Goal: Task Accomplishment & Management: Complete application form

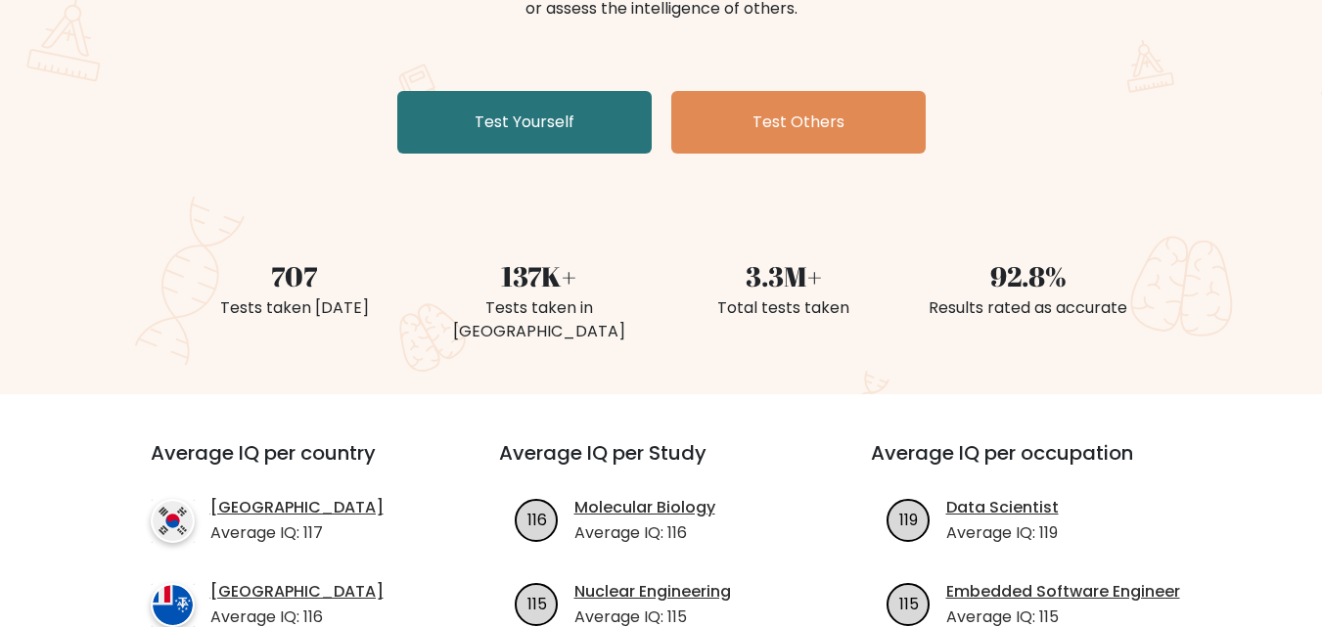
scroll to position [196, 0]
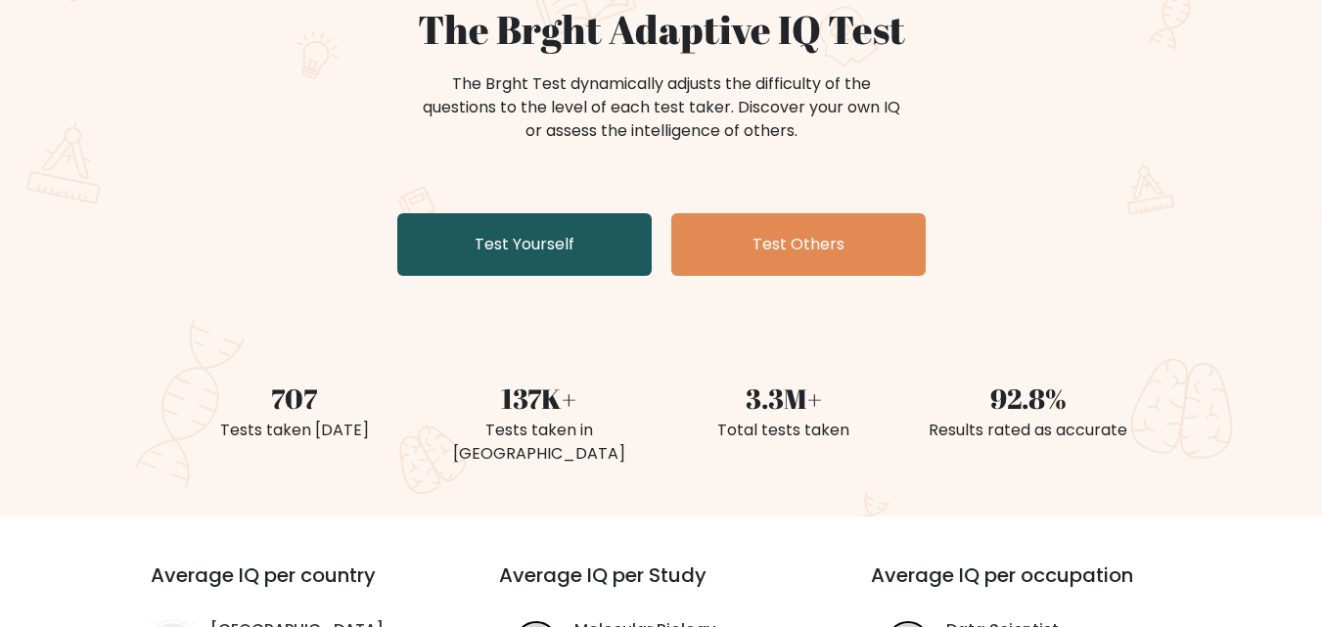
click at [460, 264] on link "Test Yourself" at bounding box center [524, 244] width 254 height 63
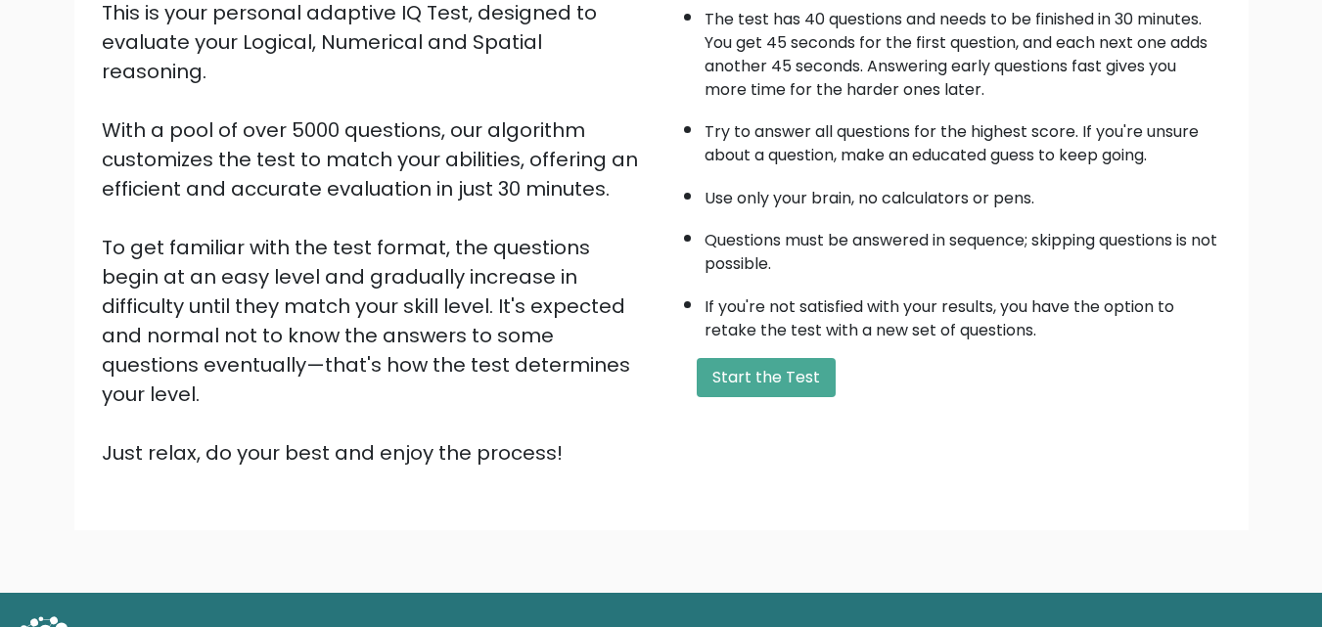
scroll to position [269, 0]
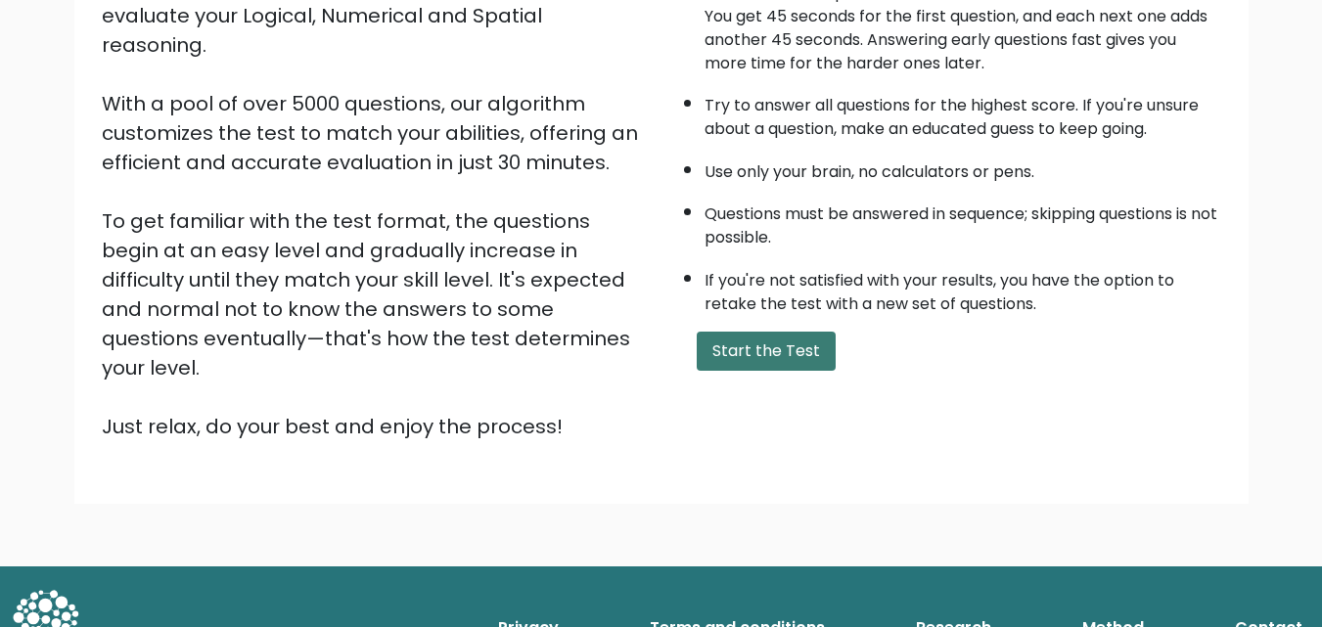
click at [766, 359] on button "Start the Test" at bounding box center [766, 351] width 139 height 39
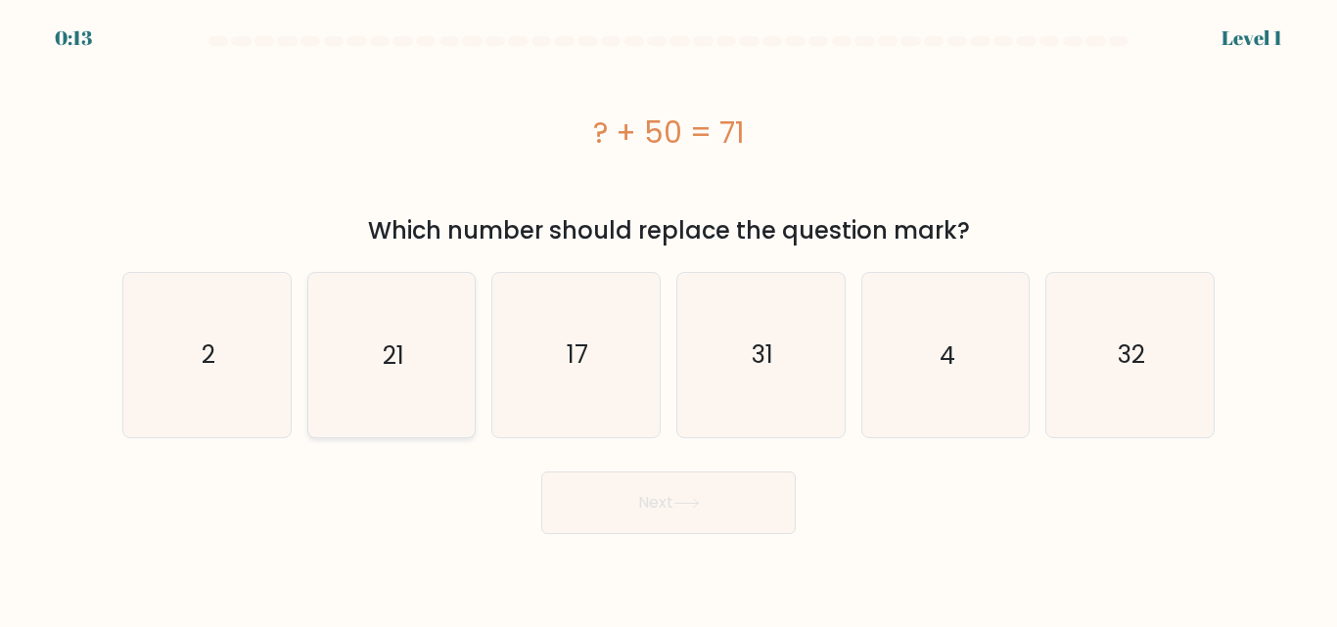
click at [443, 363] on icon "21" at bounding box center [390, 354] width 163 height 163
click at [668, 319] on input "b. 21" at bounding box center [668, 316] width 1 height 5
radio input "true"
click at [632, 504] on button "Next" at bounding box center [668, 503] width 254 height 63
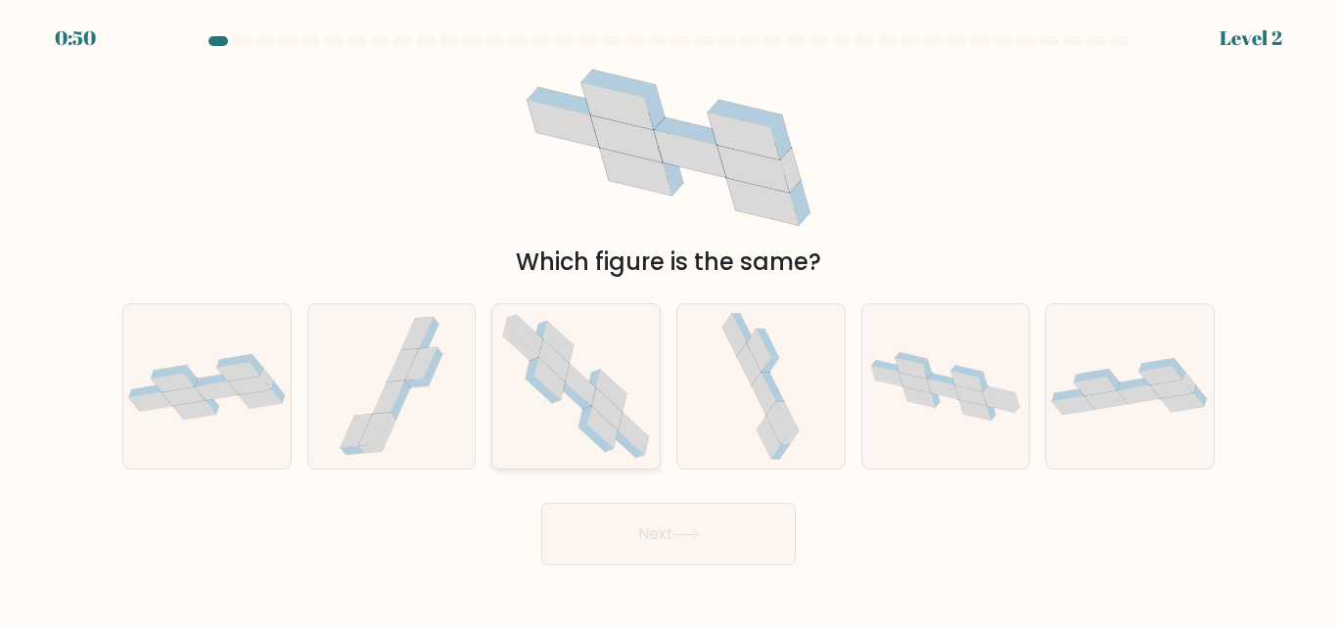
click at [582, 407] on icon at bounding box center [574, 396] width 34 height 27
click at [668, 319] on input "c." at bounding box center [668, 316] width 1 height 5
radio input "true"
click at [673, 529] on button "Next" at bounding box center [668, 534] width 254 height 63
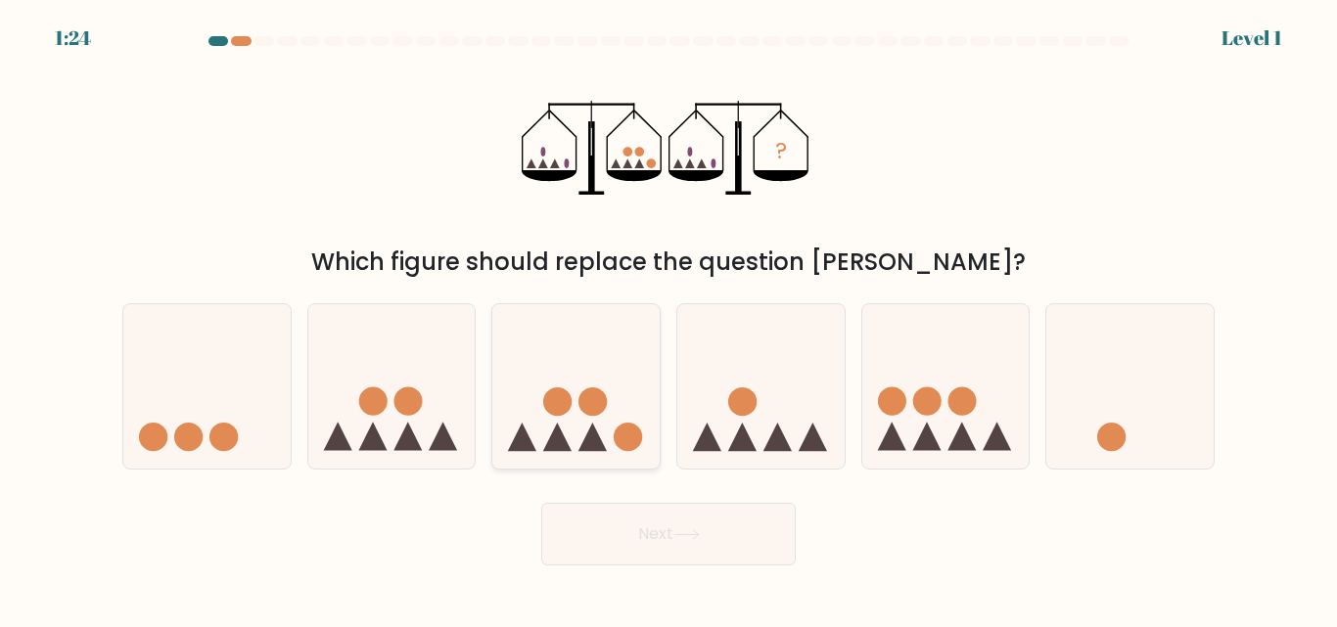
click at [571, 432] on icon at bounding box center [575, 386] width 167 height 138
click at [668, 319] on input "c." at bounding box center [668, 316] width 1 height 5
radio input "true"
click at [710, 536] on button "Next" at bounding box center [668, 534] width 254 height 63
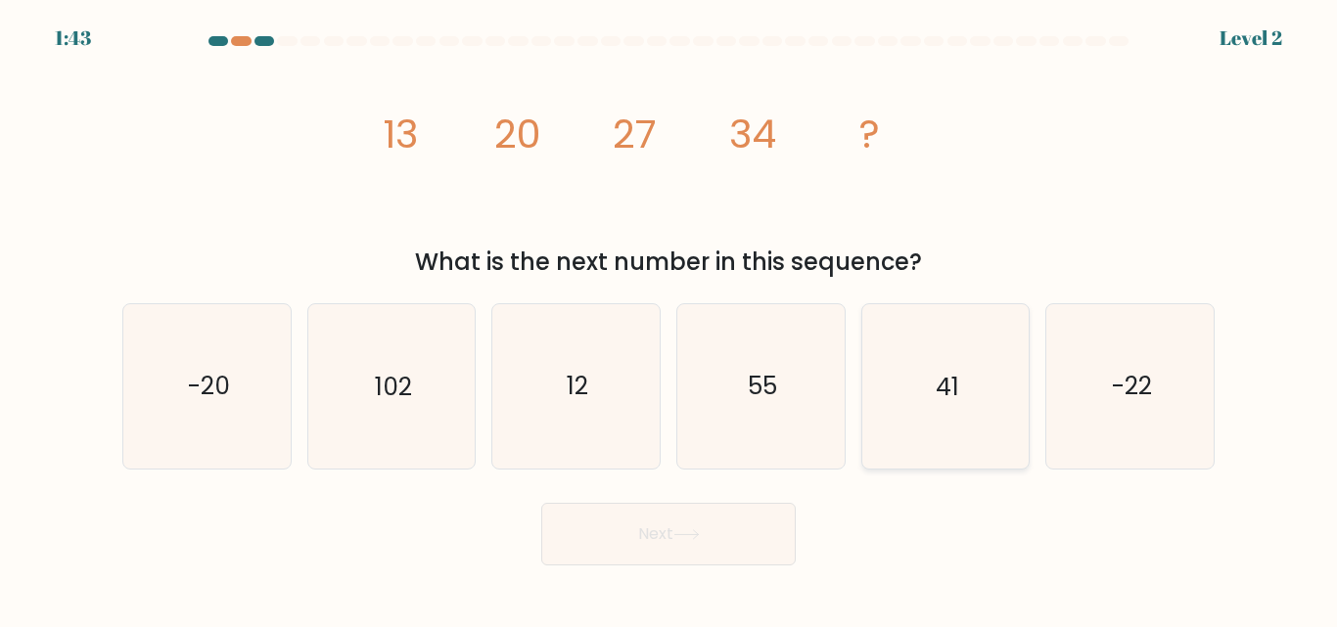
click at [958, 407] on icon "41" at bounding box center [944, 385] width 163 height 163
click at [669, 319] on input "e. 41" at bounding box center [668, 316] width 1 height 5
radio input "true"
click at [722, 525] on button "Next" at bounding box center [668, 534] width 254 height 63
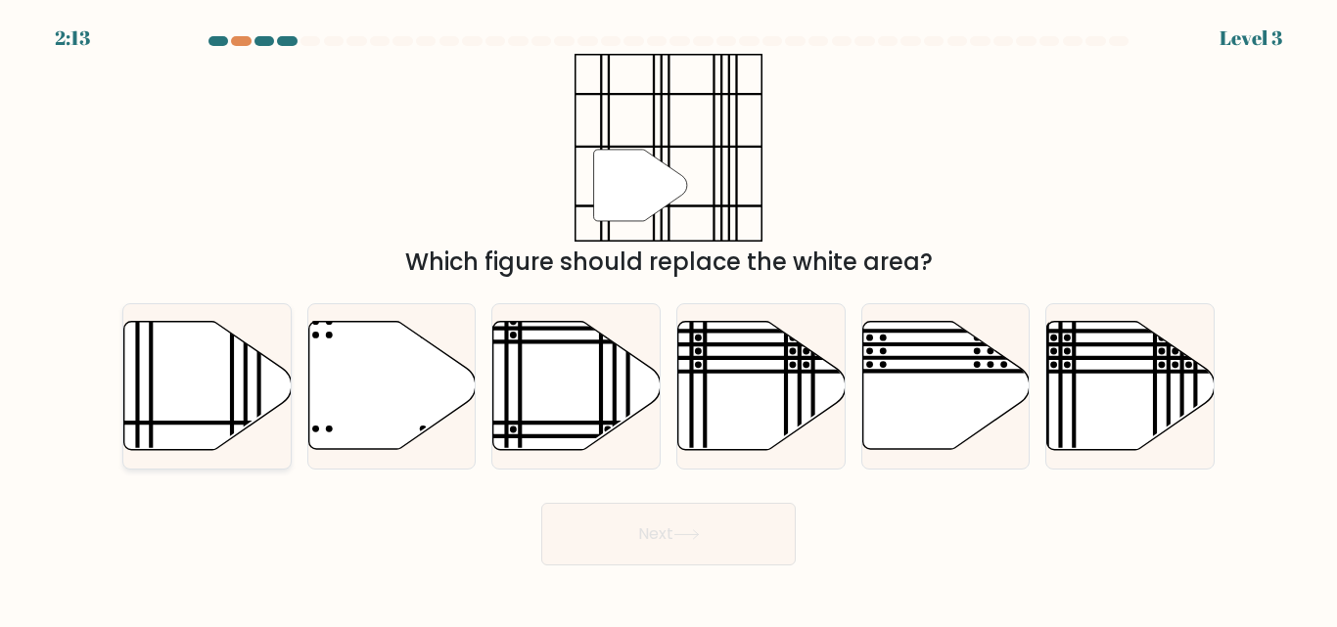
click at [241, 373] on icon at bounding box center [207, 386] width 167 height 128
click at [668, 319] on input "a." at bounding box center [668, 316] width 1 height 5
radio input "true"
click at [736, 537] on button "Next" at bounding box center [668, 534] width 254 height 63
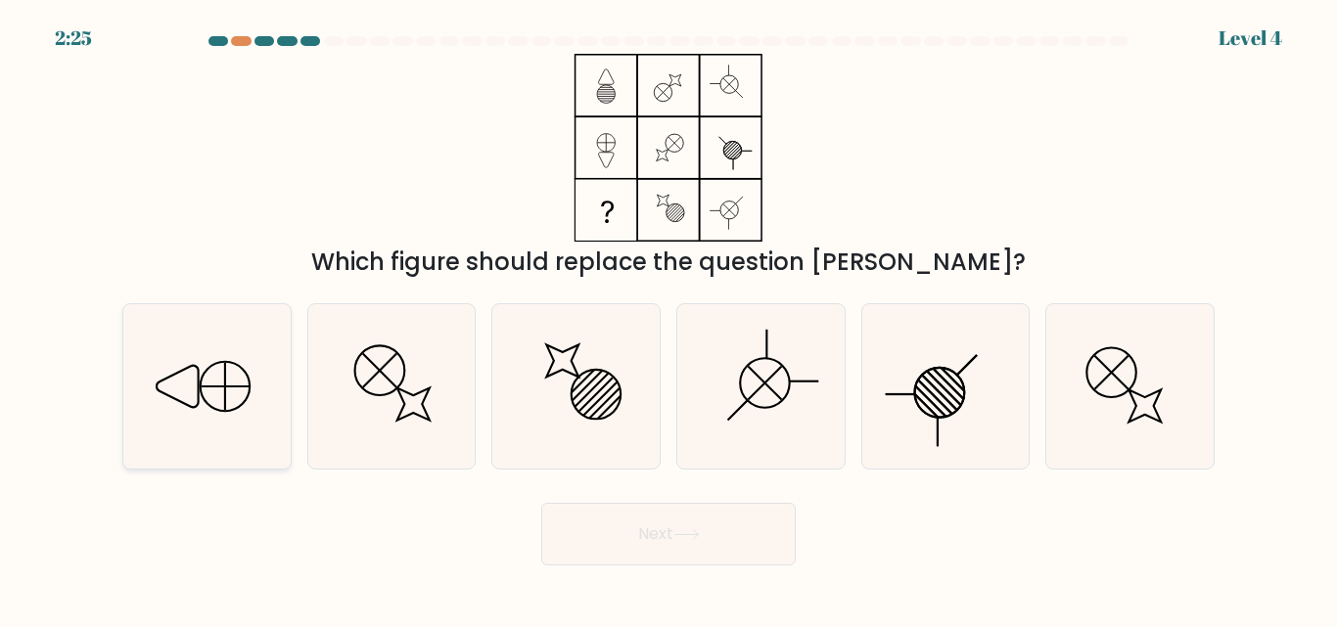
click at [232, 377] on icon at bounding box center [206, 385] width 163 height 163
click at [668, 319] on input "a." at bounding box center [668, 316] width 1 height 5
radio input "true"
click at [685, 552] on button "Next" at bounding box center [668, 534] width 254 height 63
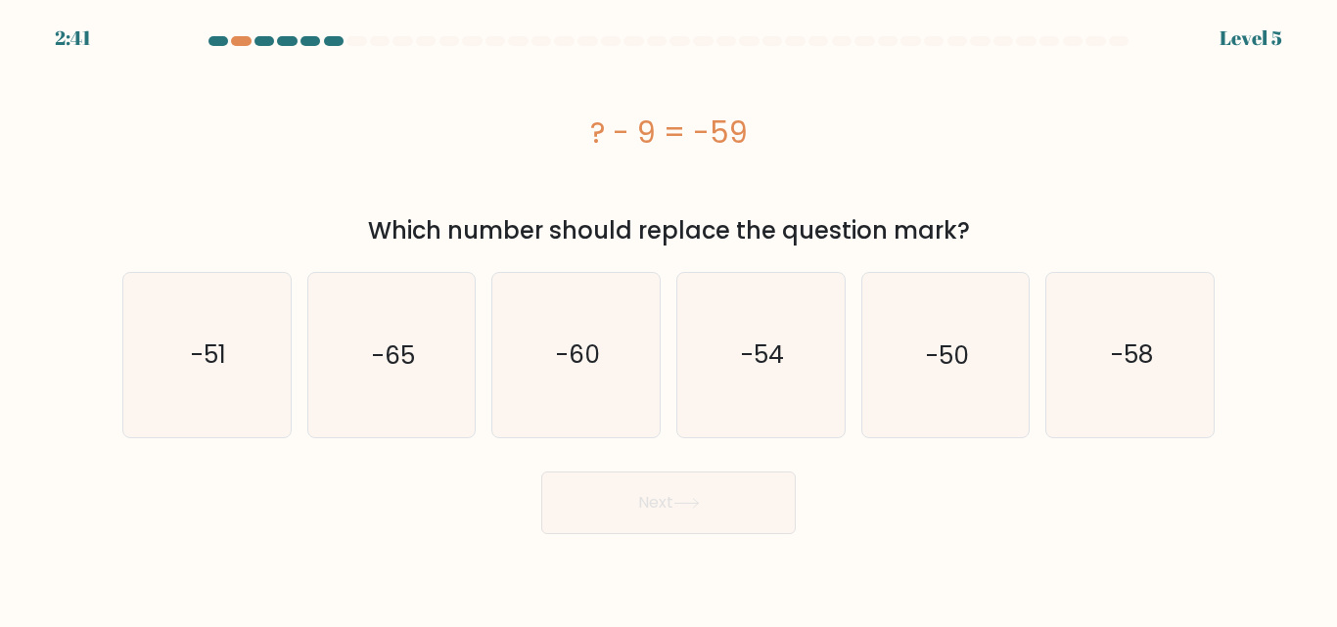
click at [415, 139] on div "? - 9 = -59" at bounding box center [668, 133] width 1092 height 44
click at [881, 370] on icon "-50" at bounding box center [944, 354] width 163 height 163
click at [669, 319] on input "e. -50" at bounding box center [668, 316] width 1 height 5
radio input "true"
click at [686, 504] on icon at bounding box center [686, 503] width 26 height 11
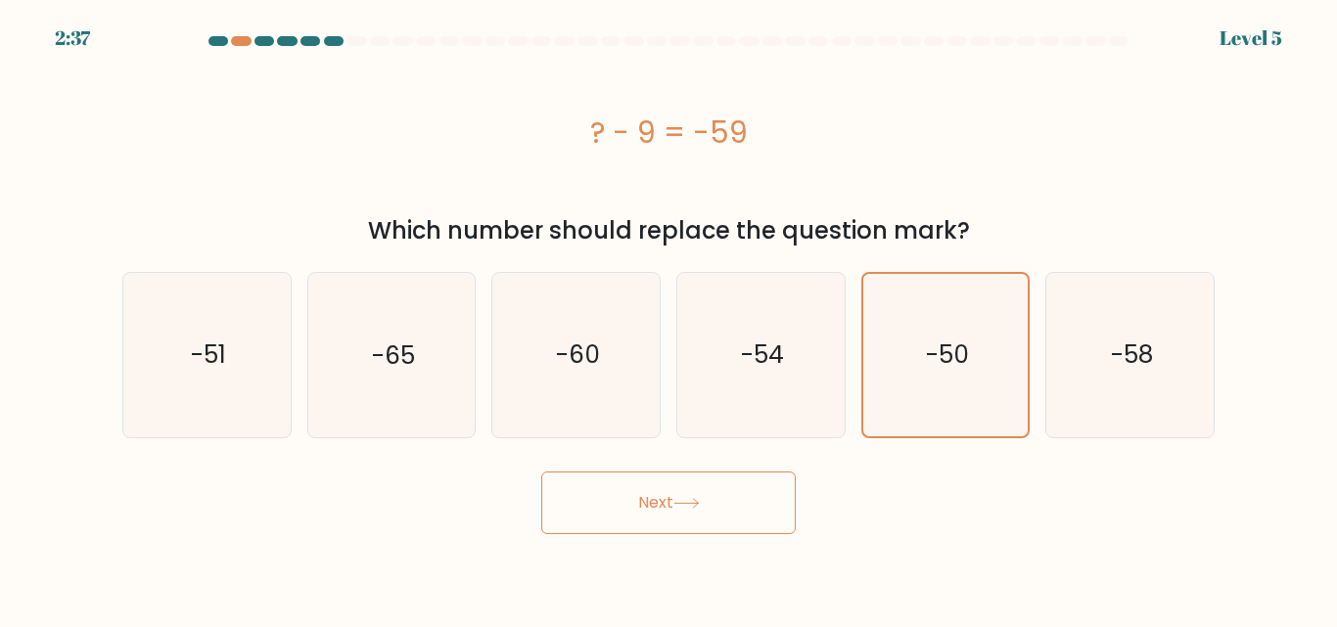
click at [628, 508] on button "Next" at bounding box center [668, 503] width 254 height 63
click at [675, 497] on button "Next" at bounding box center [668, 503] width 254 height 63
click at [662, 510] on button "Next" at bounding box center [668, 503] width 254 height 63
click at [1027, 287] on div "-50" at bounding box center [945, 354] width 169 height 165
click at [669, 314] on input "e. -50" at bounding box center [668, 316] width 1 height 5
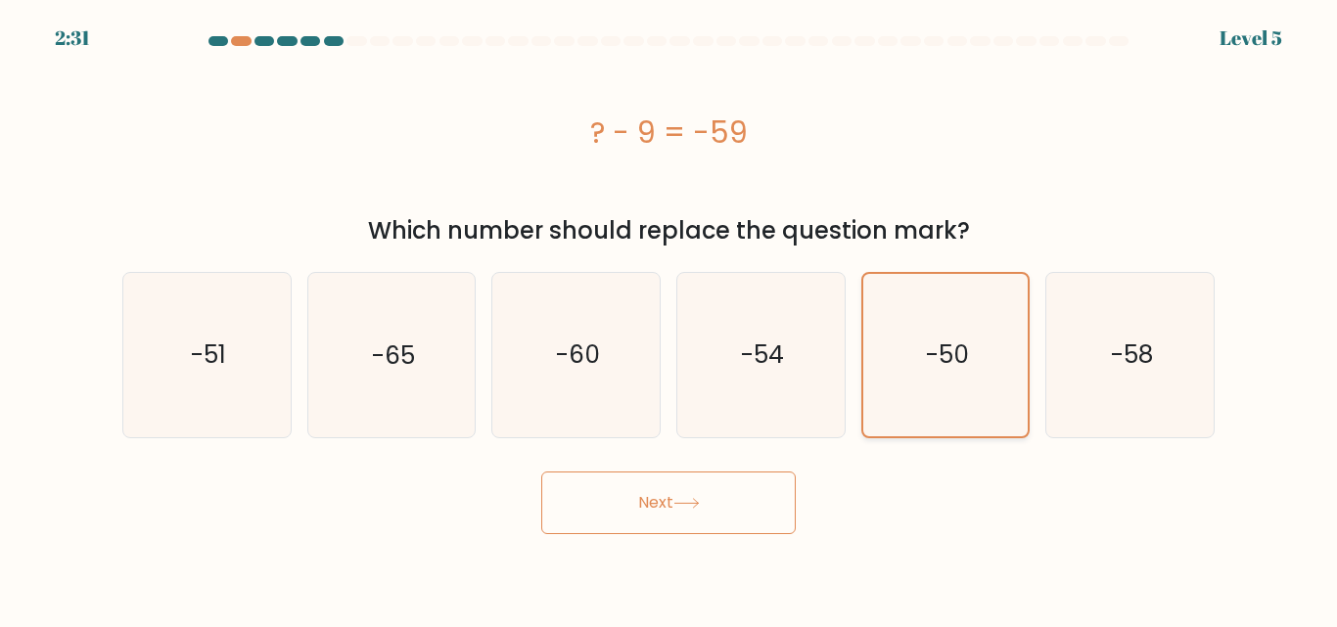
click at [964, 340] on text "-50" at bounding box center [947, 355] width 43 height 34
click at [669, 319] on input "e. -50" at bounding box center [668, 316] width 1 height 5
click at [665, 490] on button "Next" at bounding box center [668, 503] width 254 height 63
click at [237, 361] on icon "-51" at bounding box center [206, 354] width 163 height 163
click at [668, 319] on input "a. -51" at bounding box center [668, 316] width 1 height 5
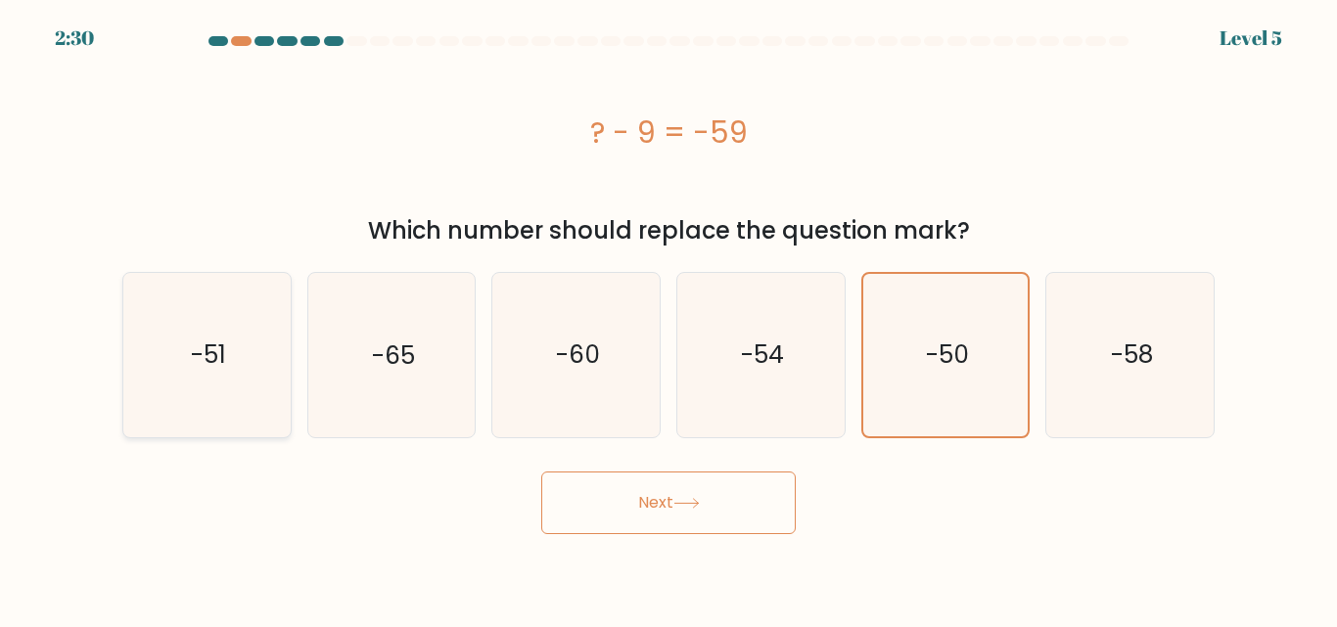
radio input "true"
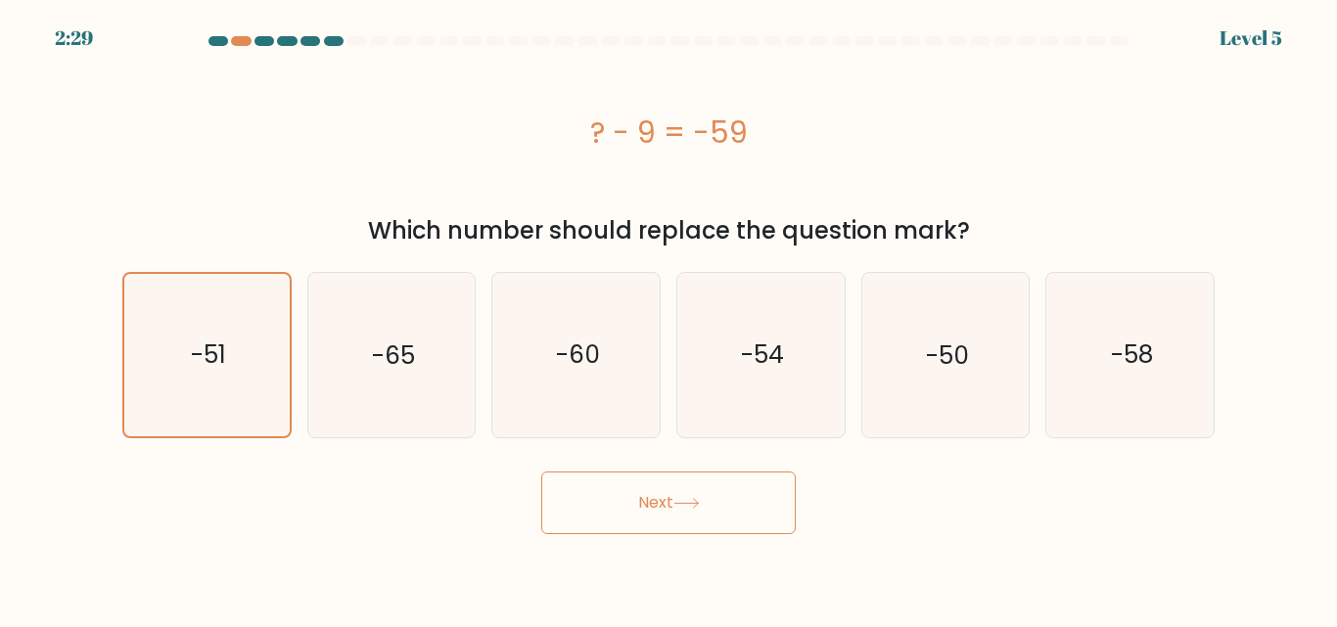
click at [682, 512] on button "Next" at bounding box center [668, 503] width 254 height 63
click at [909, 296] on icon "-50" at bounding box center [944, 354] width 163 height 163
click at [669, 314] on input "e. -50" at bounding box center [668, 316] width 1 height 5
radio input "true"
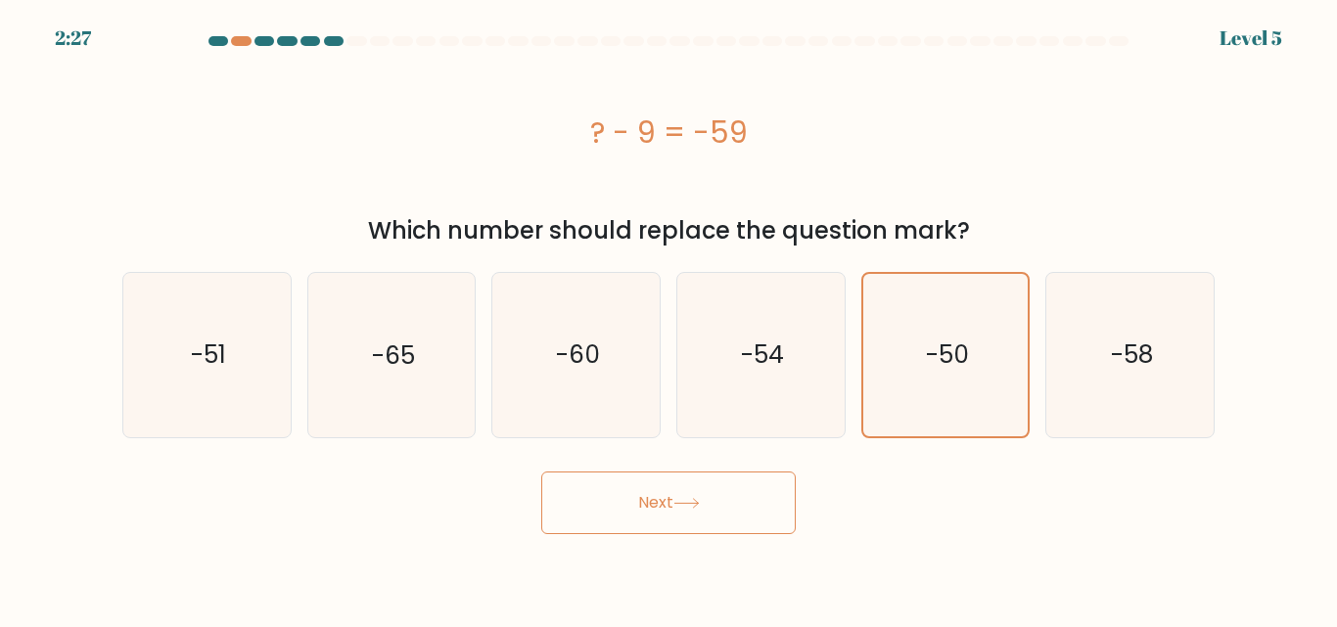
click at [651, 508] on button "Next" at bounding box center [668, 503] width 254 height 63
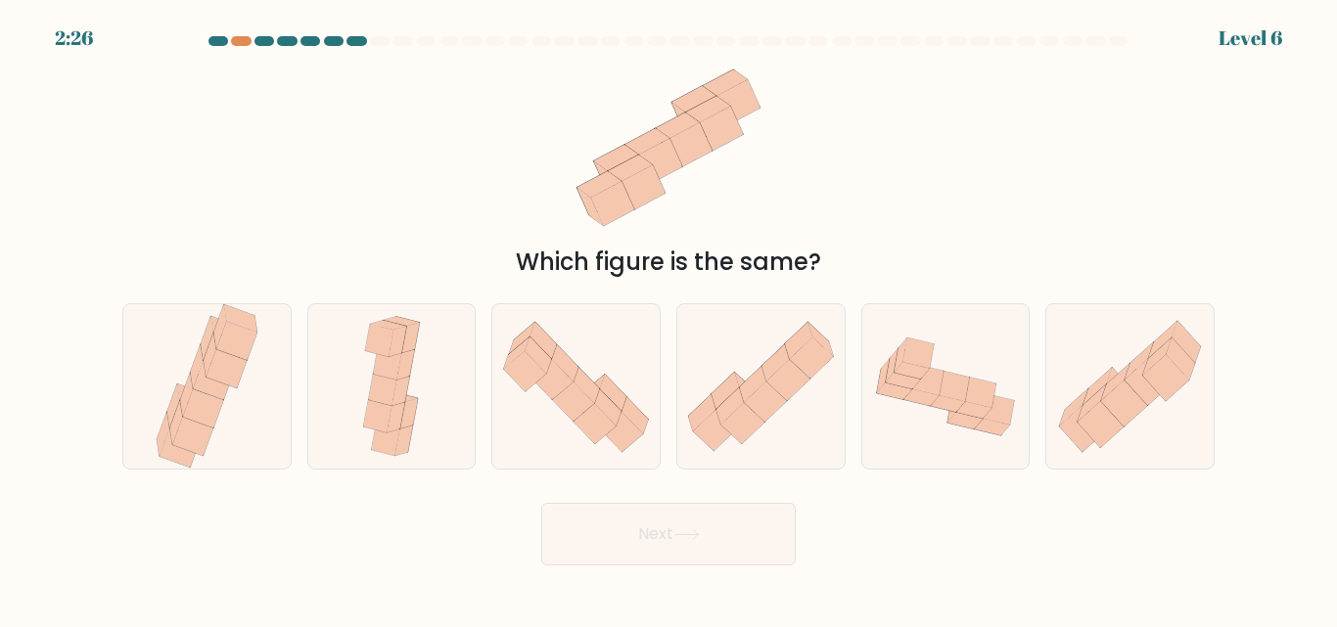
click at [651, 508] on button "Next" at bounding box center [668, 534] width 254 height 63
click at [810, 175] on div "Which figure is the same?" at bounding box center [668, 167] width 1115 height 226
click at [208, 378] on icon at bounding box center [226, 369] width 40 height 39
click at [668, 319] on input "a." at bounding box center [668, 316] width 1 height 5
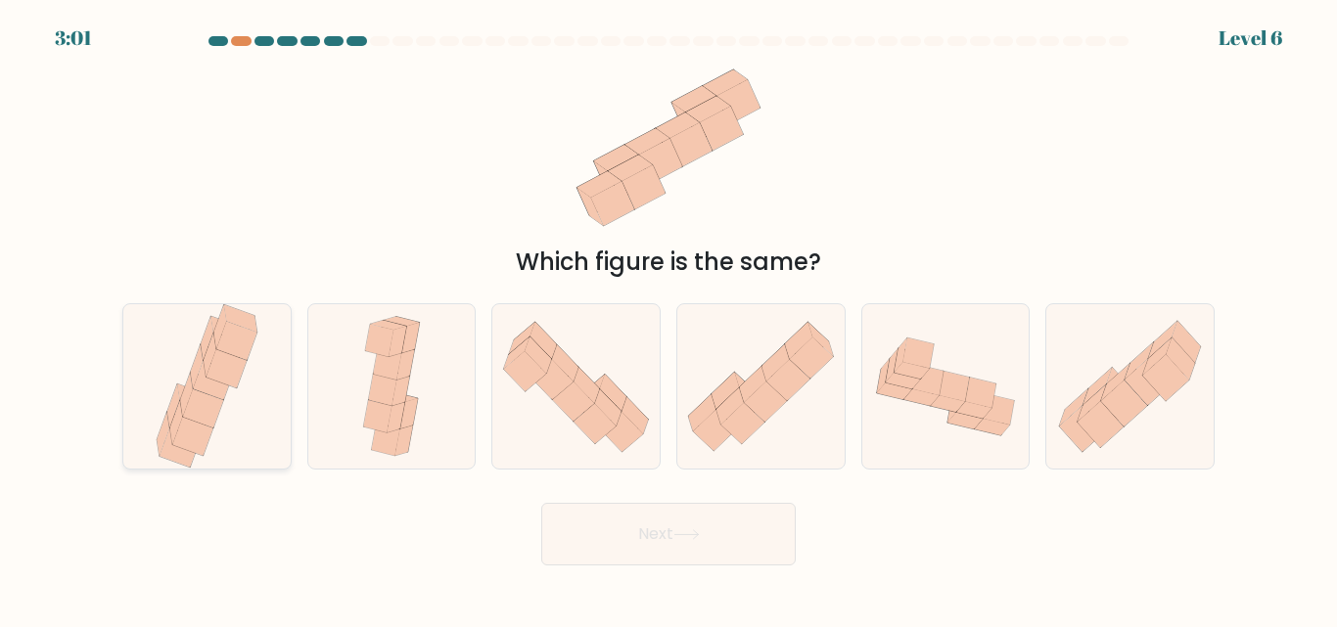
radio input "true"
click at [718, 536] on button "Next" at bounding box center [668, 534] width 254 height 63
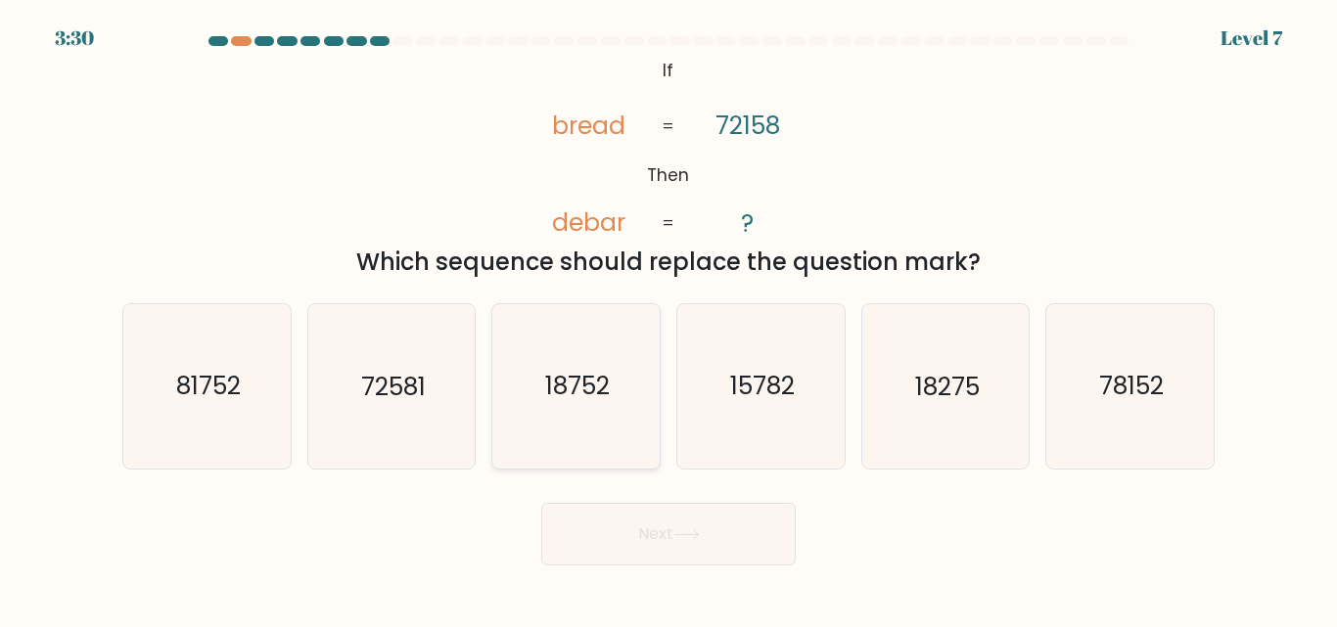
click at [589, 412] on icon "18752" at bounding box center [575, 385] width 163 height 163
click at [668, 319] on input "c. 18752" at bounding box center [668, 316] width 1 height 5
radio input "true"
click at [698, 534] on icon at bounding box center [685, 534] width 23 height 9
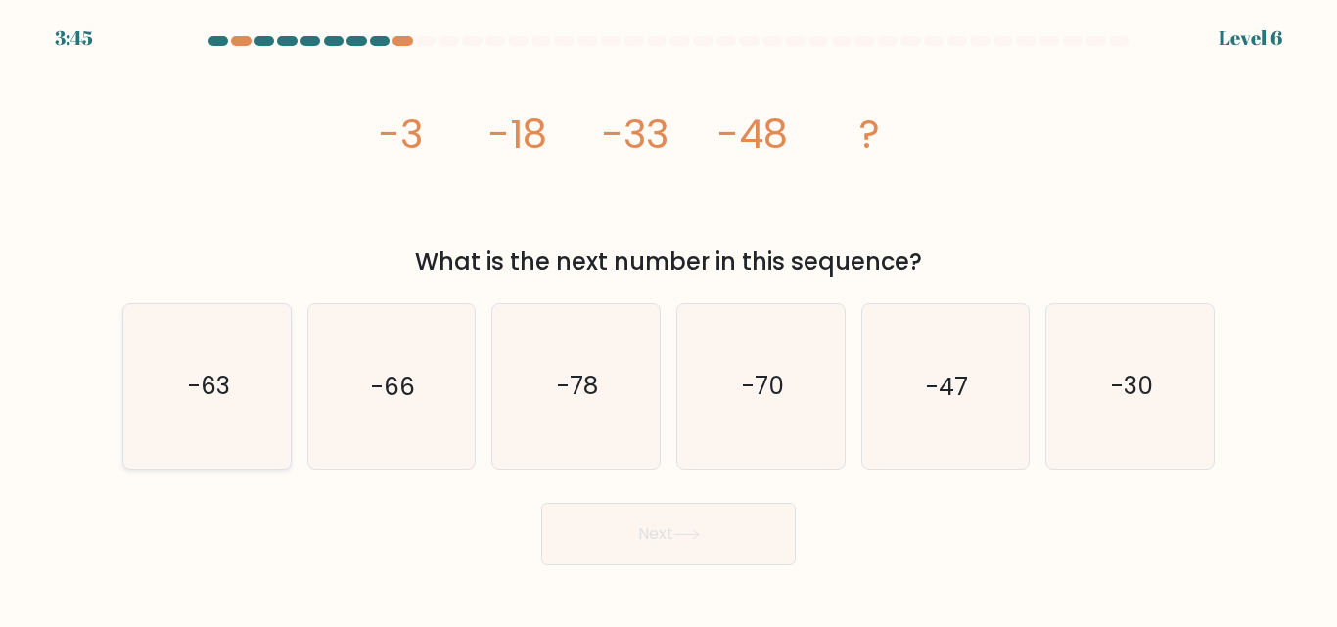
click at [234, 412] on icon "-63" at bounding box center [206, 385] width 163 height 163
click at [668, 319] on input "a. -63" at bounding box center [668, 316] width 1 height 5
radio input "true"
click at [654, 527] on button "Next" at bounding box center [668, 534] width 254 height 63
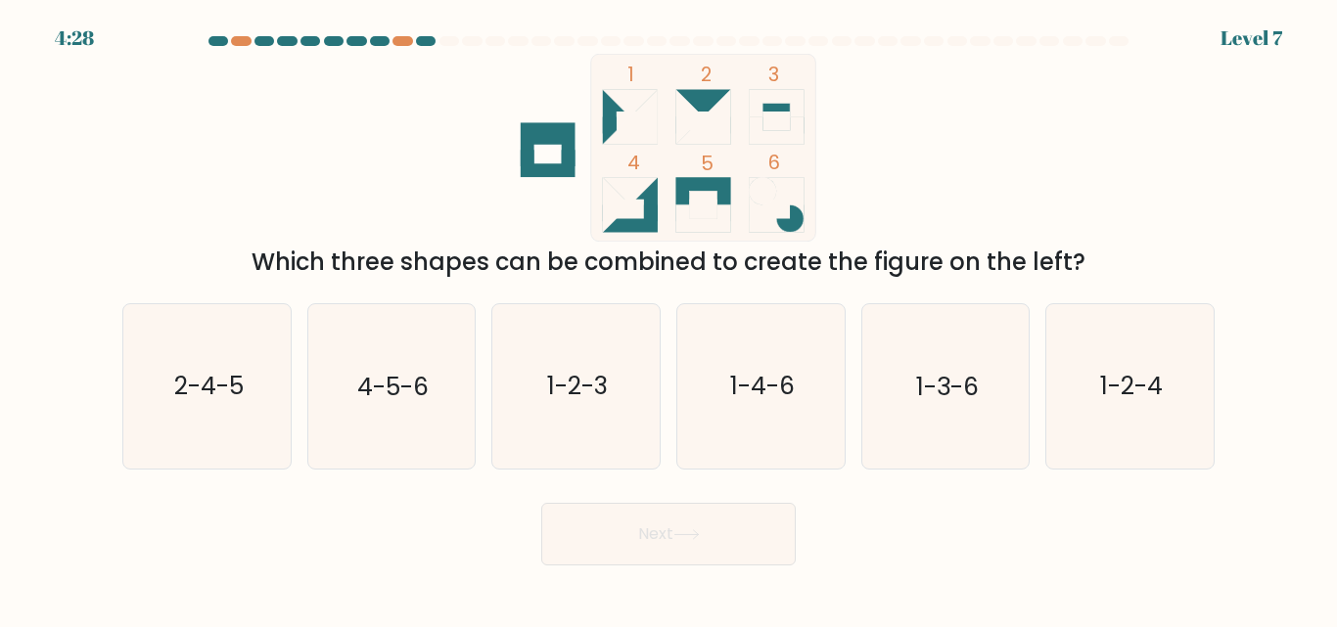
click at [655, 530] on button "Next" at bounding box center [668, 534] width 254 height 63
click at [381, 125] on div "1 2 3 4 5 6 Which three shapes can be combined to create the figure on the left?" at bounding box center [668, 167] width 1115 height 226
drag, startPoint x: 624, startPoint y: 221, endPoint x: 625, endPoint y: 116, distance: 104.7
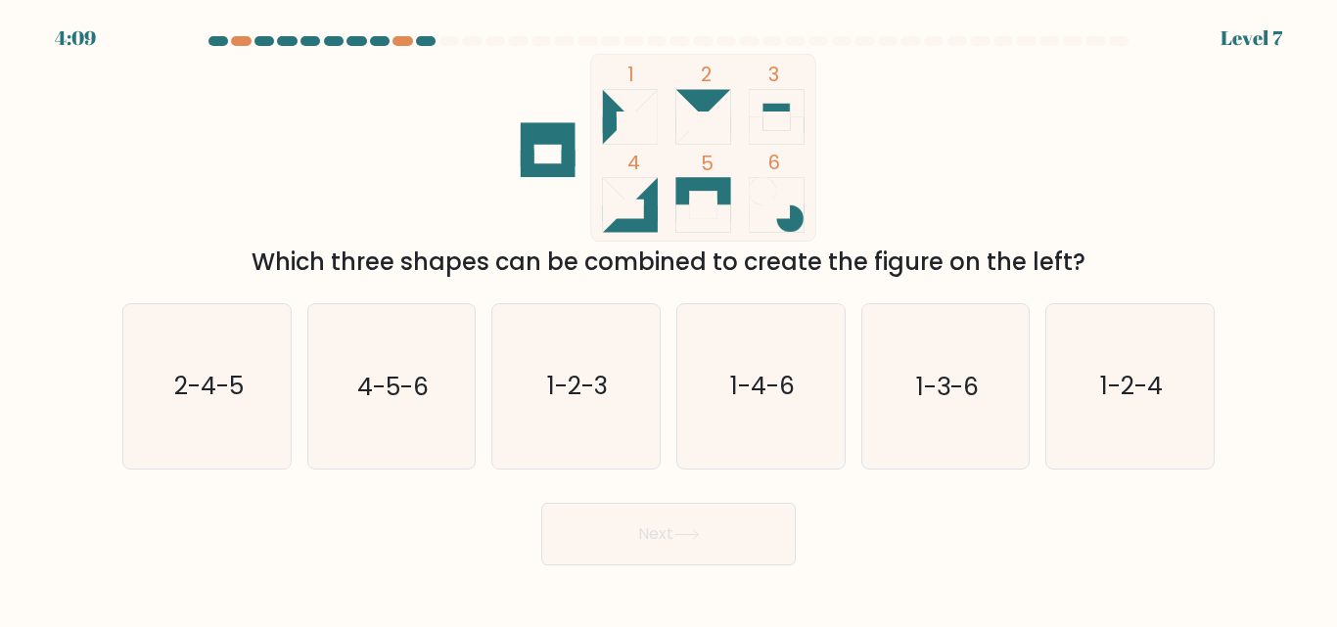
click at [644, 139] on icon "1 2 3 4 5 6" at bounding box center [668, 148] width 526 height 188
click at [625, 116] on icon "1 2 3 4 5 6" at bounding box center [668, 148] width 526 height 188
click at [1139, 409] on icon "1-2-4" at bounding box center [1129, 385] width 163 height 163
click at [669, 319] on input "f. 1-2-4" at bounding box center [668, 316] width 1 height 5
radio input "true"
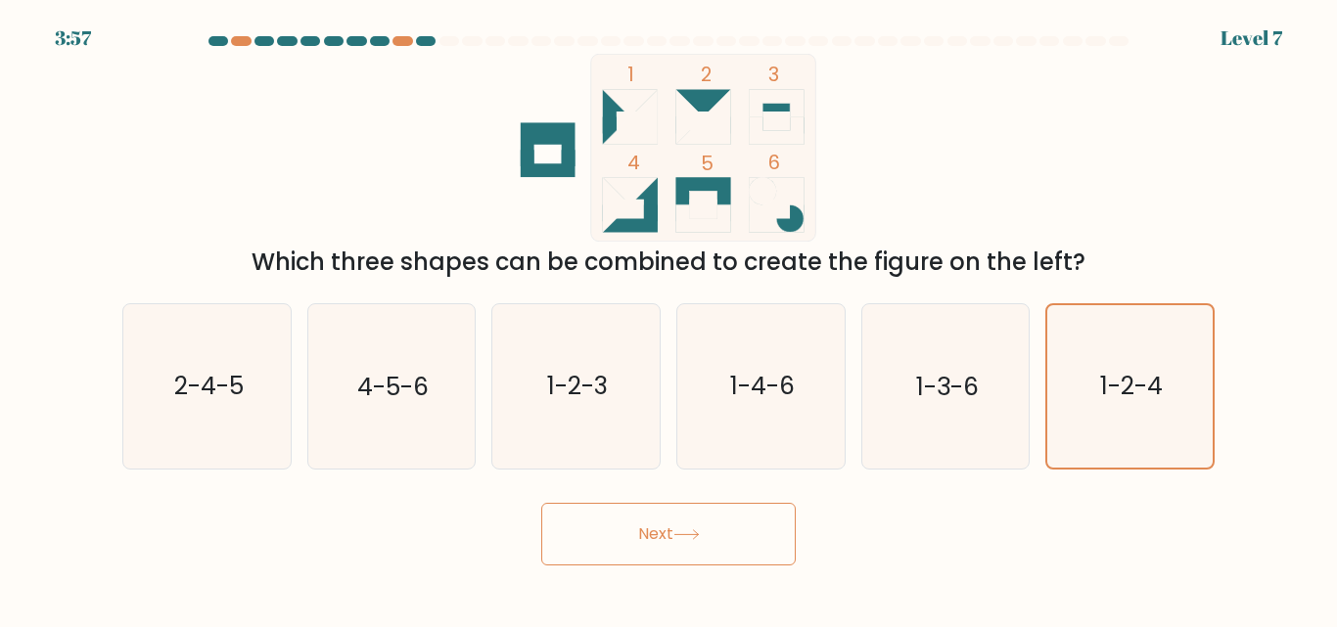
click at [698, 538] on icon at bounding box center [685, 534] width 23 height 9
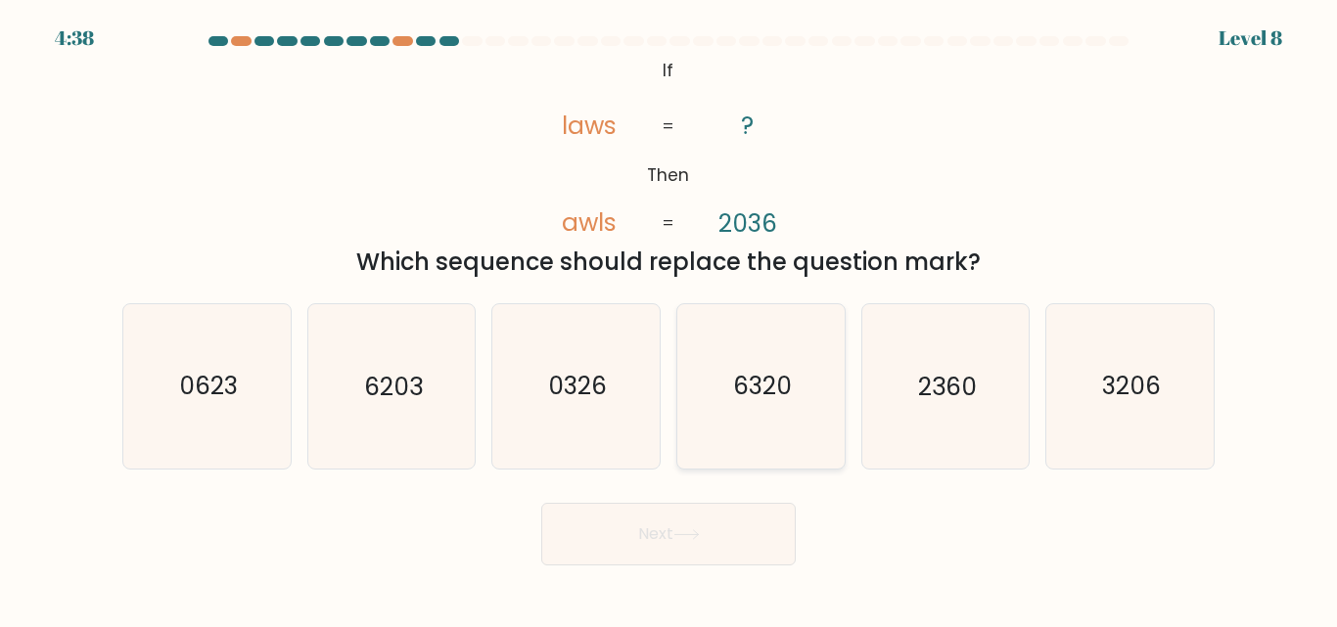
click at [793, 391] on icon "6320" at bounding box center [760, 385] width 163 height 163
click at [669, 319] on input "d. 6320" at bounding box center [668, 316] width 1 height 5
radio input "true"
click at [610, 529] on button "Next" at bounding box center [668, 534] width 254 height 63
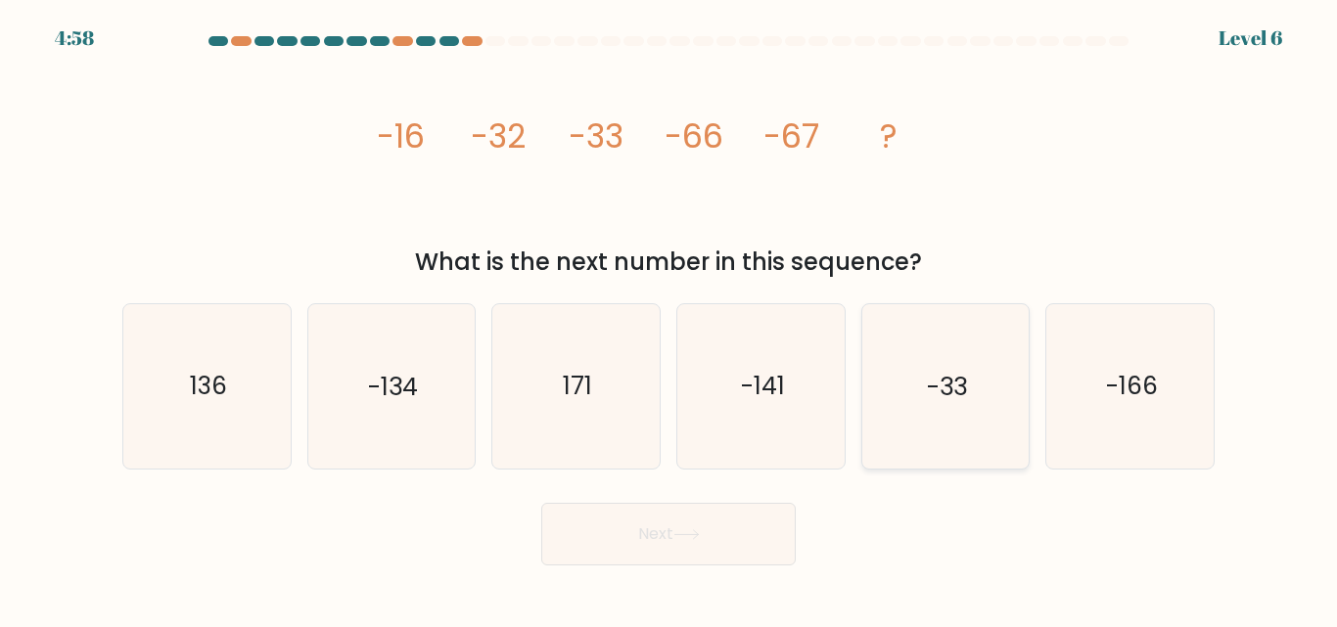
click at [971, 414] on icon "-33" at bounding box center [944, 385] width 163 height 163
click at [669, 319] on input "e. -33" at bounding box center [668, 316] width 1 height 5
radio input "true"
click at [677, 523] on button "Next" at bounding box center [668, 534] width 254 height 63
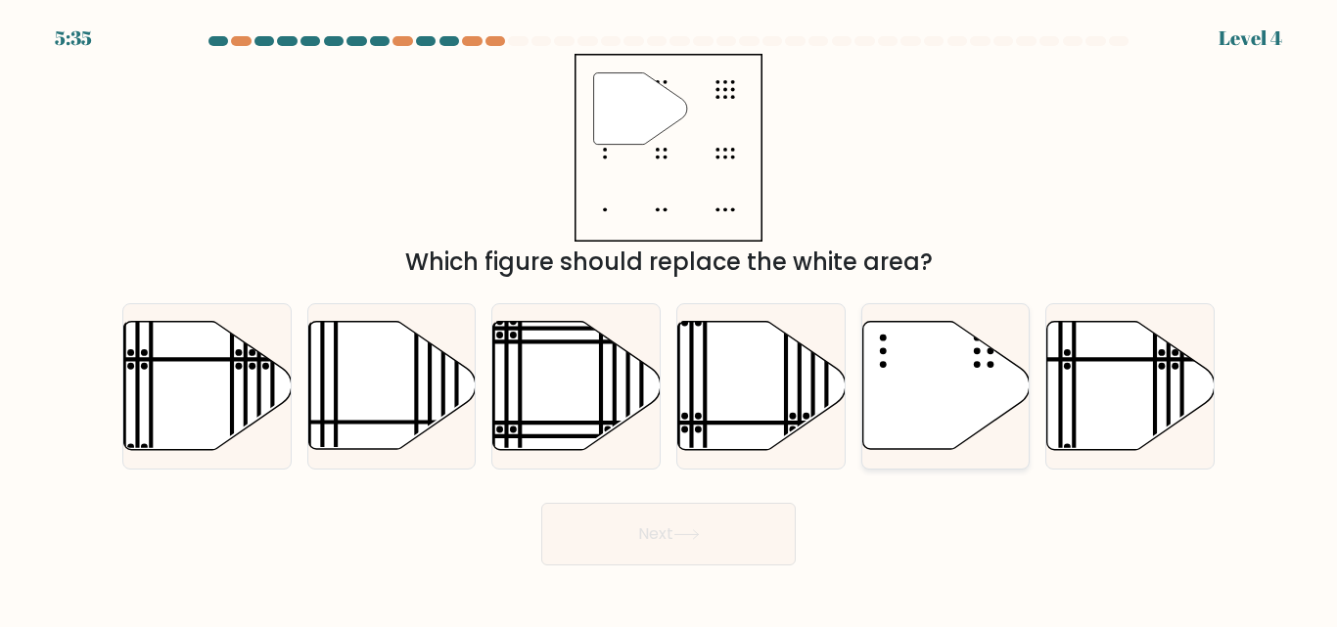
click at [970, 392] on icon at bounding box center [945, 386] width 167 height 128
click at [669, 319] on input "e." at bounding box center [668, 316] width 1 height 5
radio input "true"
click at [656, 541] on button "Next" at bounding box center [668, 534] width 254 height 63
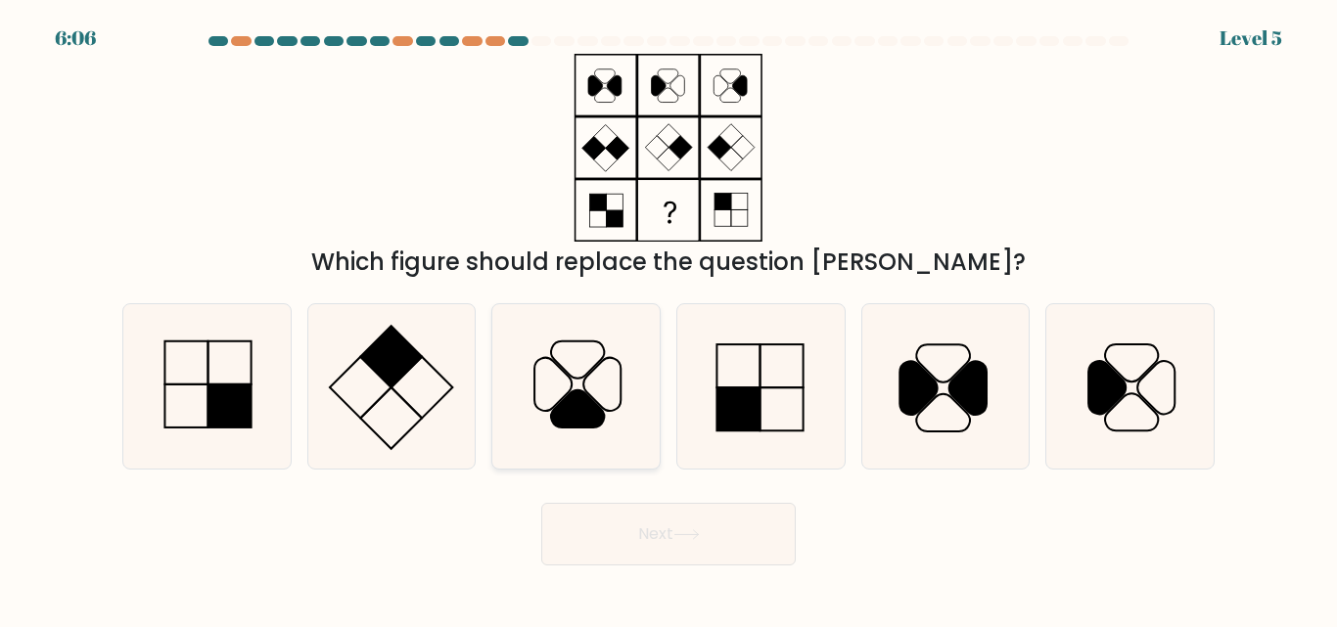
click at [603, 392] on icon at bounding box center [575, 385] width 163 height 163
click at [668, 319] on input "c." at bounding box center [668, 316] width 1 height 5
radio input "true"
click at [695, 543] on button "Next" at bounding box center [668, 534] width 254 height 63
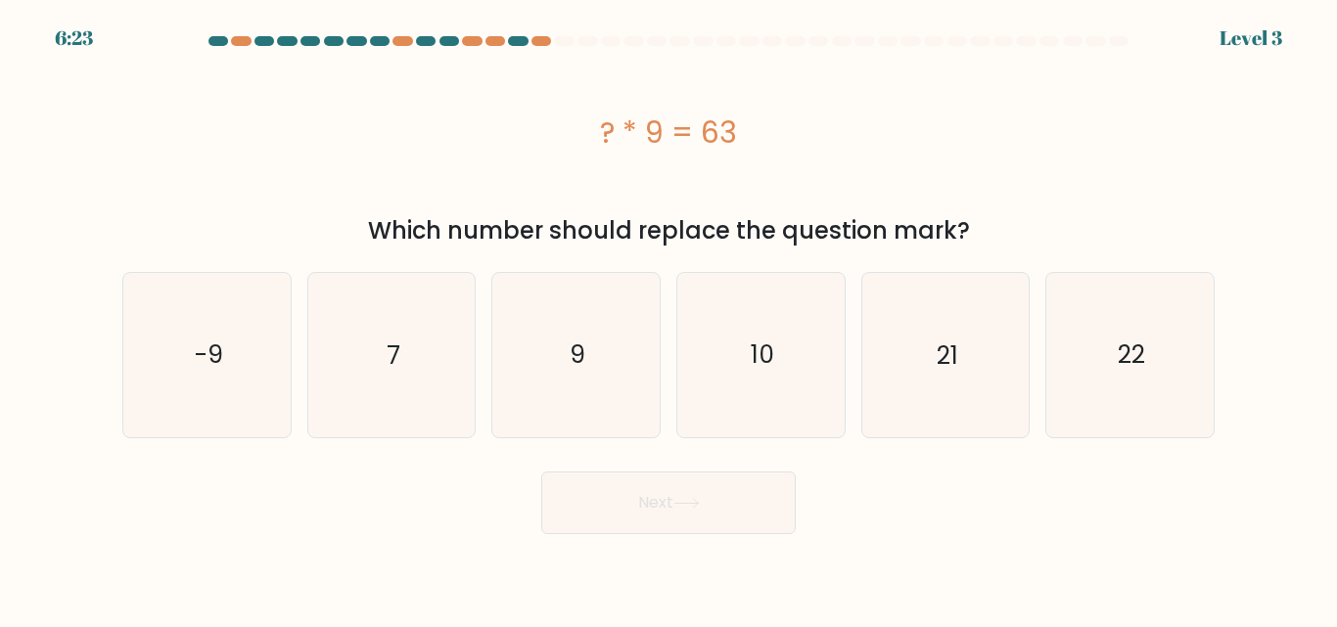
drag, startPoint x: 569, startPoint y: 121, endPoint x: 748, endPoint y: 106, distance: 179.7
click at [748, 106] on div "? * 9 = 63" at bounding box center [668, 132] width 1092 height 157
copy div "? * 9 = 63"
click at [622, 148] on div "? * 9 = 63" at bounding box center [668, 133] width 1092 height 44
click at [443, 371] on icon "7" at bounding box center [390, 354] width 163 height 163
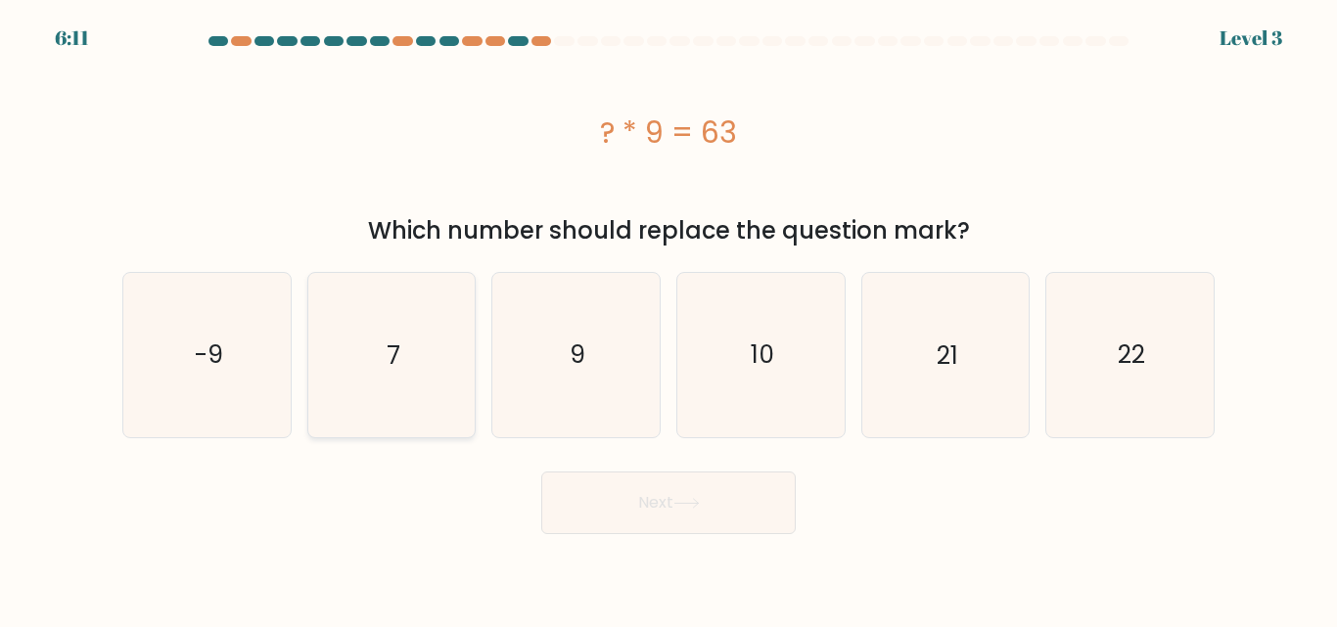
click at [668, 319] on input "b. 7" at bounding box center [668, 316] width 1 height 5
radio input "true"
click at [643, 502] on button "Next" at bounding box center [668, 503] width 254 height 63
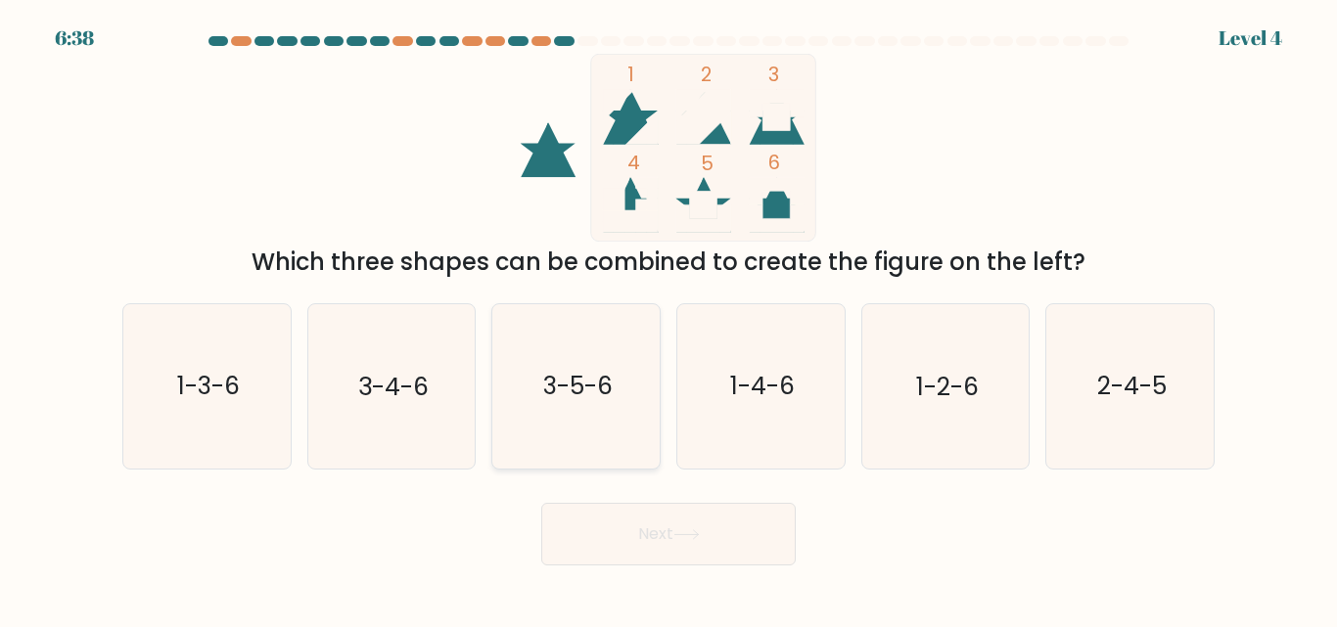
click at [553, 403] on text "3-5-6" at bounding box center [577, 387] width 69 height 34
click at [668, 319] on input "c. 3-5-6" at bounding box center [668, 316] width 1 height 5
radio input "true"
click at [671, 523] on button "Next" at bounding box center [668, 534] width 254 height 63
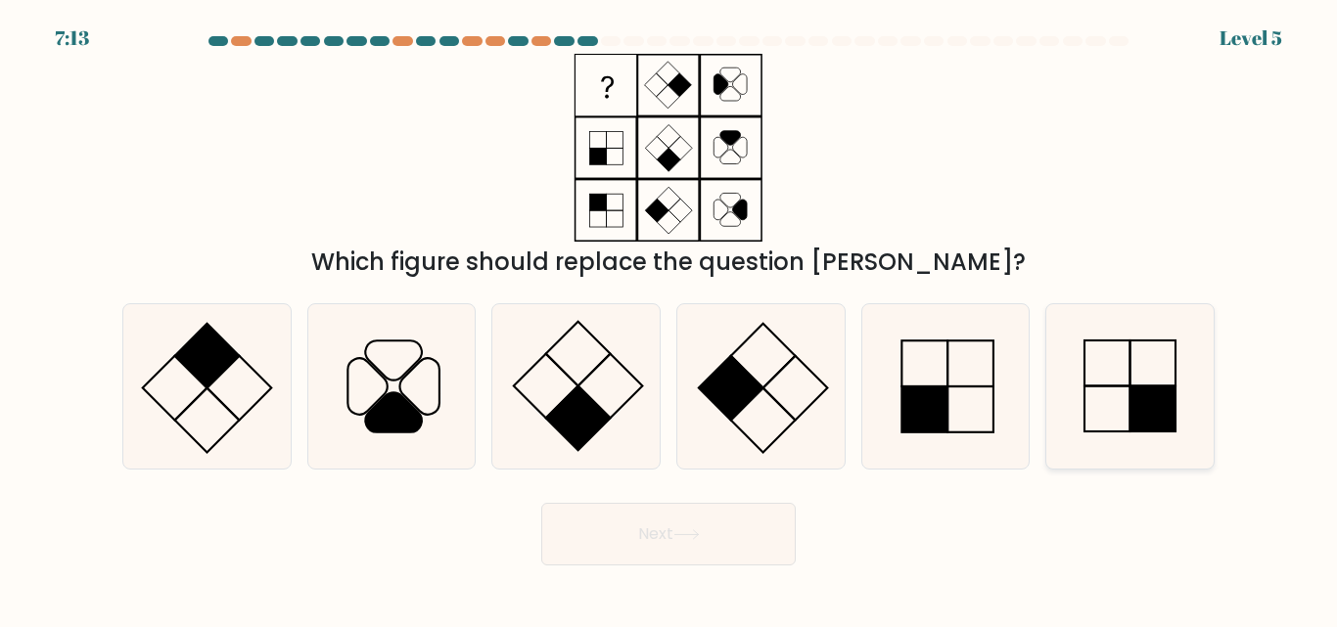
click at [1125, 400] on icon at bounding box center [1129, 385] width 163 height 163
click at [669, 319] on input "f." at bounding box center [668, 316] width 1 height 5
radio input "true"
click at [637, 532] on button "Next" at bounding box center [668, 534] width 254 height 63
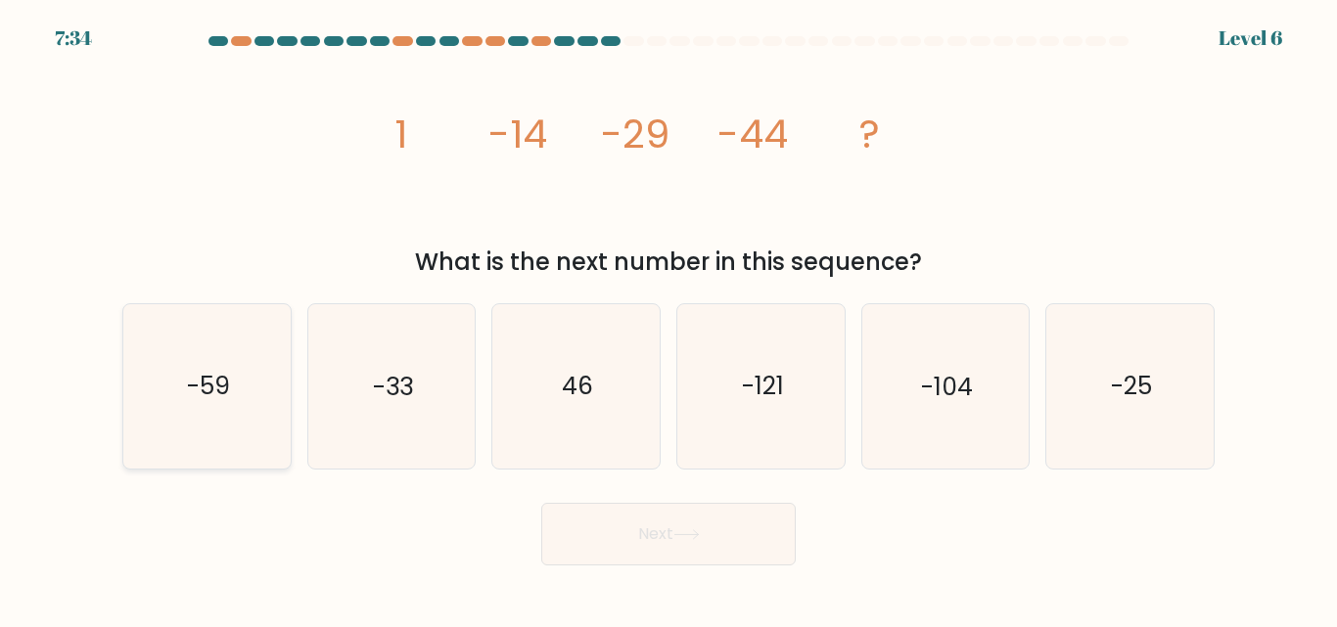
click at [169, 370] on icon "-59" at bounding box center [206, 385] width 163 height 163
click at [668, 319] on input "a. -59" at bounding box center [668, 316] width 1 height 5
radio input "true"
click at [712, 549] on button "Next" at bounding box center [668, 534] width 254 height 63
click at [660, 532] on button "Next" at bounding box center [668, 534] width 254 height 63
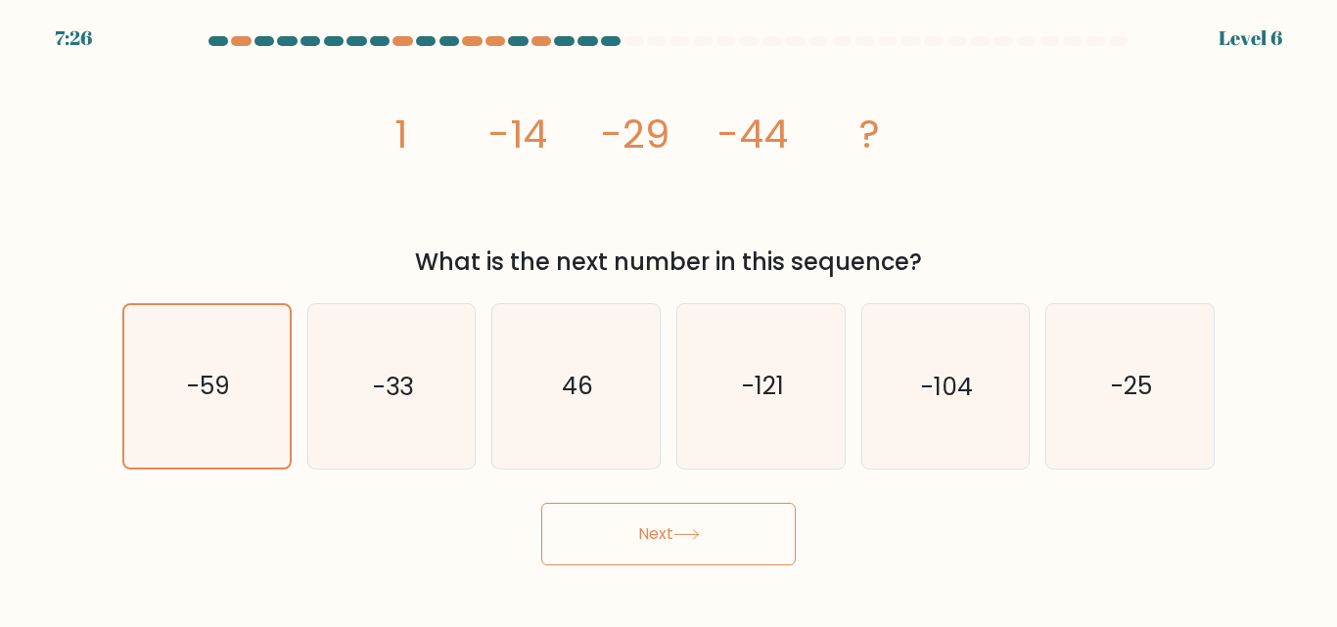
click at [660, 532] on button "Next" at bounding box center [668, 534] width 254 height 63
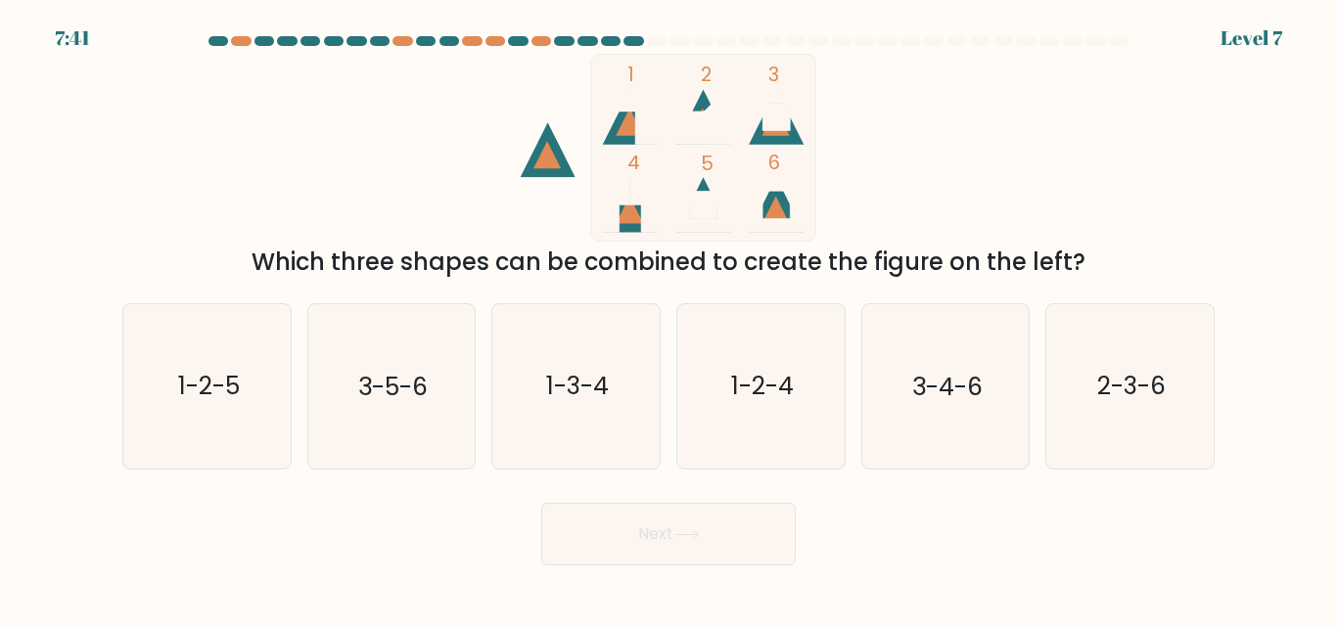
drag, startPoint x: 771, startPoint y: 215, endPoint x: 775, endPoint y: 119, distance: 96.0
click at [775, 119] on icon "1 2 3 4 5 6" at bounding box center [668, 148] width 526 height 188
click at [1124, 387] on text "2-3-6" at bounding box center [1131, 387] width 68 height 34
click at [669, 319] on input "f. 2-3-6" at bounding box center [668, 316] width 1 height 5
radio input "true"
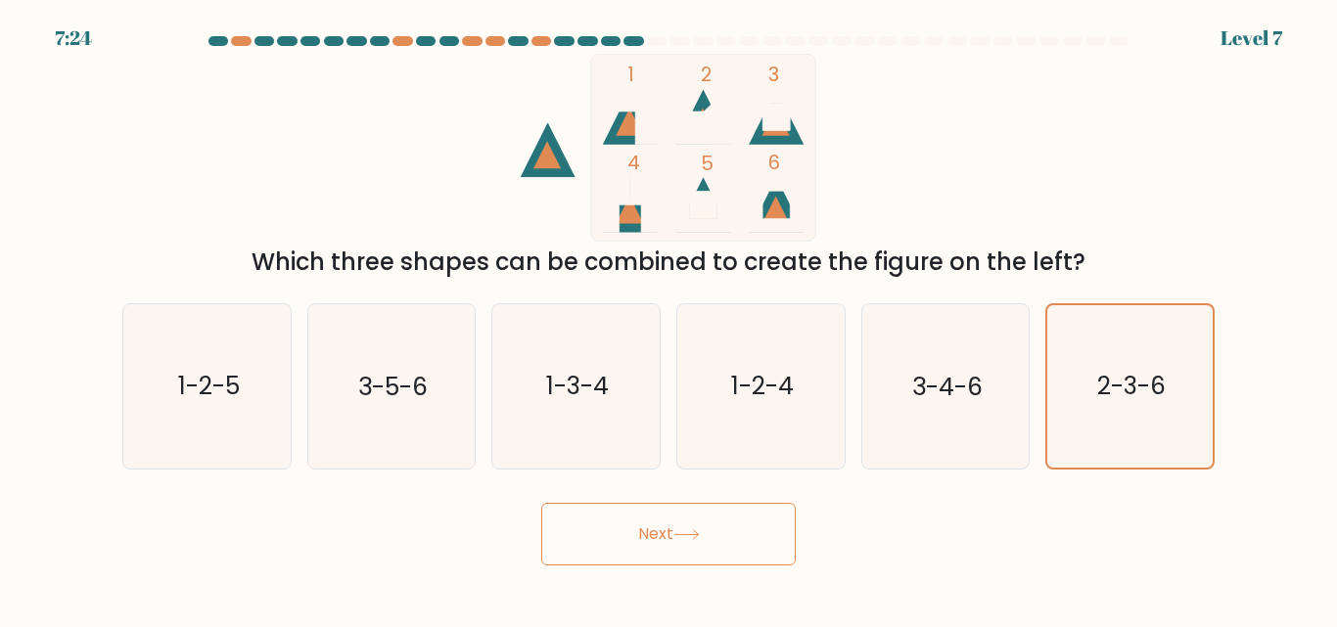
click at [642, 534] on button "Next" at bounding box center [668, 534] width 254 height 63
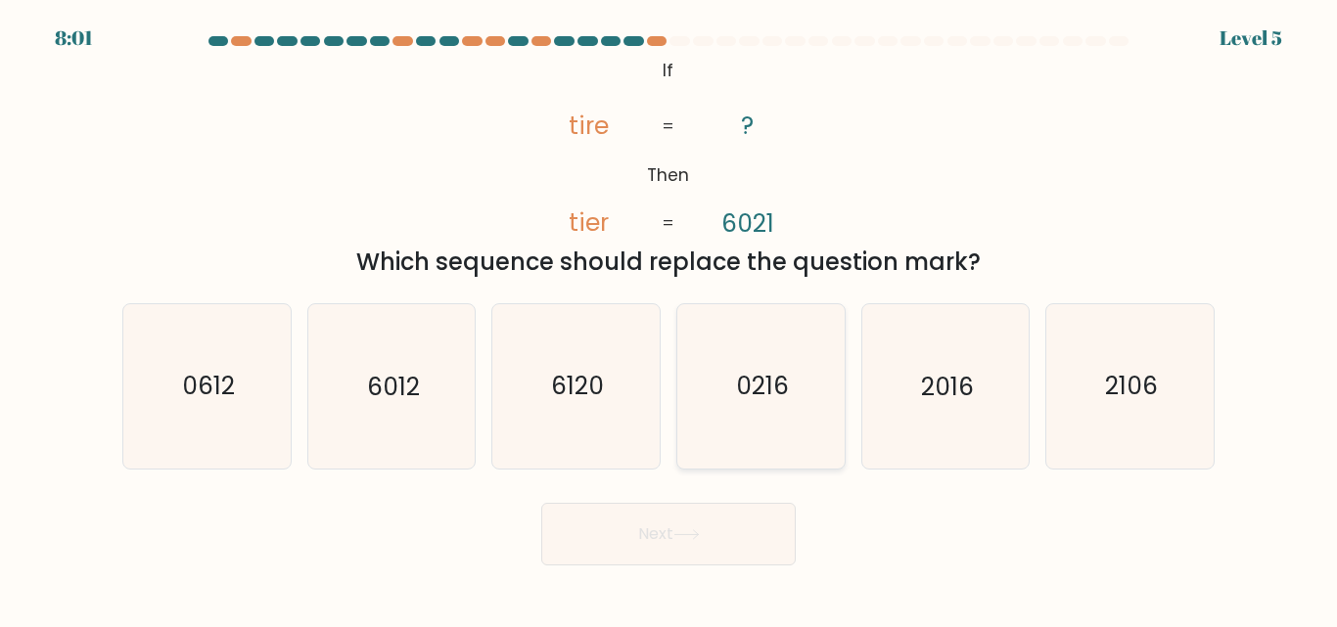
click at [754, 399] on text "0216" at bounding box center [762, 387] width 53 height 34
click at [669, 319] on input "d. 0216" at bounding box center [668, 316] width 1 height 5
radio input "true"
click at [718, 541] on button "Next" at bounding box center [668, 534] width 254 height 63
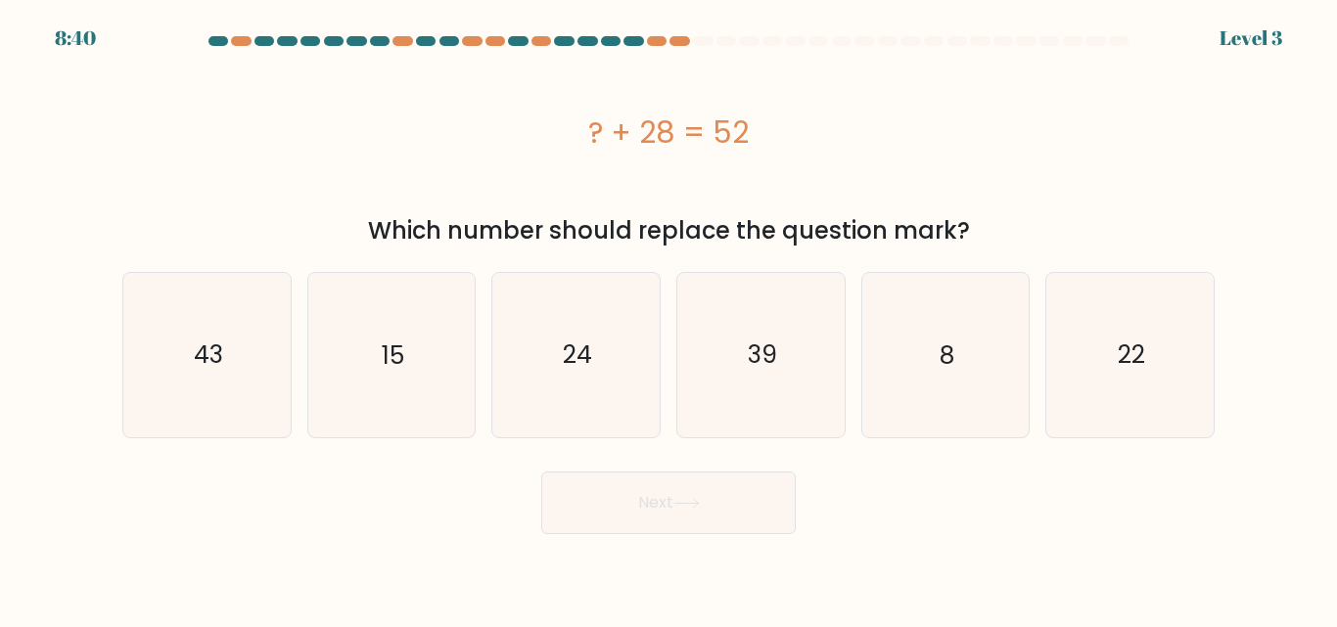
drag, startPoint x: 587, startPoint y: 136, endPoint x: 761, endPoint y: 130, distance: 174.3
click at [761, 130] on div "? + 28 = 52" at bounding box center [668, 133] width 1092 height 44
copy div "? + 28 = 52"
click at [554, 372] on icon "24" at bounding box center [575, 354] width 163 height 163
click at [668, 319] on input "c. 24" at bounding box center [668, 316] width 1 height 5
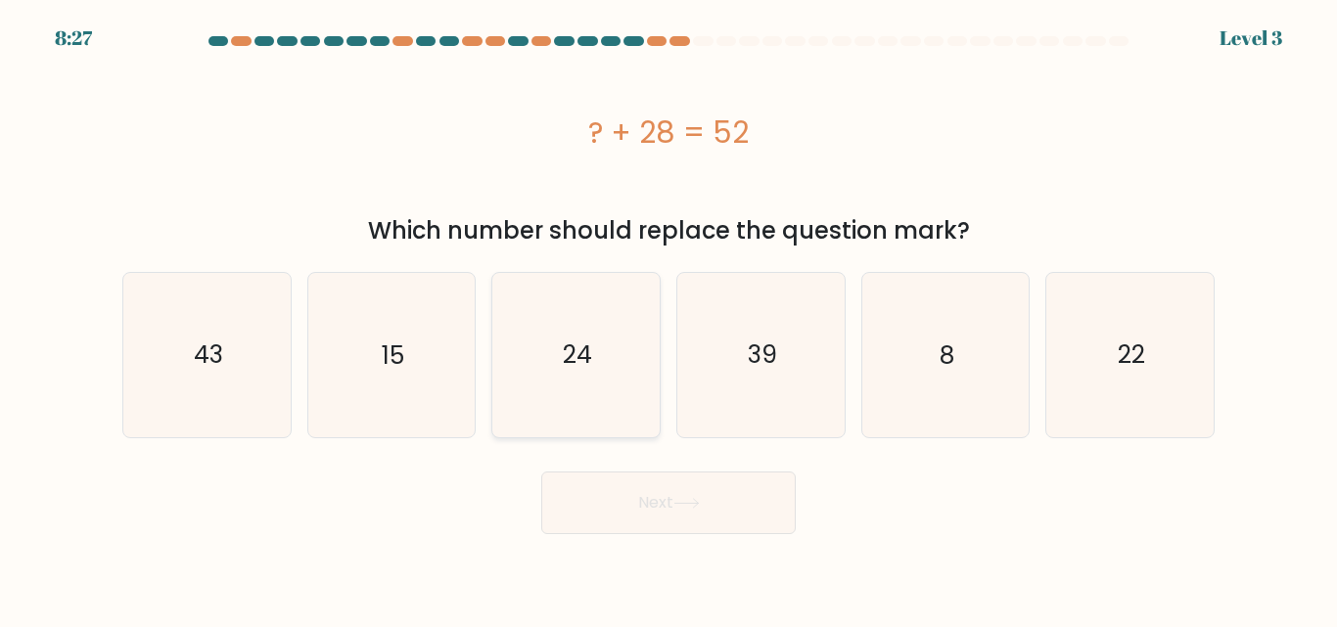
radio input "true"
click at [641, 509] on button "Next" at bounding box center [668, 503] width 254 height 63
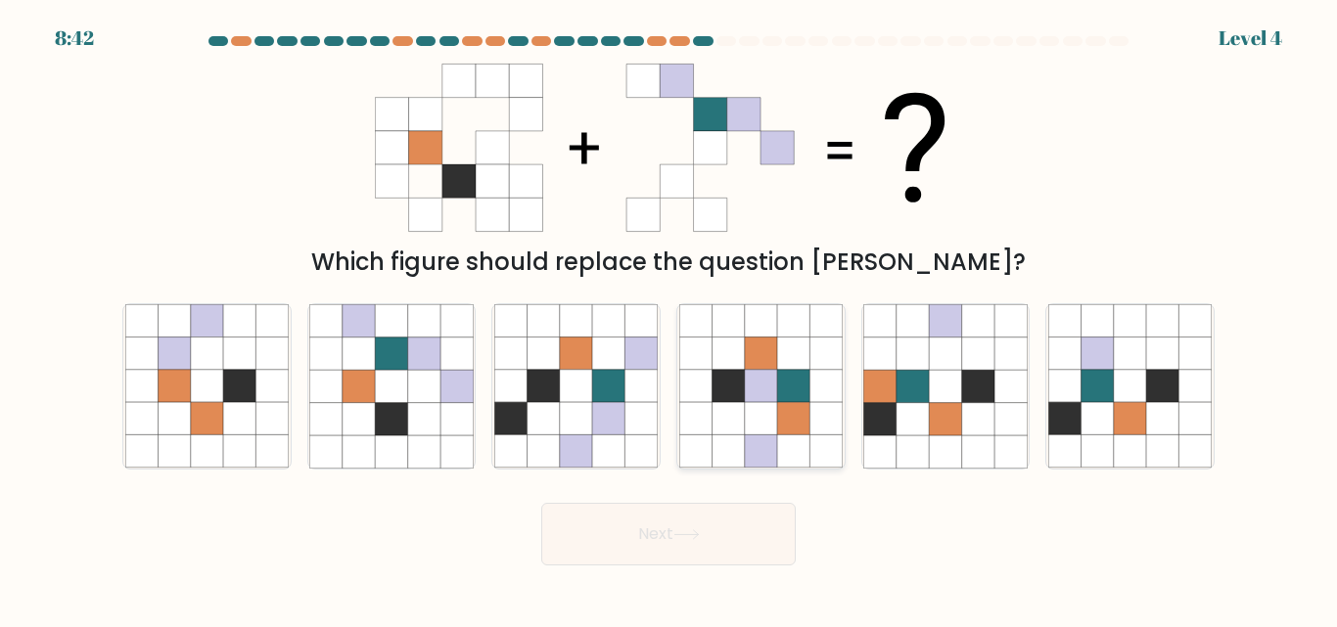
click at [761, 384] on icon at bounding box center [761, 387] width 32 height 32
click at [669, 319] on input "d." at bounding box center [668, 316] width 1 height 5
radio input "true"
click at [629, 506] on button "Next" at bounding box center [668, 534] width 254 height 63
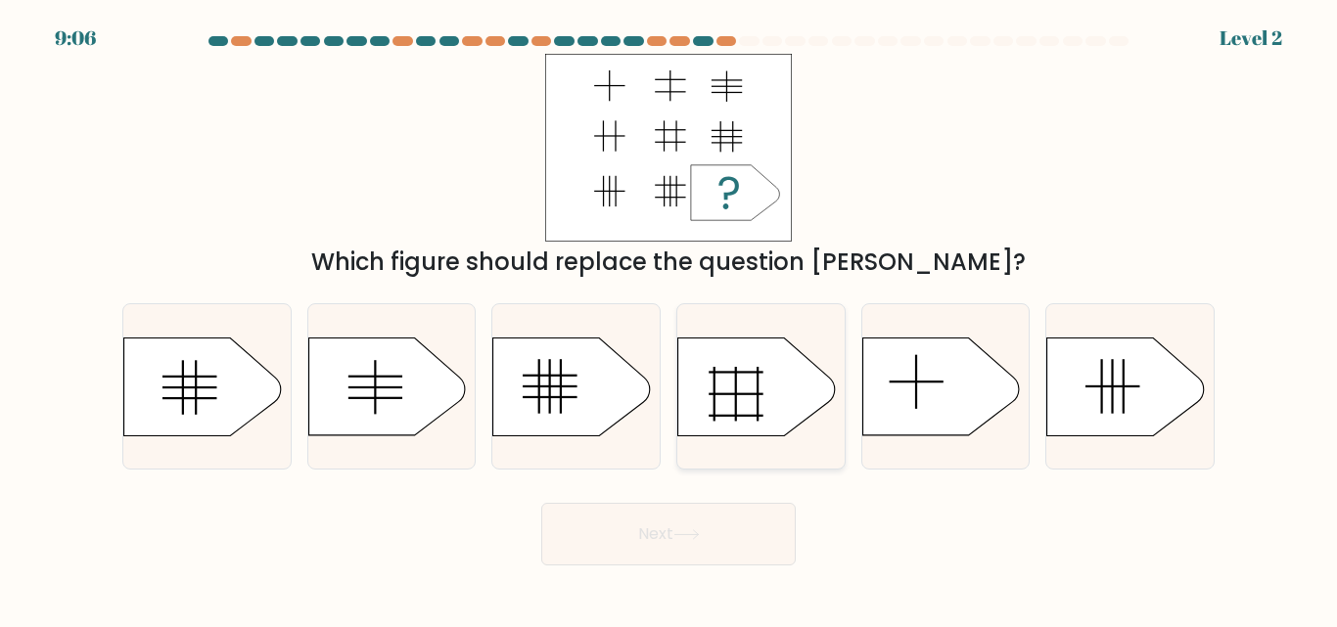
click at [734, 402] on icon at bounding box center [756, 387] width 157 height 98
click at [669, 319] on input "d." at bounding box center [668, 316] width 1 height 5
radio input "true"
click at [698, 509] on button "Next" at bounding box center [668, 534] width 254 height 63
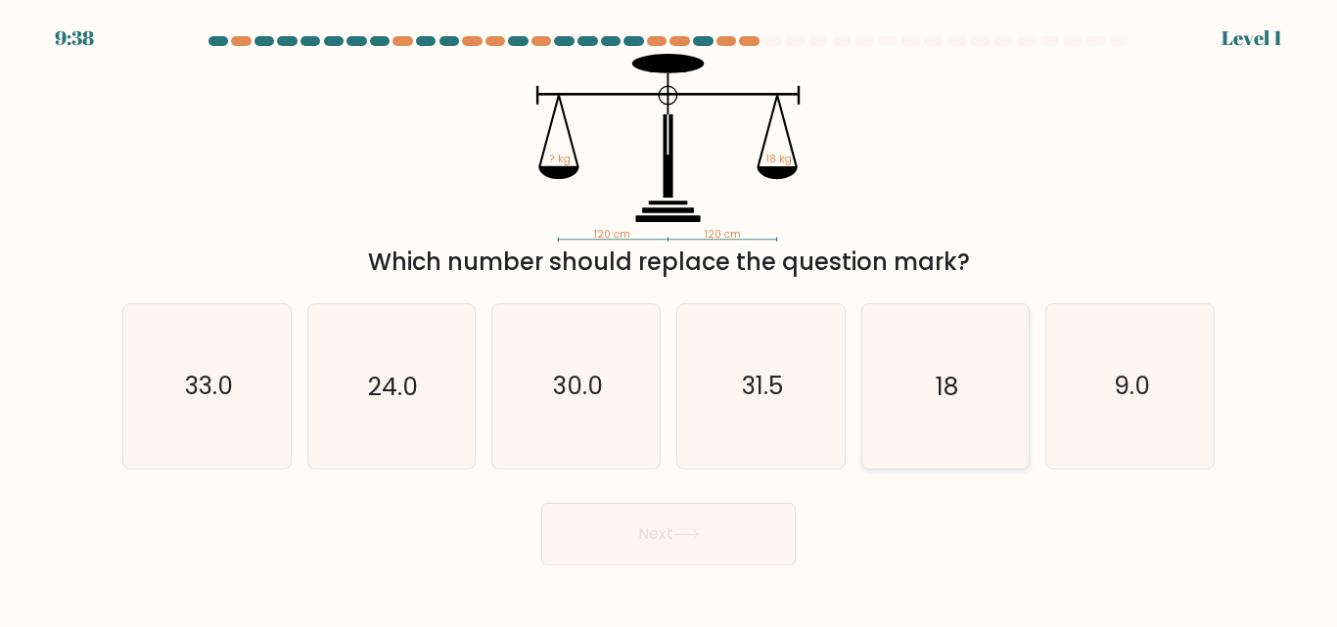
click at [914, 447] on icon "18" at bounding box center [944, 385] width 163 height 163
click at [669, 319] on input "e. 18" at bounding box center [668, 316] width 1 height 5
radio input "true"
click at [713, 543] on button "Next" at bounding box center [668, 534] width 254 height 63
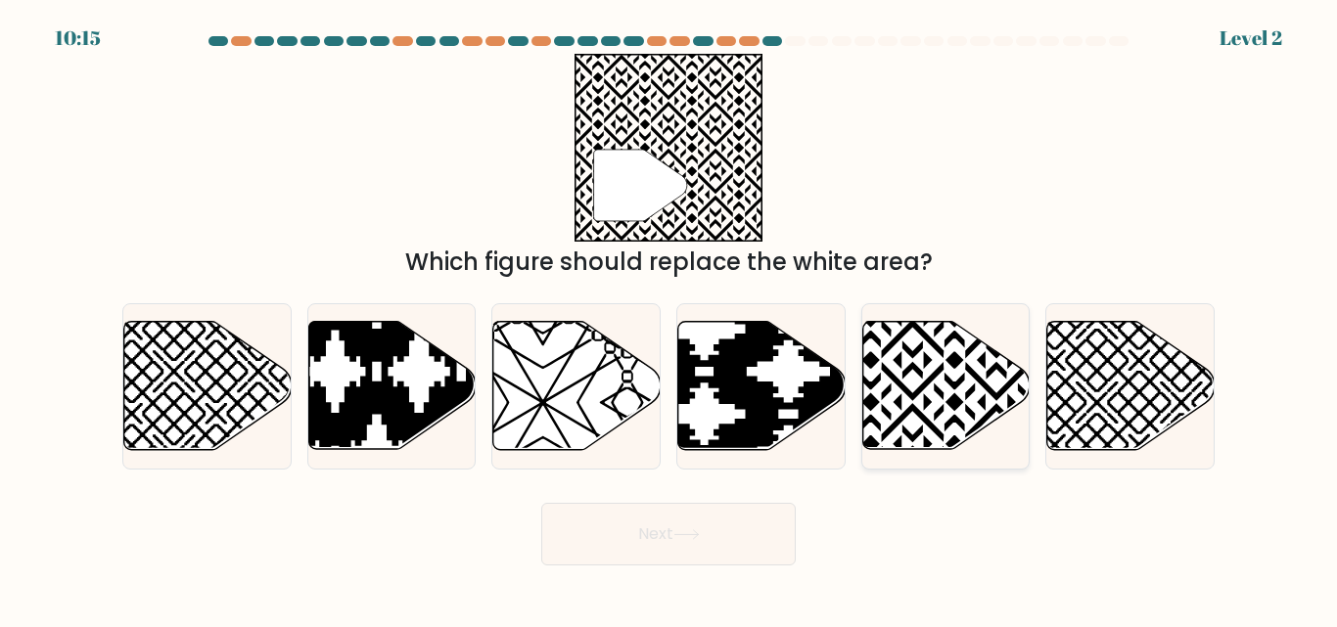
click at [922, 384] on icon at bounding box center [945, 386] width 167 height 128
click at [669, 319] on input "e." at bounding box center [668, 316] width 1 height 5
radio input "true"
click at [666, 531] on button "Next" at bounding box center [668, 534] width 254 height 63
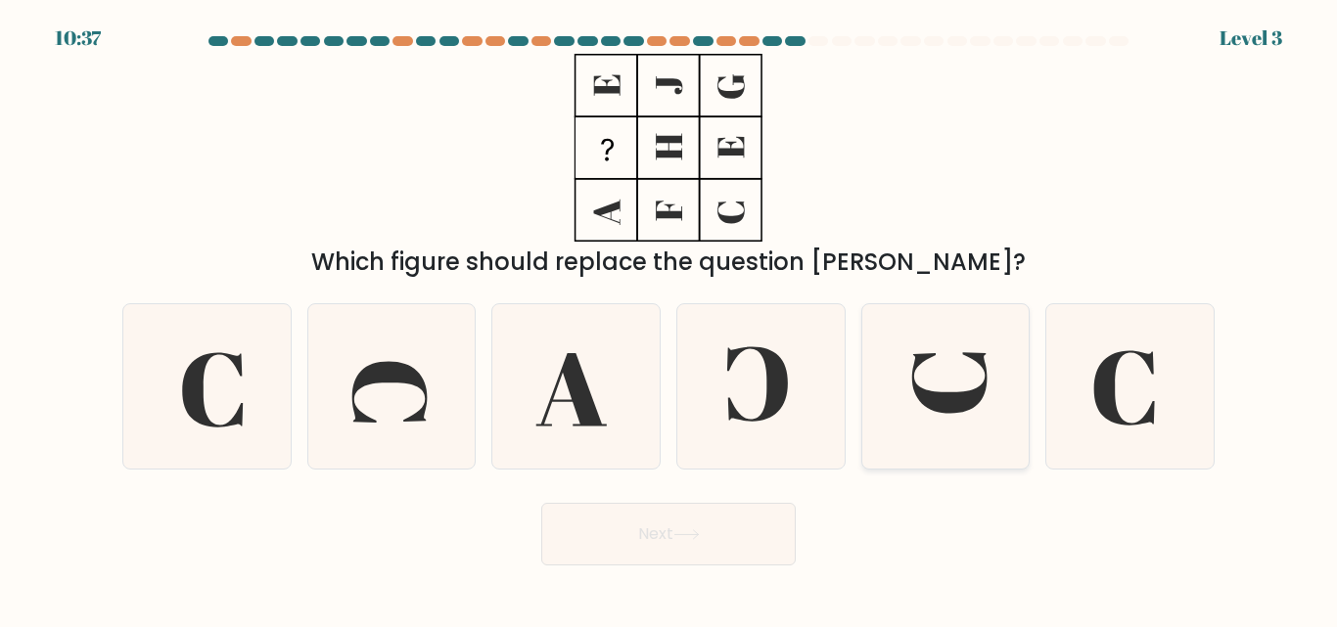
click at [913, 381] on icon at bounding box center [949, 383] width 74 height 61
click at [669, 319] on input "e." at bounding box center [668, 316] width 1 height 5
radio input "true"
click at [696, 534] on icon at bounding box center [685, 534] width 23 height 9
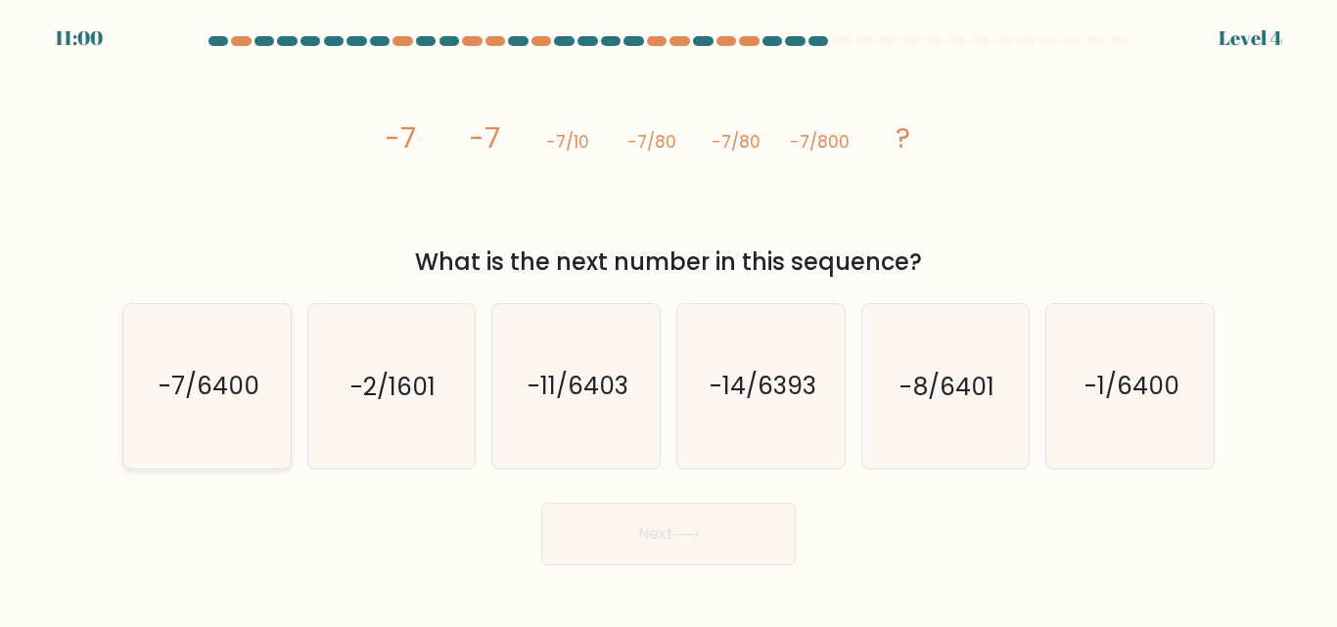
click at [170, 389] on text "-7/6400" at bounding box center [208, 387] width 101 height 34
click at [668, 319] on input "a. -7/6400" at bounding box center [668, 316] width 1 height 5
radio input "true"
click at [637, 552] on button "Next" at bounding box center [668, 534] width 254 height 63
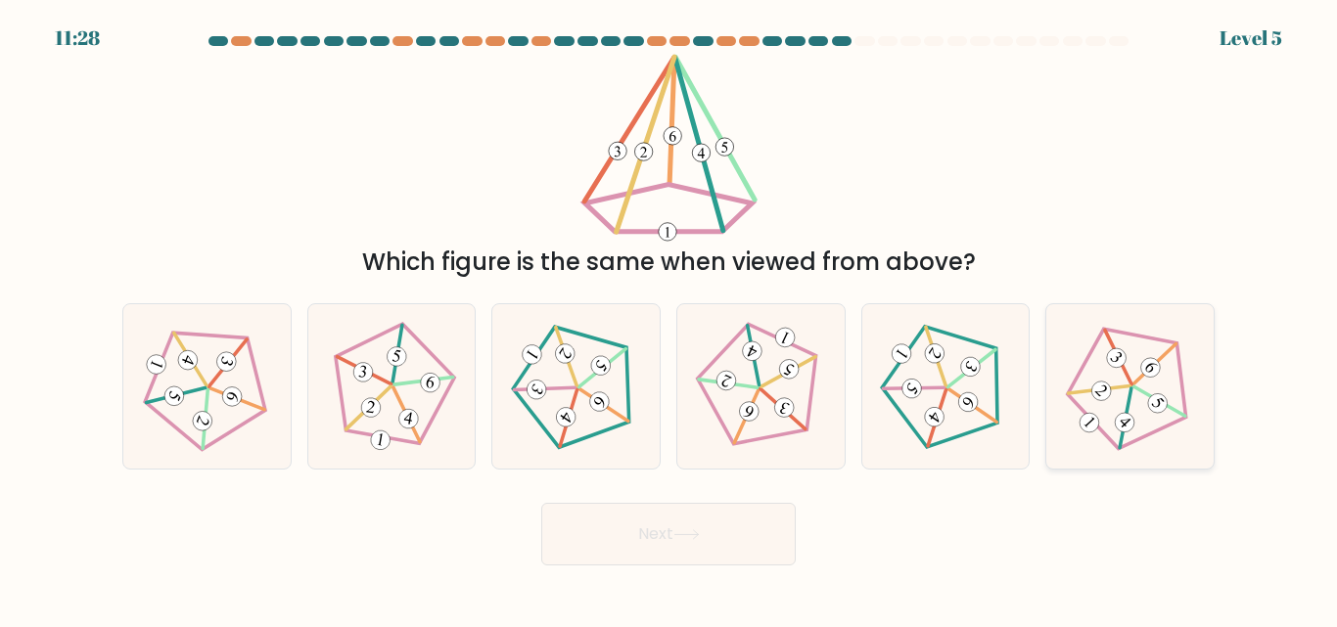
click at [1085, 438] on icon at bounding box center [1130, 386] width 131 height 131
click at [669, 319] on input "f." at bounding box center [668, 316] width 1 height 5
radio input "true"
click at [664, 538] on button "Next" at bounding box center [668, 534] width 254 height 63
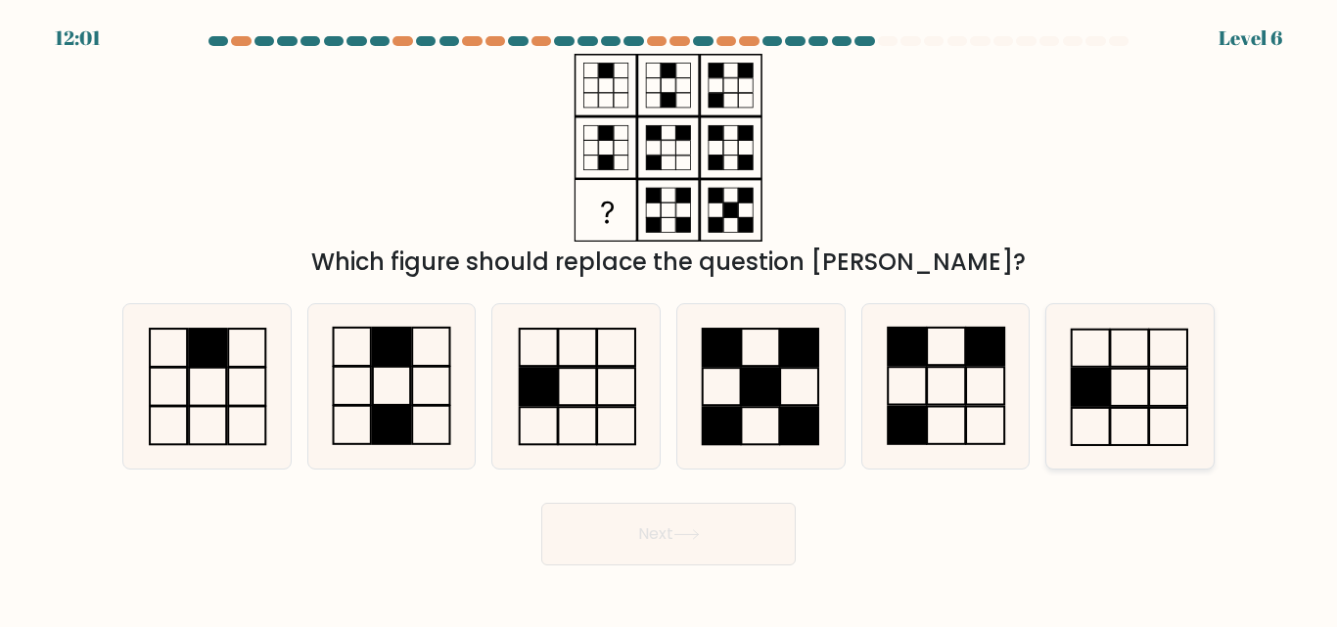
click at [1124, 378] on icon at bounding box center [1129, 385] width 163 height 163
click at [669, 319] on input "f." at bounding box center [668, 316] width 1 height 5
radio input "true"
click at [618, 521] on button "Next" at bounding box center [668, 534] width 254 height 63
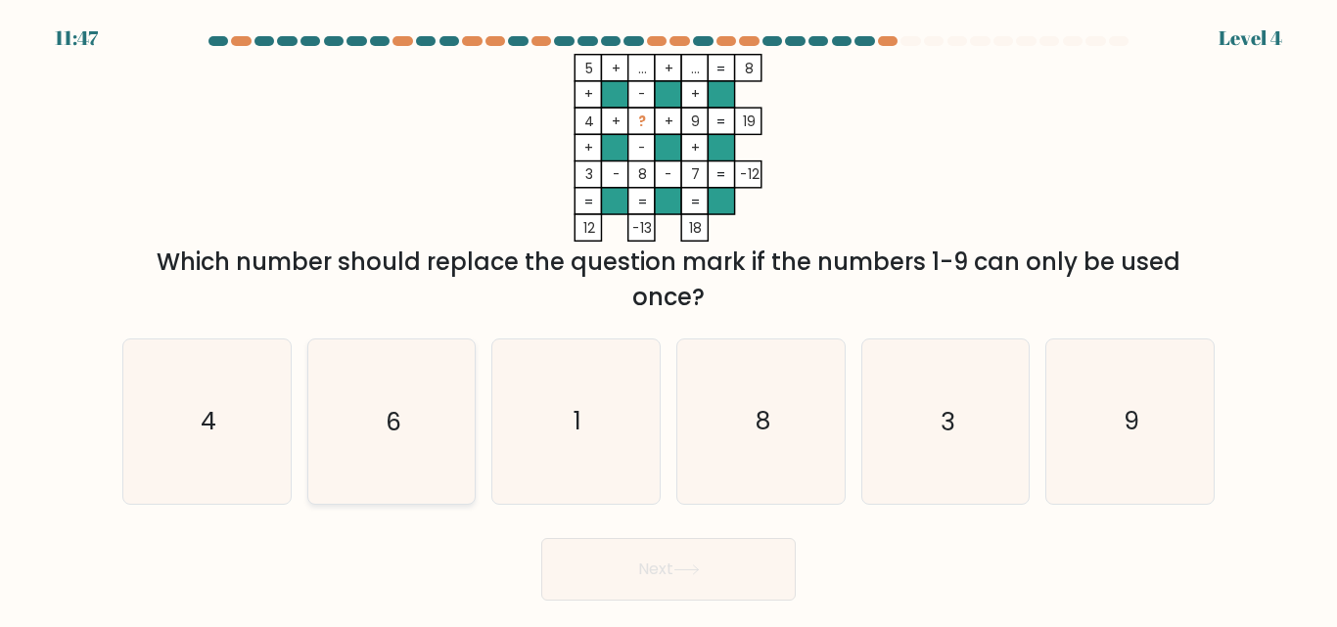
click at [418, 431] on icon "6" at bounding box center [390, 421] width 163 height 163
click at [668, 319] on input "b. 6" at bounding box center [668, 316] width 1 height 5
radio input "true"
click at [720, 582] on button "Next" at bounding box center [668, 569] width 254 height 63
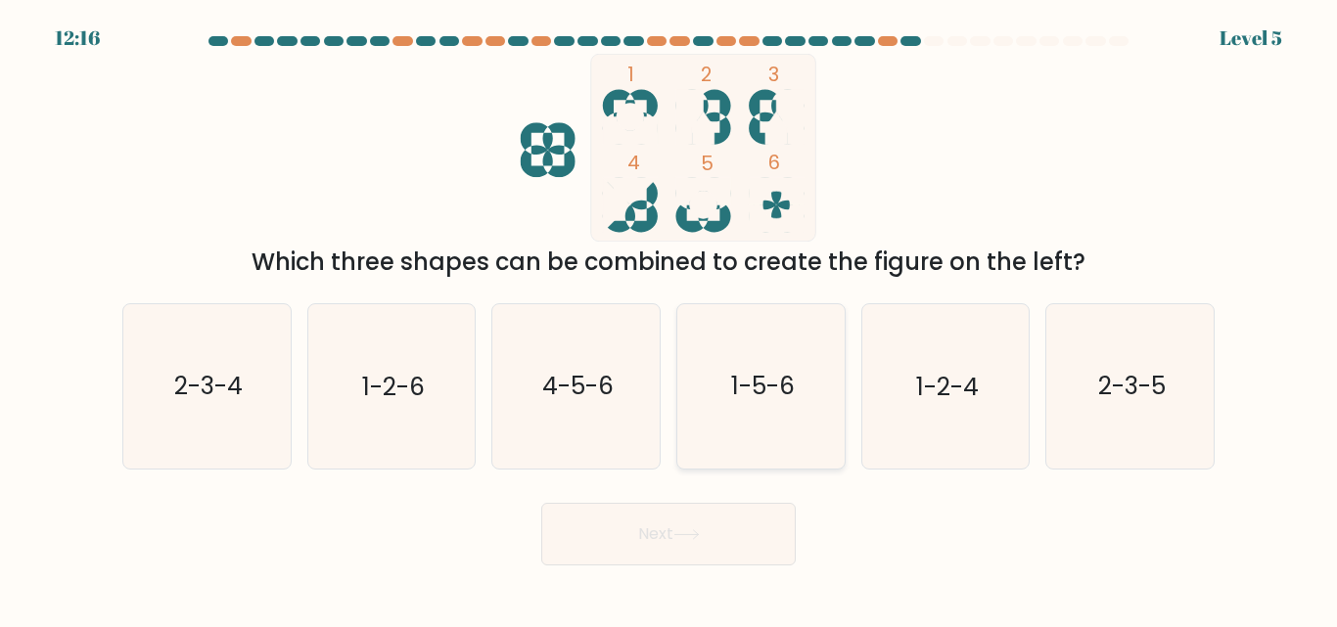
drag, startPoint x: 744, startPoint y: 364, endPoint x: 731, endPoint y: 384, distance: 23.3
click at [731, 384] on icon "1-5-6" at bounding box center [760, 385] width 163 height 163
click at [666, 522] on button "Next" at bounding box center [668, 534] width 254 height 63
click at [635, 544] on button "Next" at bounding box center [668, 534] width 254 height 63
click at [744, 398] on text "1-5-6" at bounding box center [762, 387] width 64 height 34
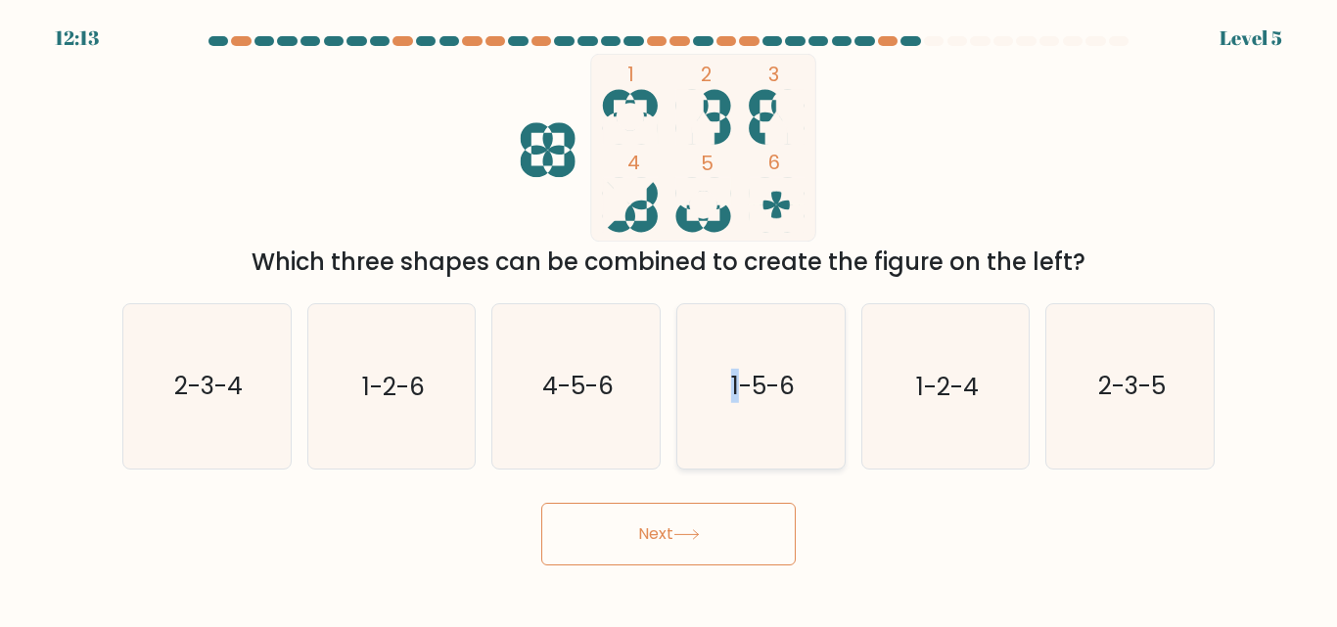
click at [669, 319] on input "d. 1-5-6" at bounding box center [668, 316] width 1 height 5
radio input "true"
click at [646, 537] on button "Next" at bounding box center [668, 534] width 254 height 63
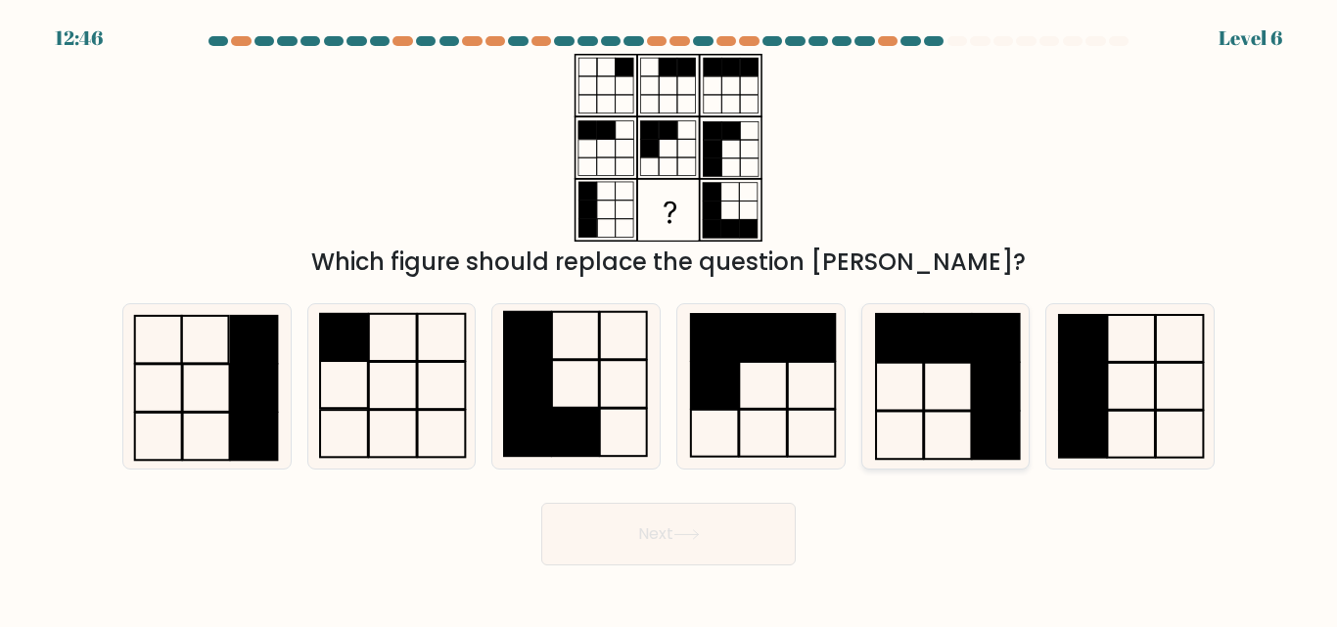
click at [1007, 385] on rect at bounding box center [995, 387] width 47 height 48
click at [669, 319] on input "e." at bounding box center [668, 316] width 1 height 5
radio input "true"
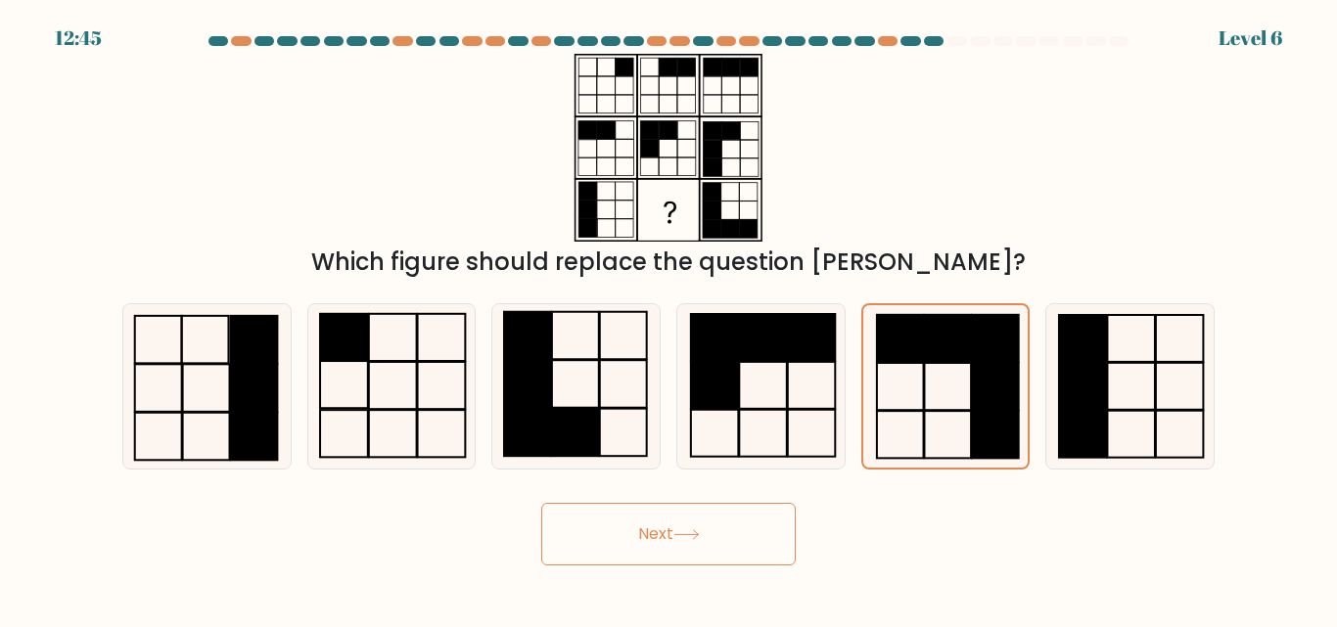
click at [669, 542] on button "Next" at bounding box center [668, 534] width 254 height 63
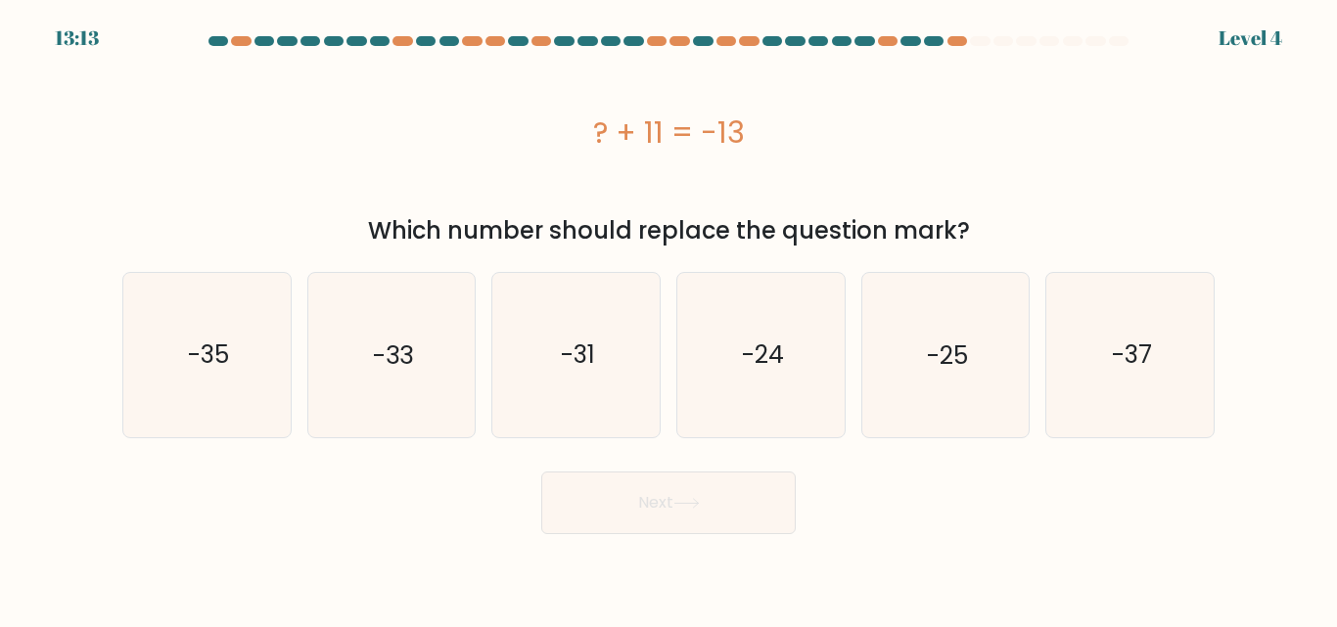
drag, startPoint x: 575, startPoint y: 129, endPoint x: 780, endPoint y: 128, distance: 204.5
click at [780, 128] on div "? + 11 = -13" at bounding box center [668, 133] width 1092 height 44
copy div "? + 11 = -13"
click at [780, 368] on text "-24" at bounding box center [762, 355] width 42 height 34
click at [669, 319] on input "d. -24" at bounding box center [668, 316] width 1 height 5
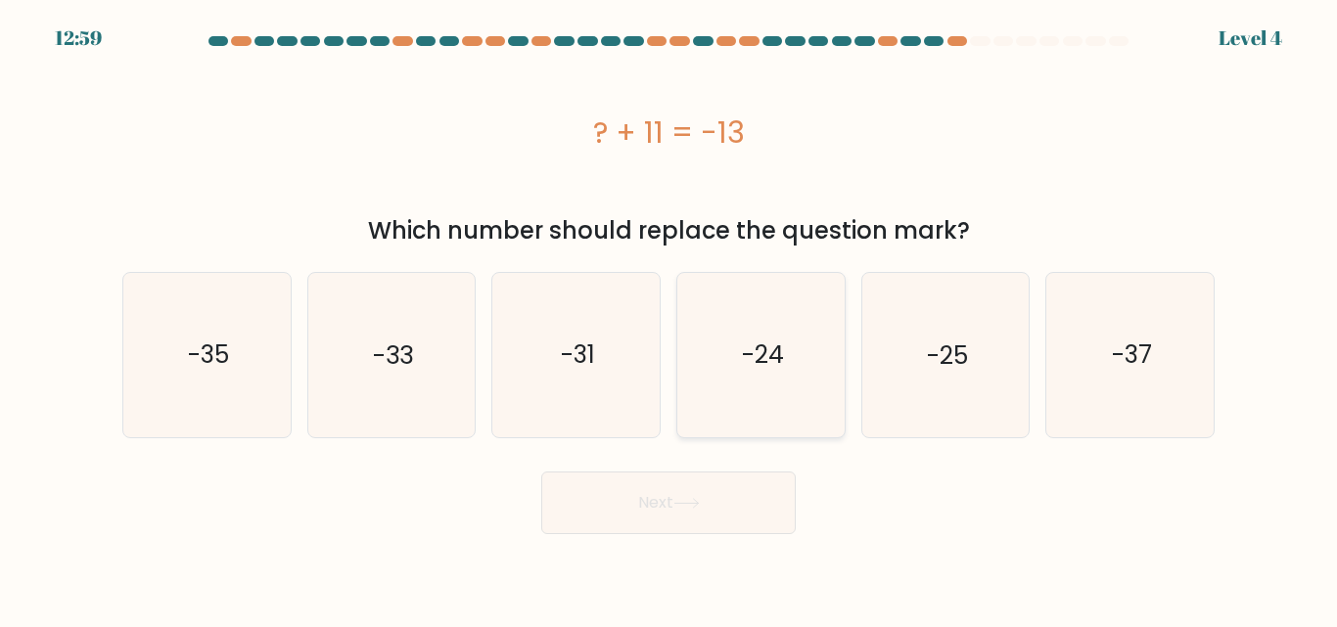
radio input "true"
click at [675, 504] on button "Next" at bounding box center [668, 503] width 254 height 63
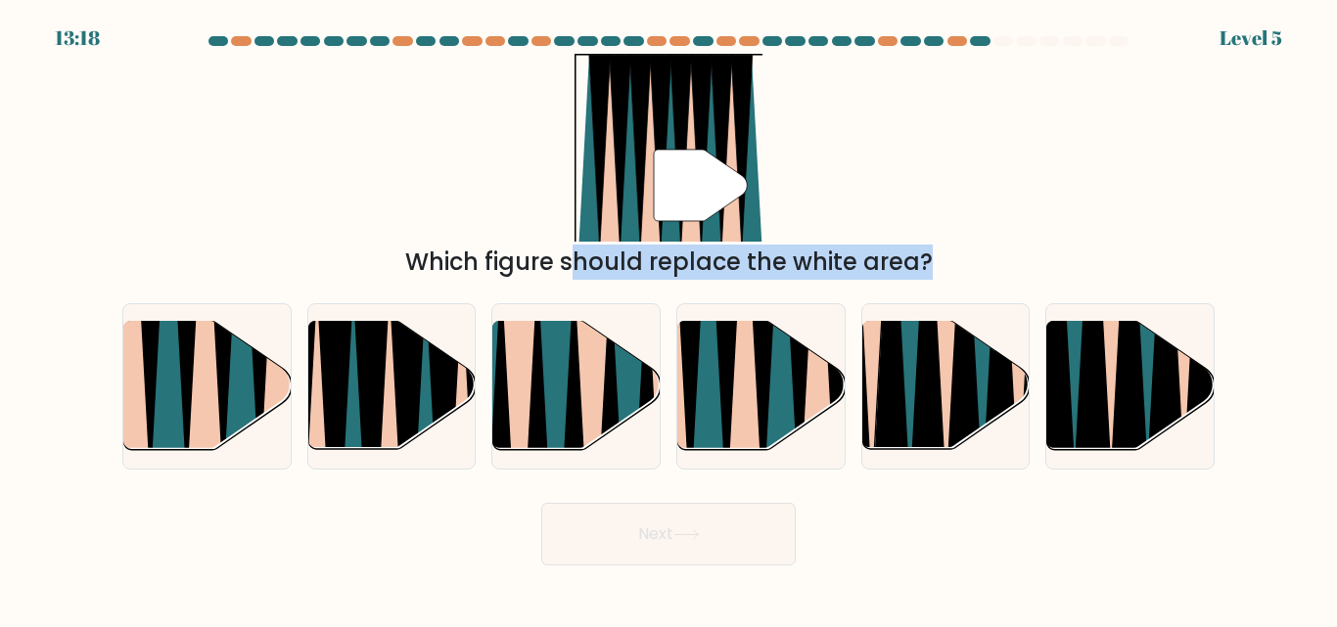
drag, startPoint x: 773, startPoint y: 394, endPoint x: 684, endPoint y: 197, distance: 216.8
click at [684, 197] on form at bounding box center [668, 300] width 1337 height 529
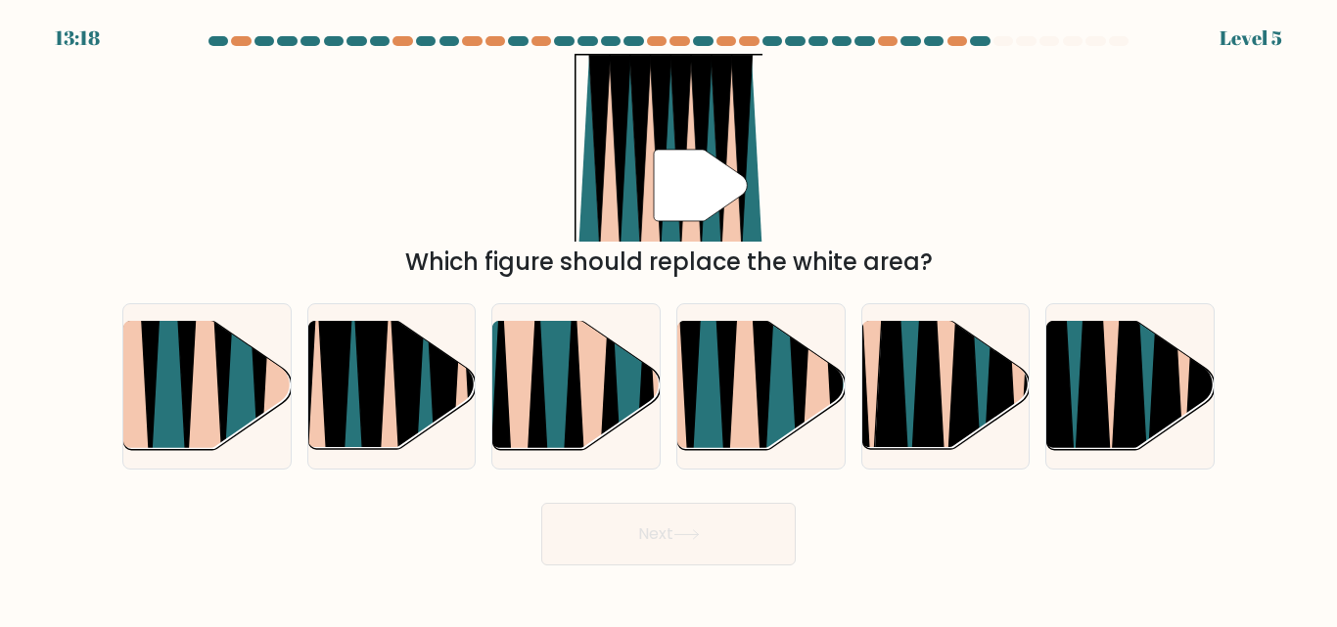
click at [821, 196] on div "" Which figure should replace the white area?" at bounding box center [668, 167] width 1115 height 226
click at [776, 359] on icon at bounding box center [780, 320] width 36 height 334
click at [669, 319] on input "d." at bounding box center [668, 316] width 1 height 5
radio input "true"
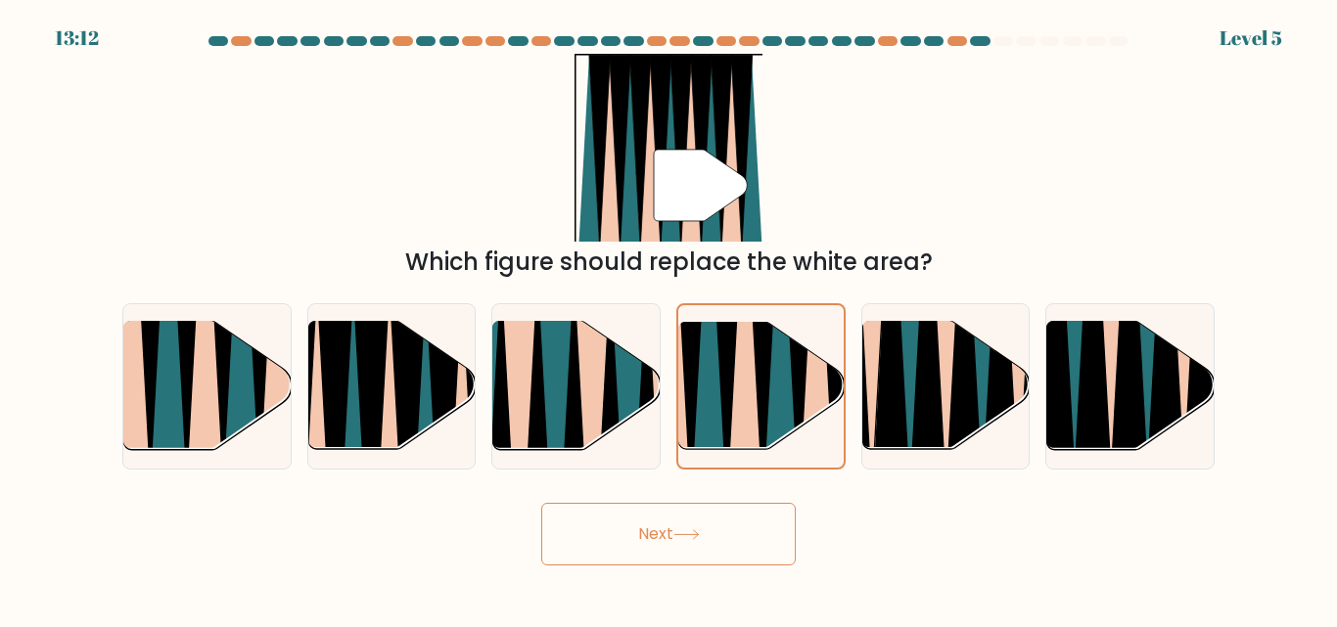
click at [651, 521] on button "Next" at bounding box center [668, 534] width 254 height 63
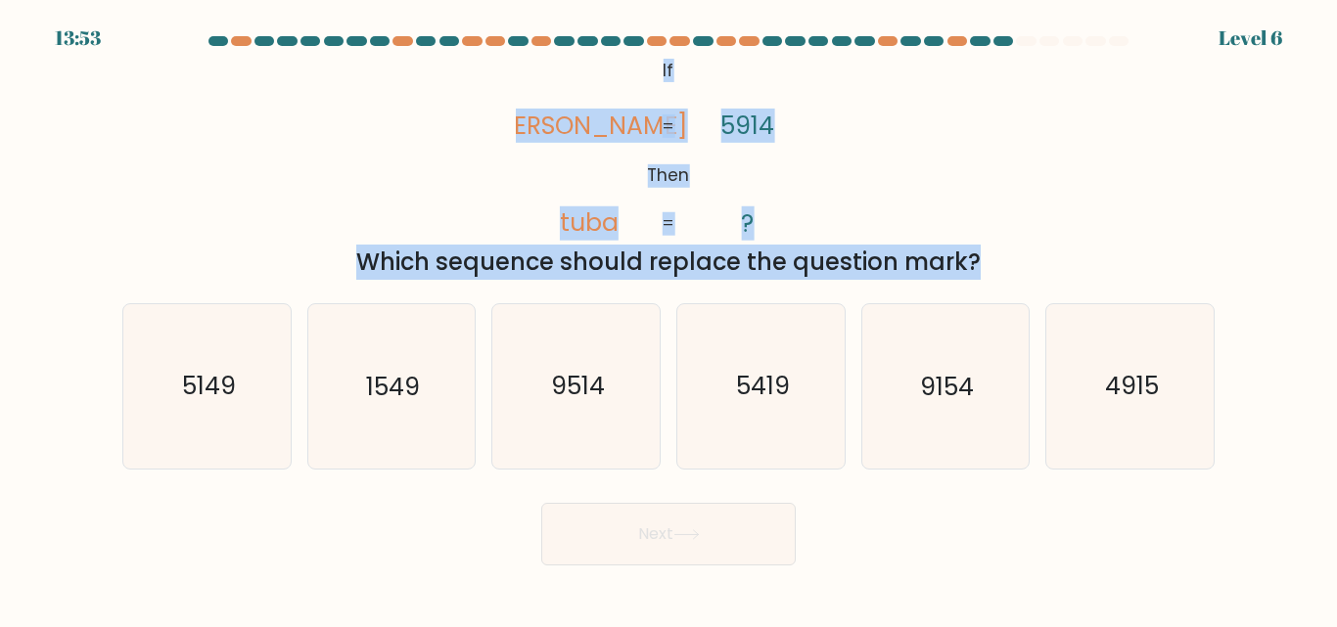
drag, startPoint x: 639, startPoint y: 63, endPoint x: 797, endPoint y: 248, distance: 243.6
click at [797, 248] on div "@import url('https://fonts.googleapis.com/css?family=Abril+Fatface:400,100,100i…" at bounding box center [668, 167] width 1115 height 226
click at [838, 184] on div "@import url('https://fonts.googleapis.com/css?family=Abril+Fatface:400,100,100i…" at bounding box center [668, 167] width 1115 height 226
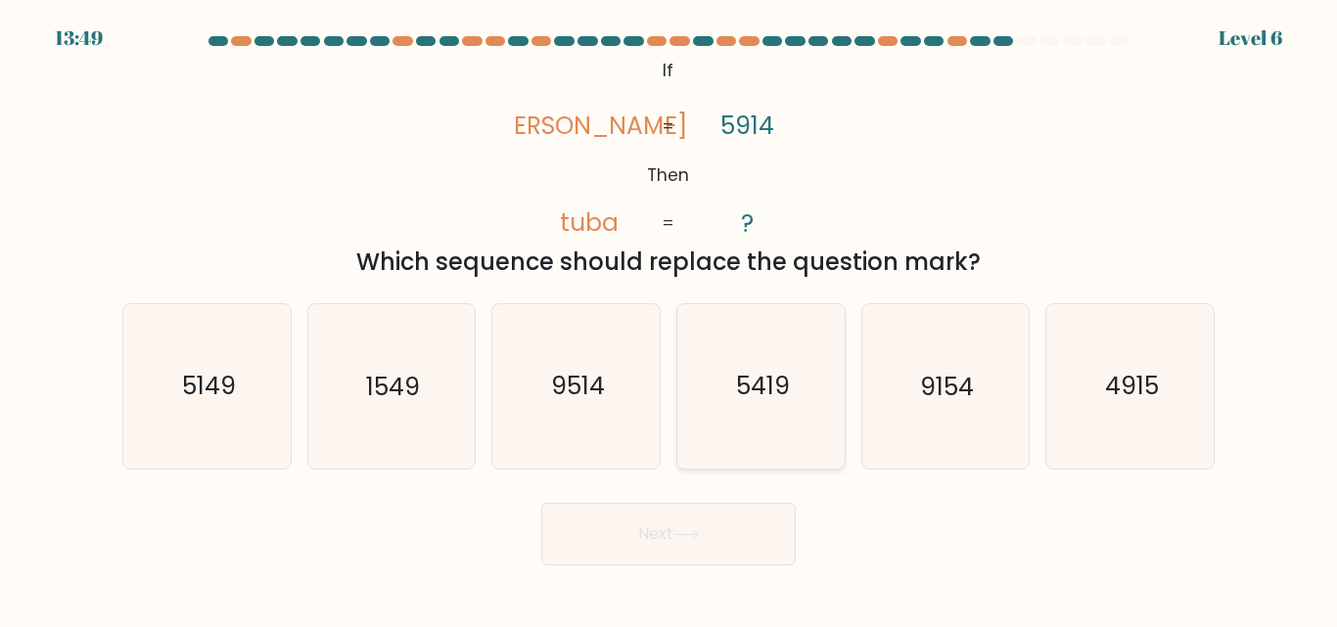
click at [784, 391] on text "5419" at bounding box center [762, 387] width 54 height 34
click at [669, 319] on input "d. 5419" at bounding box center [668, 316] width 1 height 5
radio input "true"
click at [660, 524] on button "Next" at bounding box center [668, 534] width 254 height 63
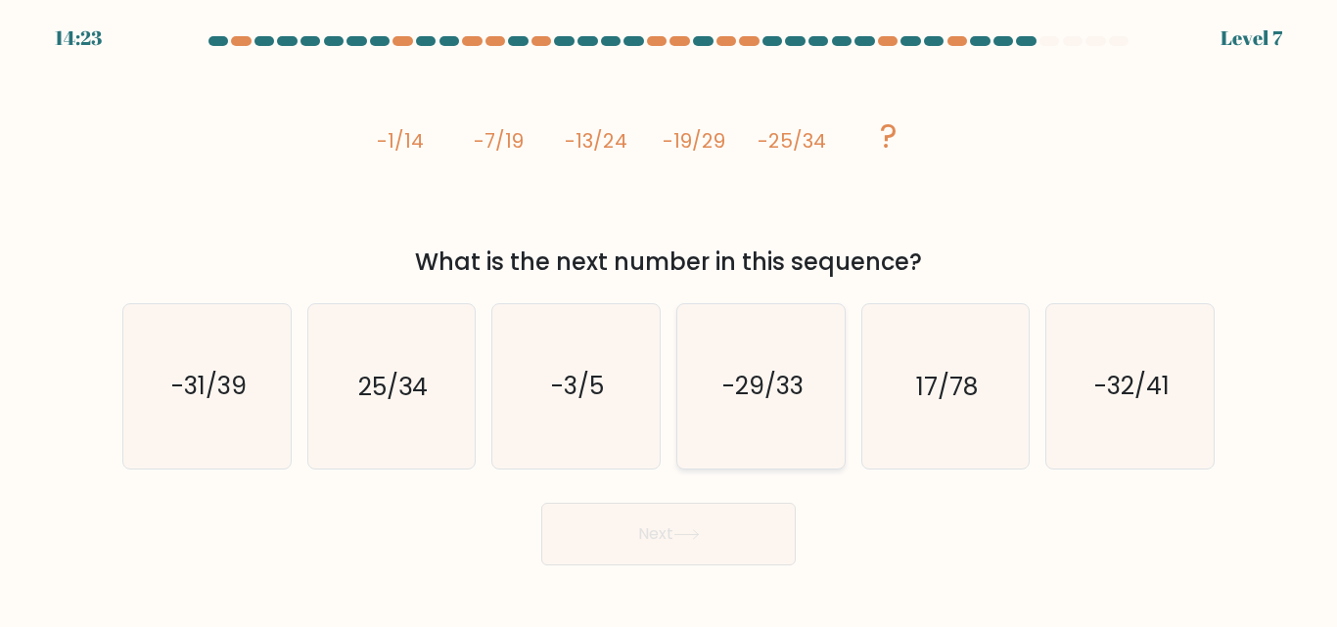
click at [815, 428] on icon "-29/33" at bounding box center [760, 385] width 163 height 163
click at [669, 319] on input "d. -29/33" at bounding box center [668, 316] width 1 height 5
radio input "true"
click at [682, 549] on button "Next" at bounding box center [668, 534] width 254 height 63
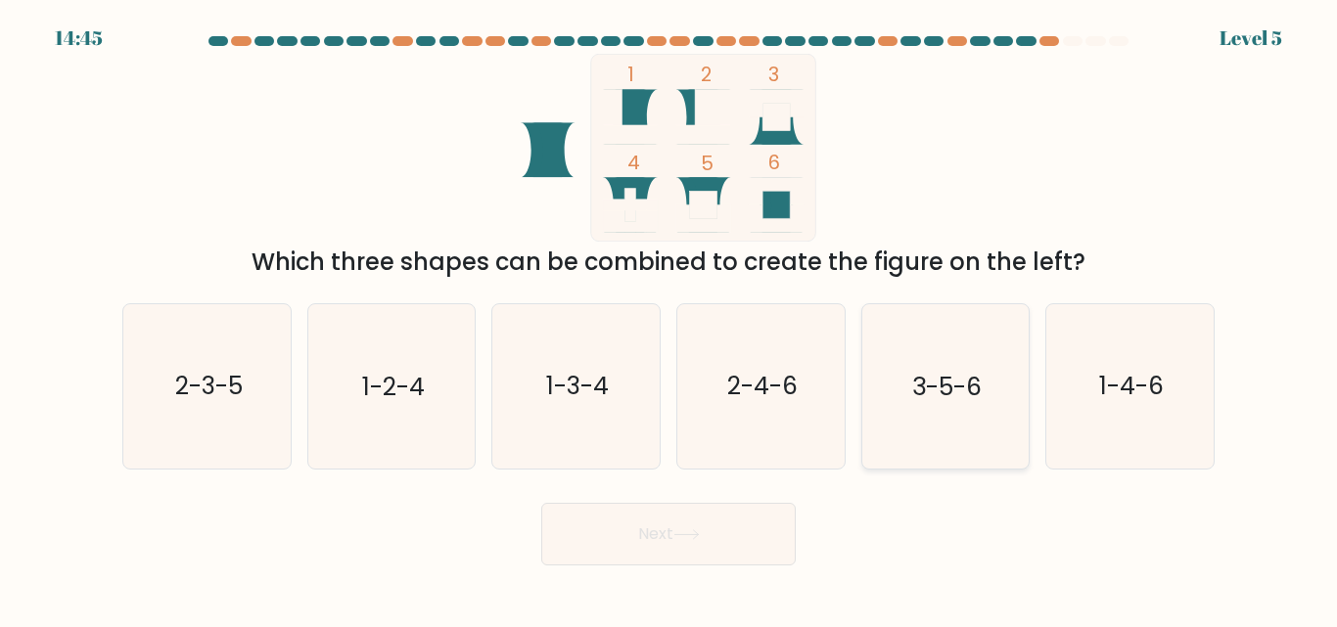
click at [901, 375] on icon "3-5-6" at bounding box center [944, 385] width 163 height 163
click at [669, 319] on input "e. 3-5-6" at bounding box center [668, 316] width 1 height 5
radio input "true"
click at [623, 544] on button "Next" at bounding box center [668, 534] width 254 height 63
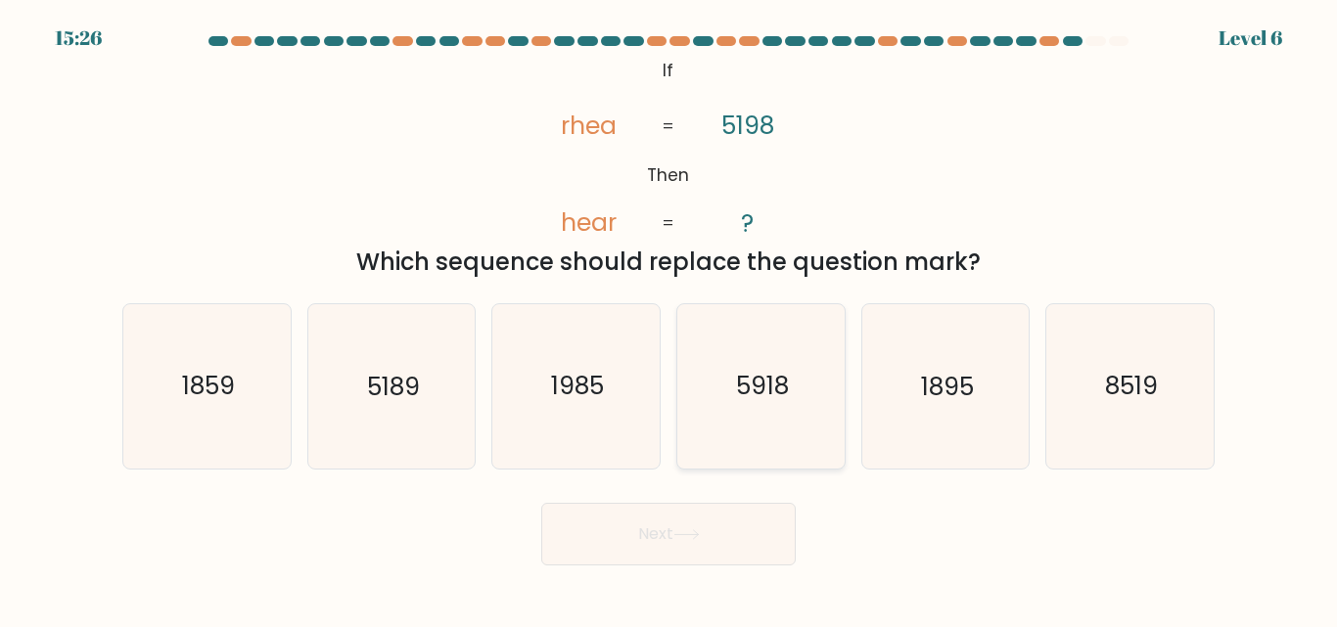
click at [730, 398] on icon "5918" at bounding box center [760, 385] width 163 height 163
click at [669, 319] on input "d. 5918" at bounding box center [668, 316] width 1 height 5
radio input "true"
click at [689, 536] on icon at bounding box center [686, 534] width 26 height 11
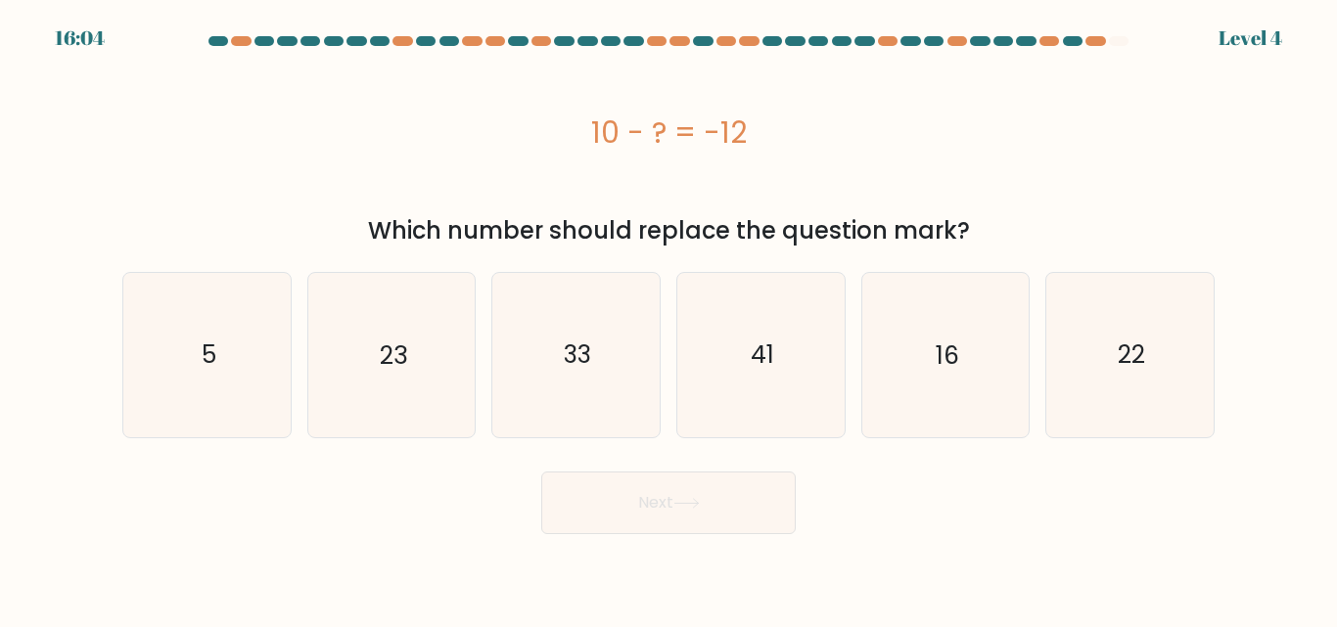
drag, startPoint x: 562, startPoint y: 94, endPoint x: 783, endPoint y: 147, distance: 227.3
click at [783, 147] on div "10 - ? = -12" at bounding box center [668, 132] width 1092 height 157
copy div "10 - ? = -12"
click at [1075, 322] on icon "22" at bounding box center [1129, 354] width 163 height 163
click at [669, 319] on input "f. 22" at bounding box center [668, 316] width 1 height 5
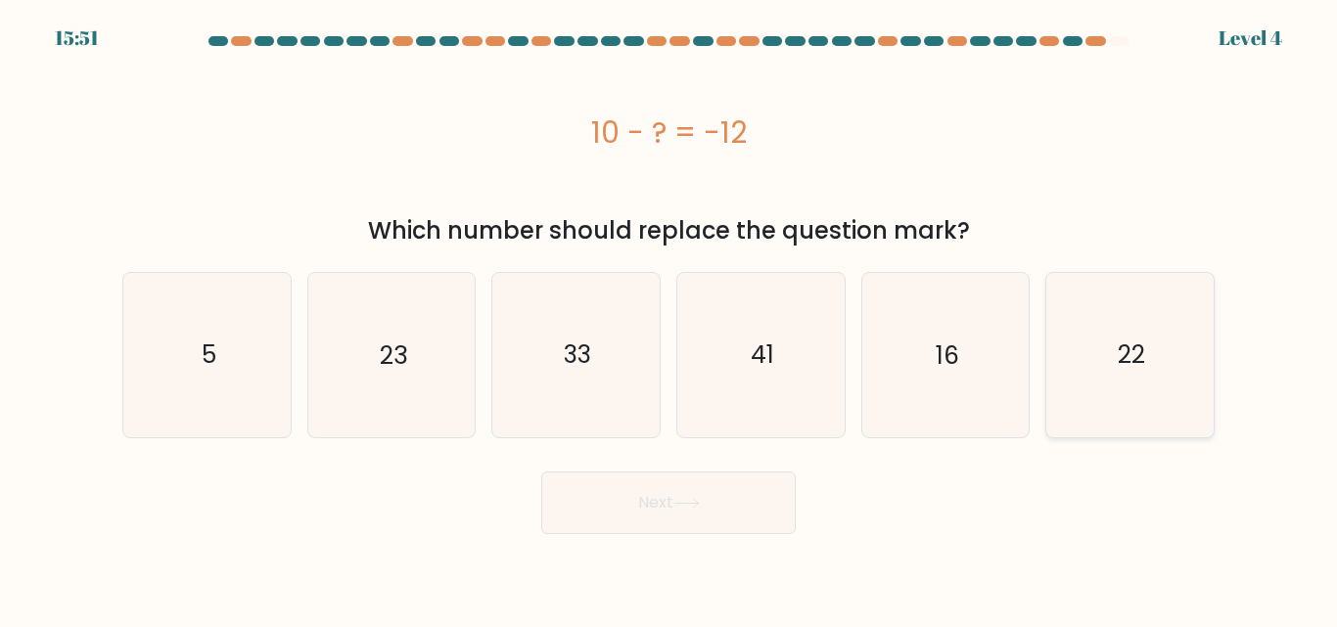
radio input "true"
click at [592, 517] on button "Next" at bounding box center [668, 503] width 254 height 63
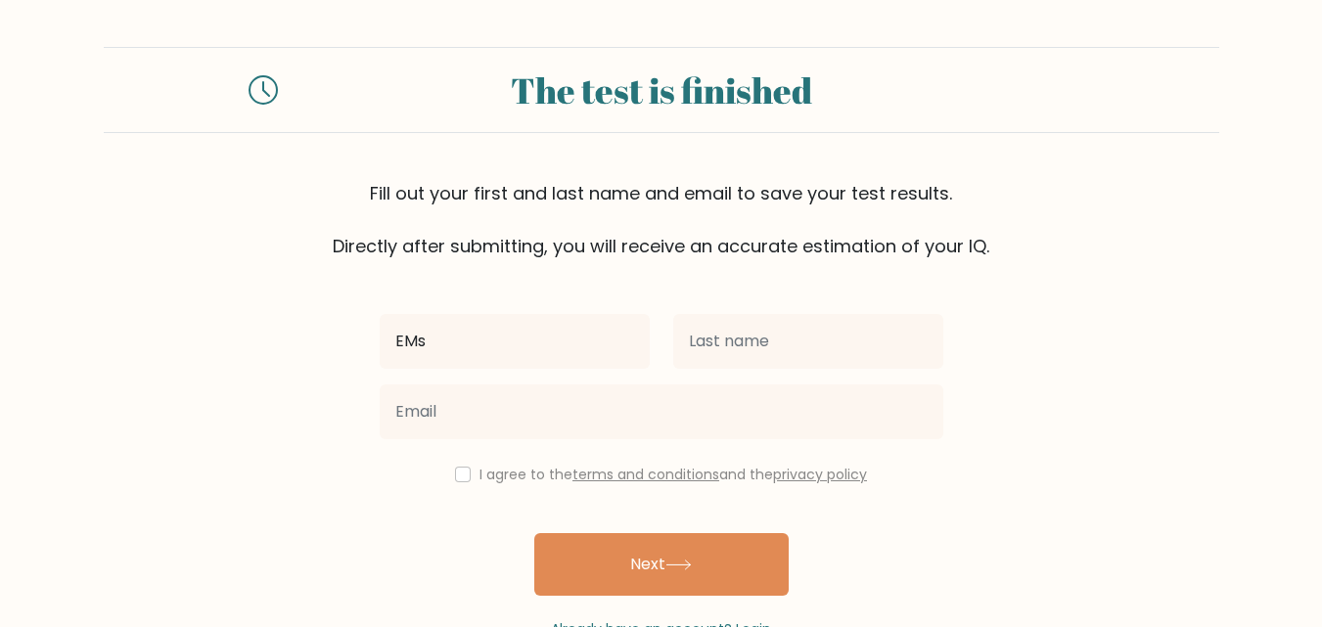
type input "Ems"
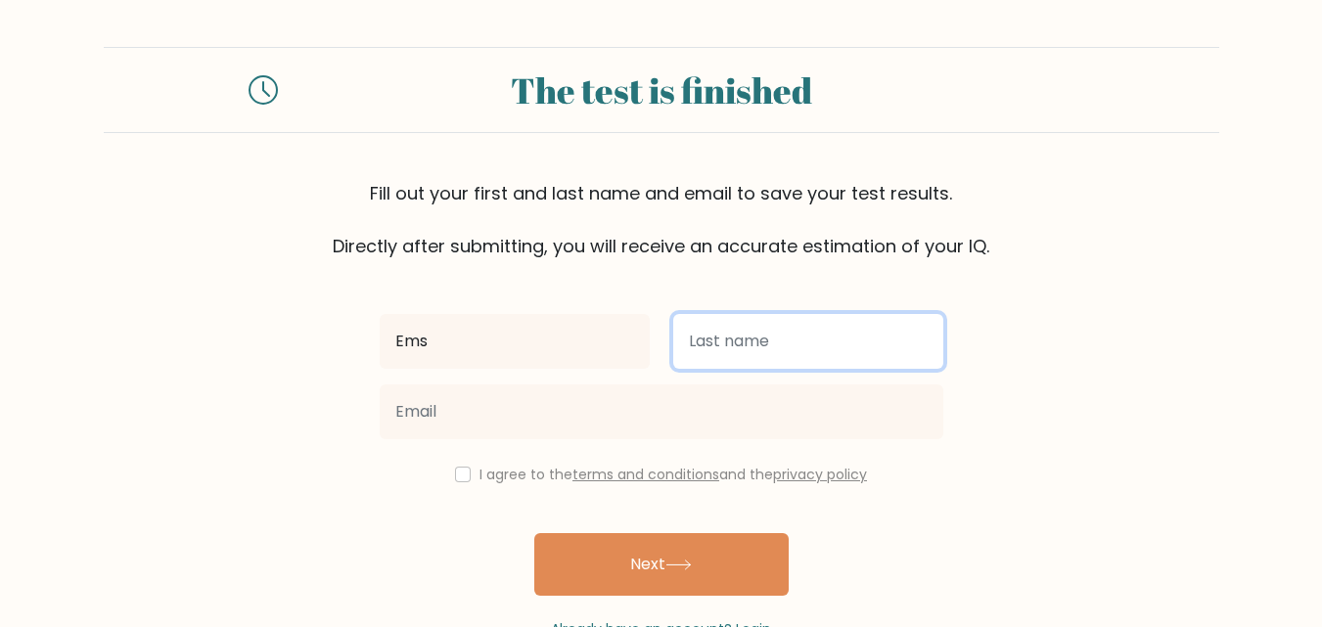
click at [723, 345] on input "text" at bounding box center [808, 341] width 270 height 55
type input "Apollz"
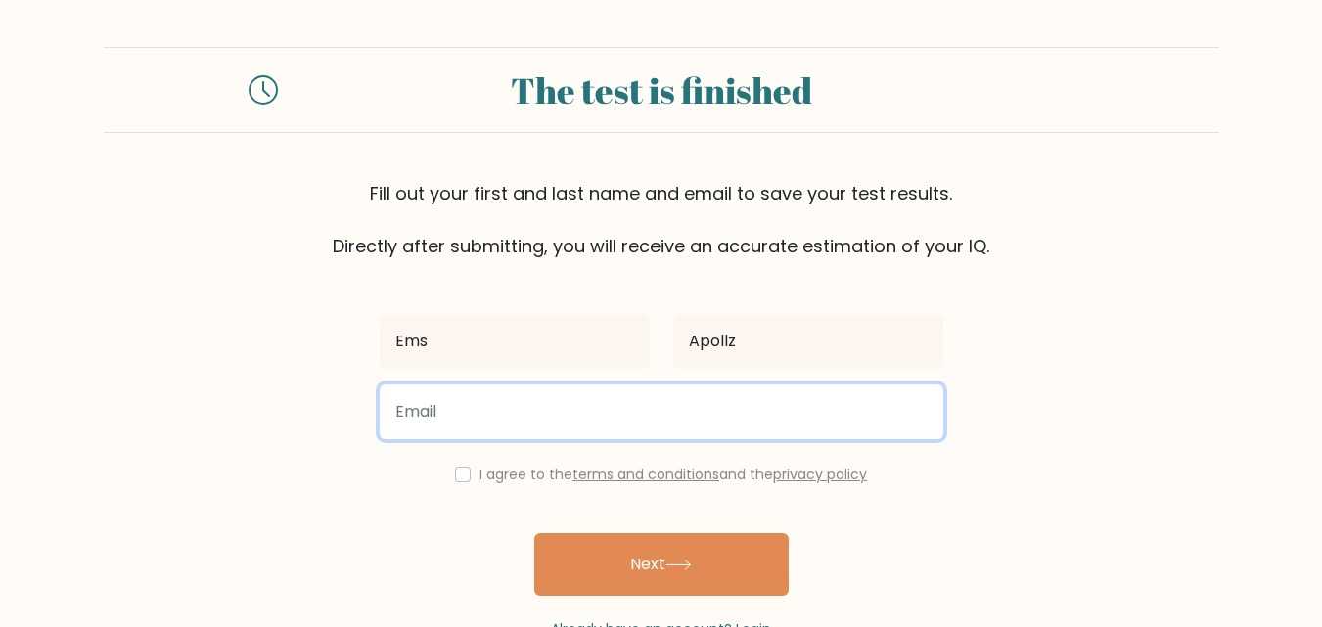
click at [552, 428] on input "email" at bounding box center [662, 412] width 564 height 55
type input "VA.241830@gmail.com"
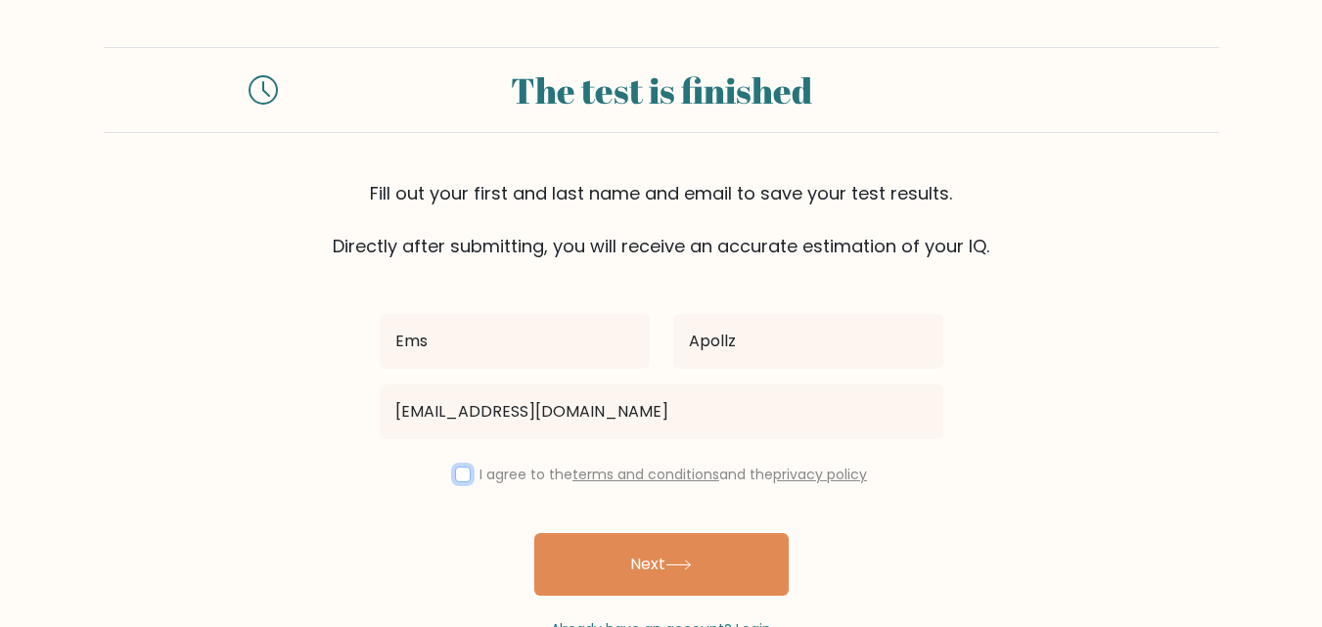
click at [455, 476] on input "checkbox" at bounding box center [463, 475] width 16 height 16
checkbox input "true"
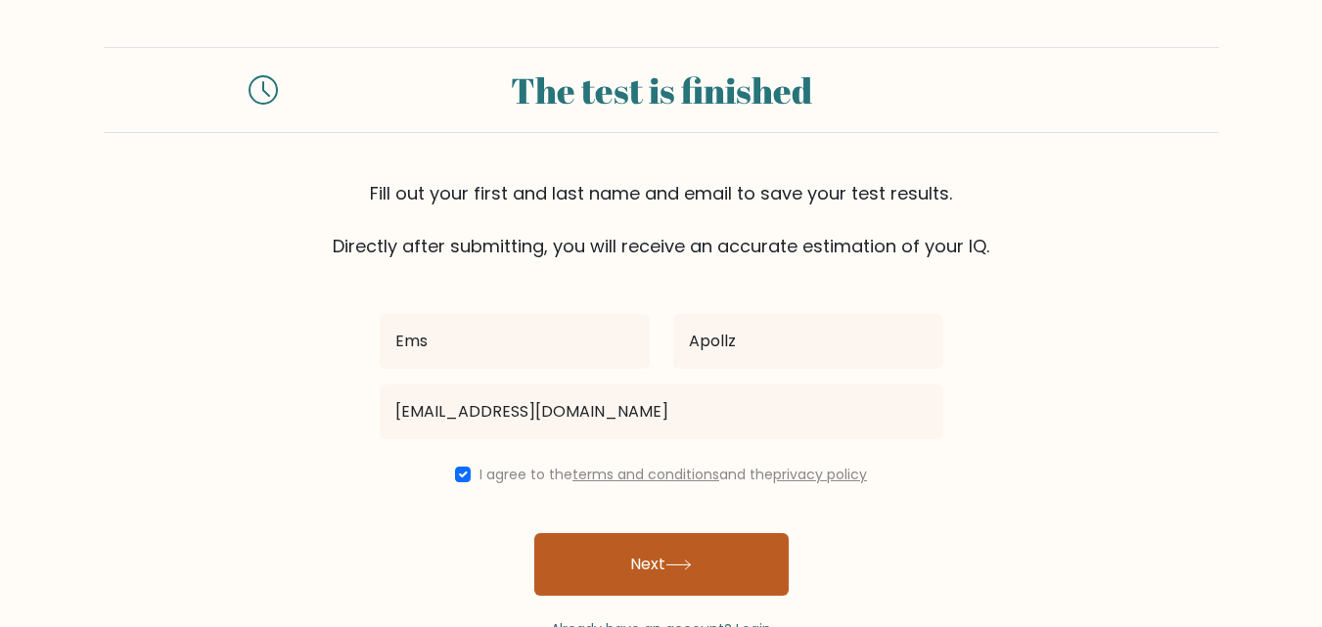
click at [612, 557] on button "Next" at bounding box center [661, 564] width 254 height 63
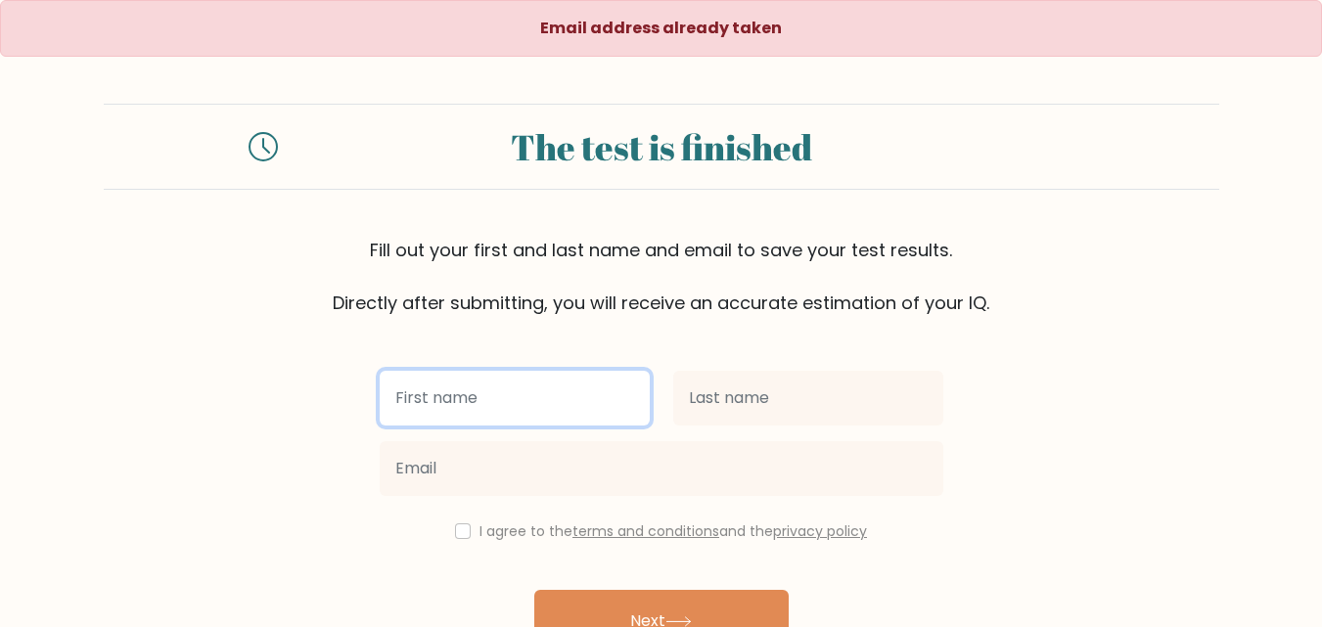
click at [478, 400] on input "text" at bounding box center [515, 398] width 270 height 55
type input "Ems"
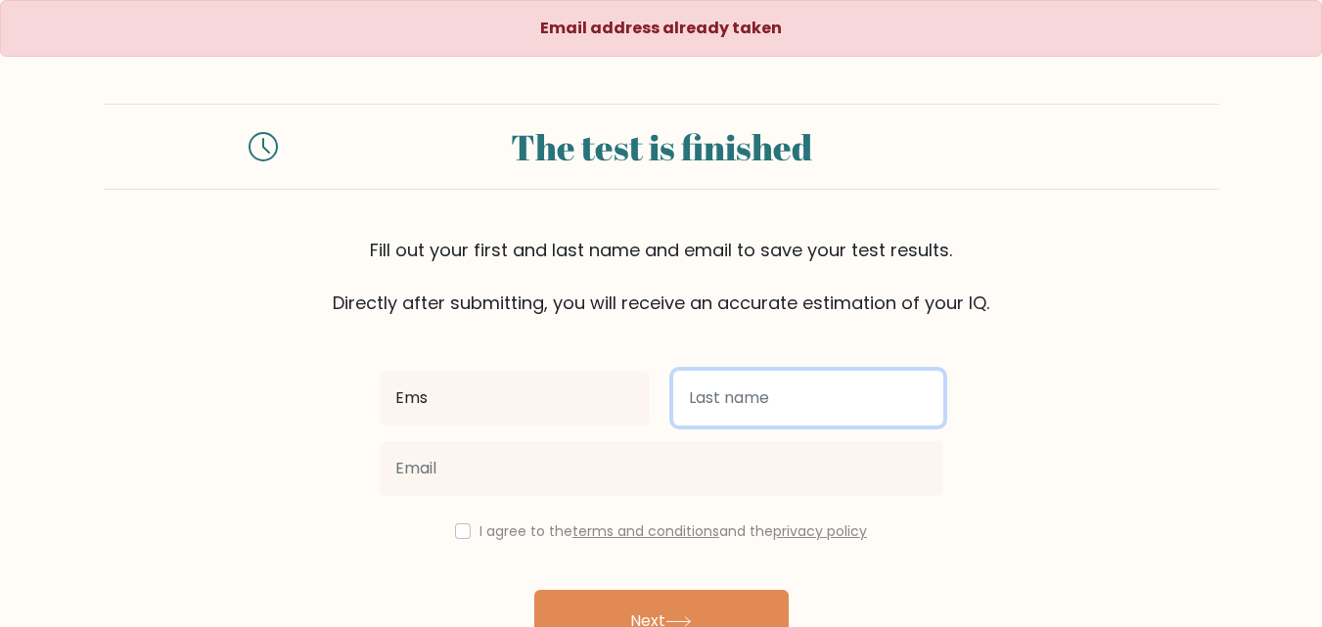
click at [705, 398] on input "text" at bounding box center [808, 398] width 270 height 55
type input "Apollz"
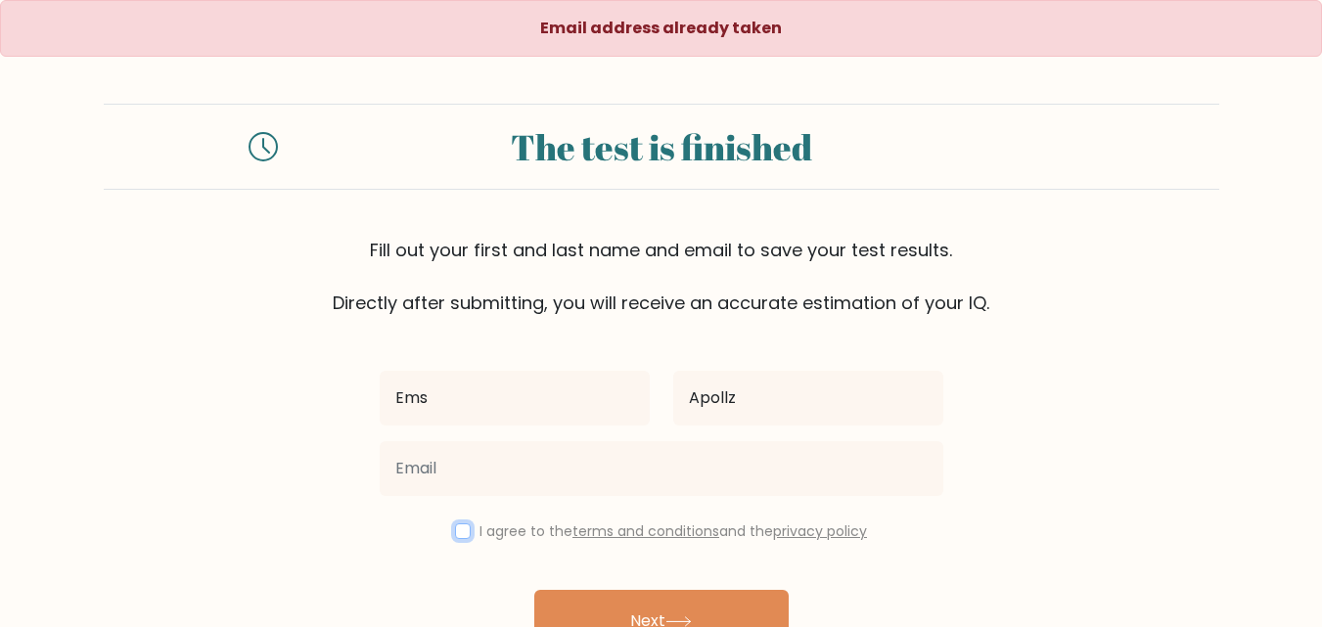
click at [461, 537] on input "checkbox" at bounding box center [463, 531] width 16 height 16
checkbox input "true"
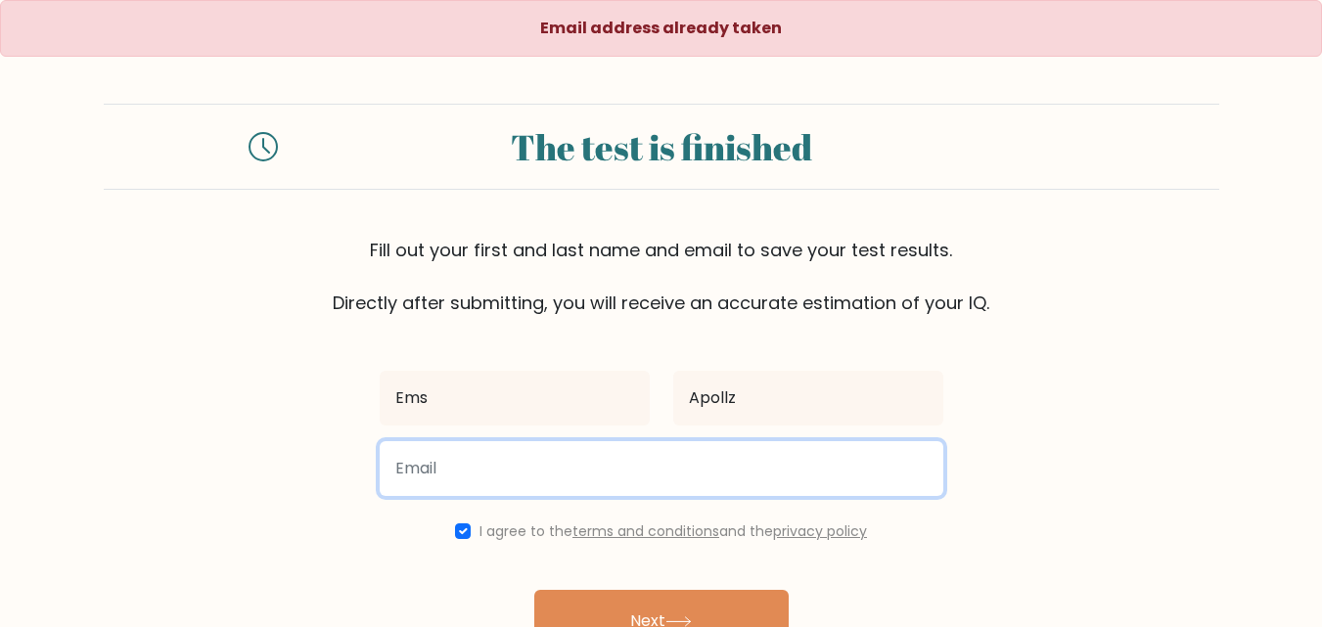
click at [476, 471] on input "email" at bounding box center [662, 468] width 564 height 55
paste input "vaemsapollz@gmail.com"
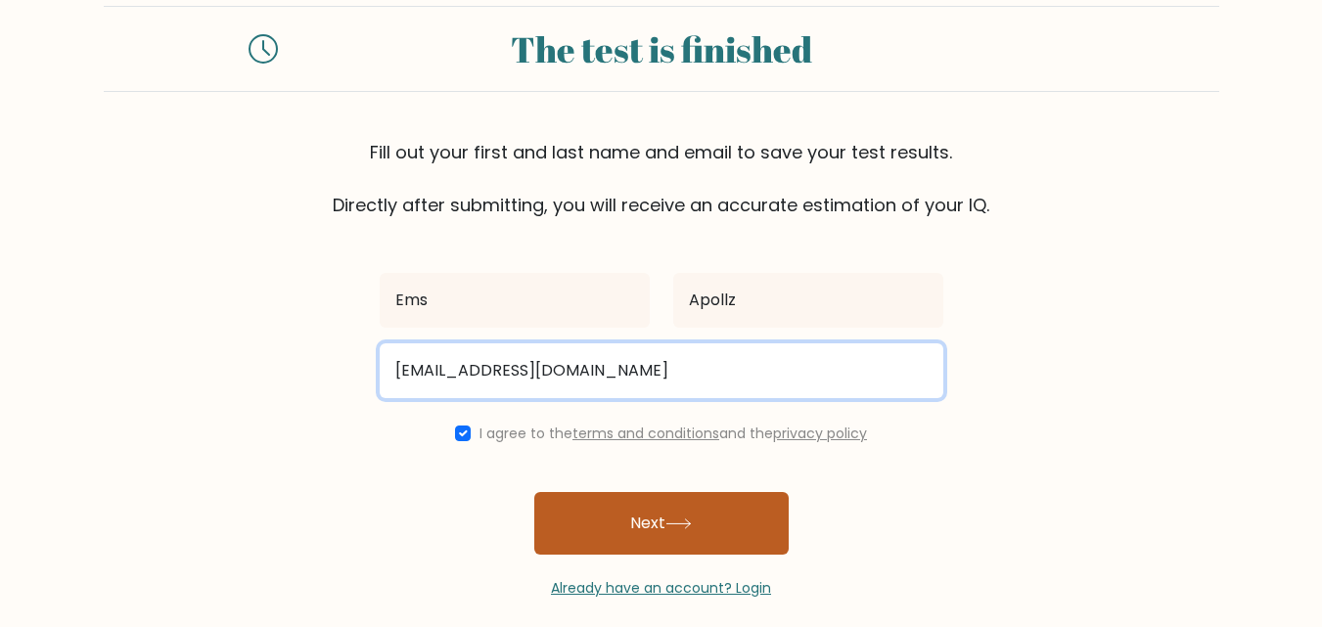
type input "vaemsapollz@gmail.com"
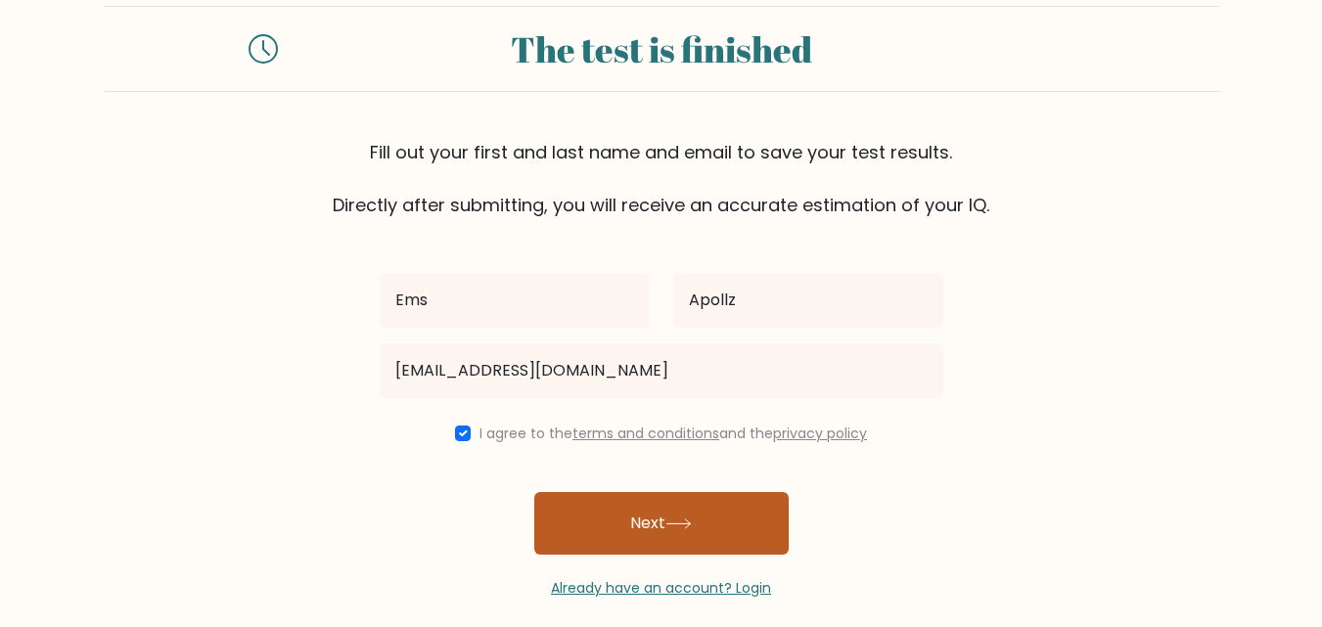
click at [668, 536] on button "Next" at bounding box center [661, 523] width 254 height 63
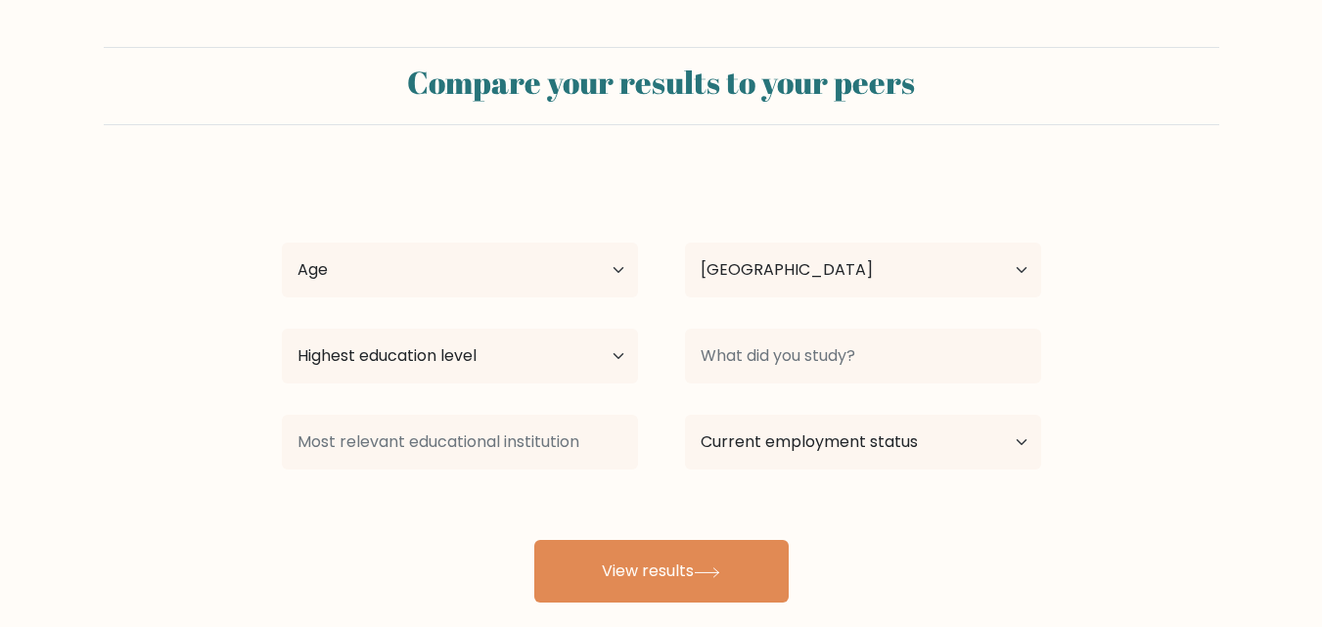
select select "US"
click at [571, 285] on select "Age Under 18 years old 18-24 years old 25-34 years old 35-44 years old 45-54 ye…" at bounding box center [460, 270] width 356 height 55
select select "35_44"
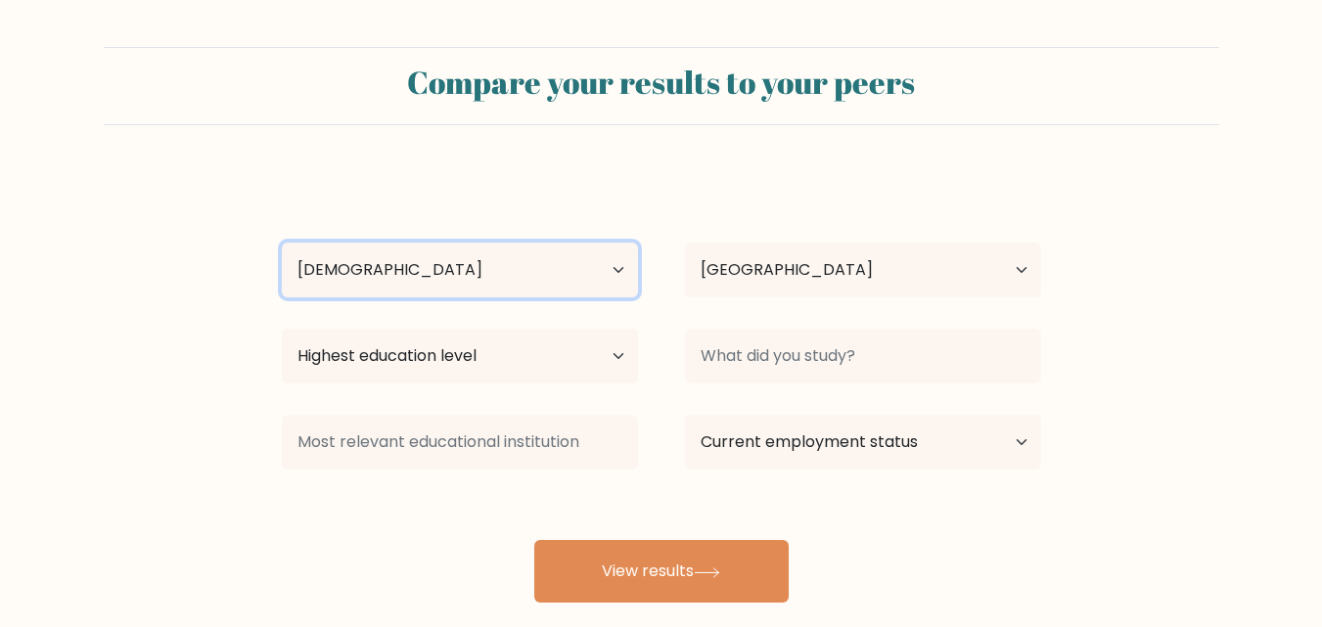
click at [282, 243] on select "Age Under 18 years old 18-24 years old 25-34 years old 35-44 years old 45-54 ye…" at bounding box center [460, 270] width 356 height 55
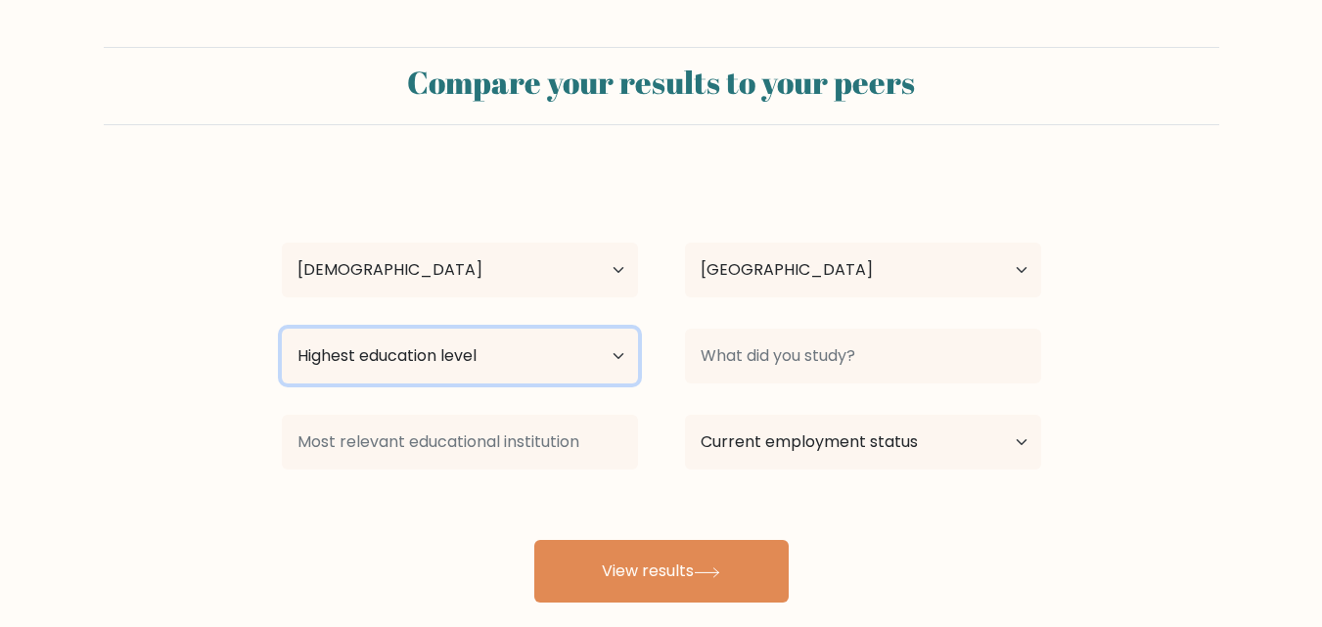
click at [387, 360] on select "Highest education level No schooling Primary Lower Secondary Upper Secondary Oc…" at bounding box center [460, 356] width 356 height 55
select select "bachelors_degree"
click at [282, 329] on select "Highest education level No schooling Primary Lower Secondary Upper Secondary Oc…" at bounding box center [460, 356] width 356 height 55
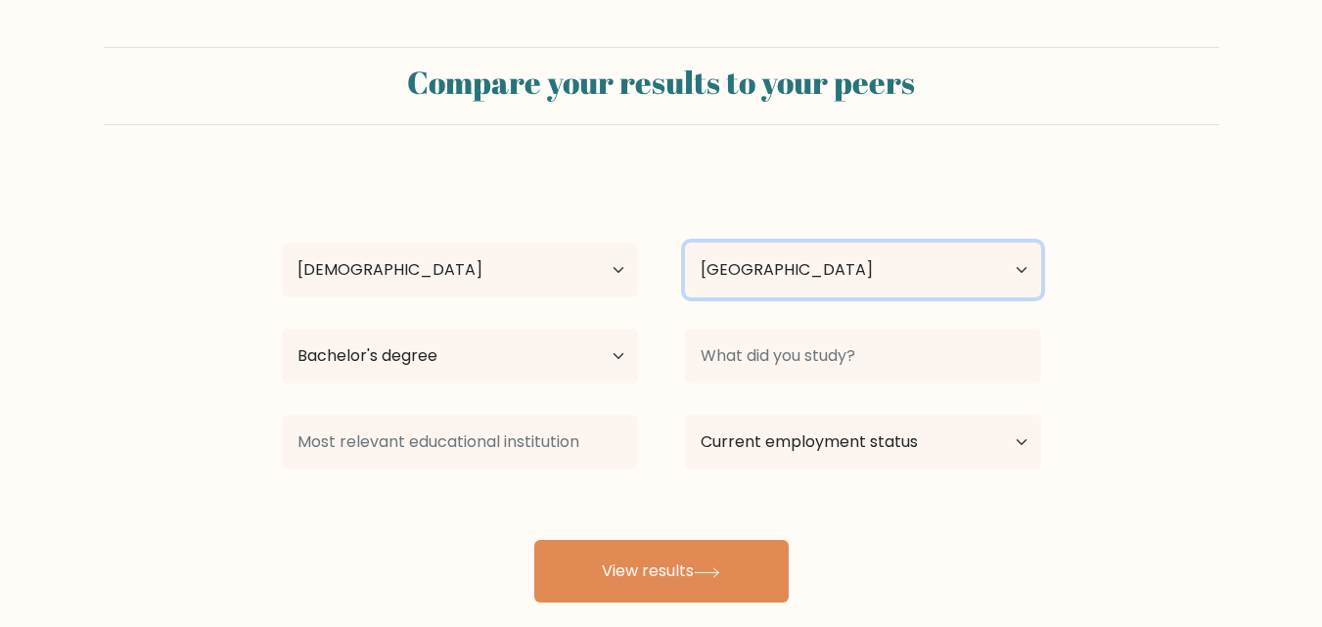
click at [898, 267] on select "Country Afghanistan Albania Algeria American Samoa Andorra Angola Anguilla Anta…" at bounding box center [863, 270] width 356 height 55
select select "PH"
click at [685, 243] on select "Country Afghanistan Albania Algeria American Samoa Andorra Angola Anguilla Anta…" at bounding box center [863, 270] width 356 height 55
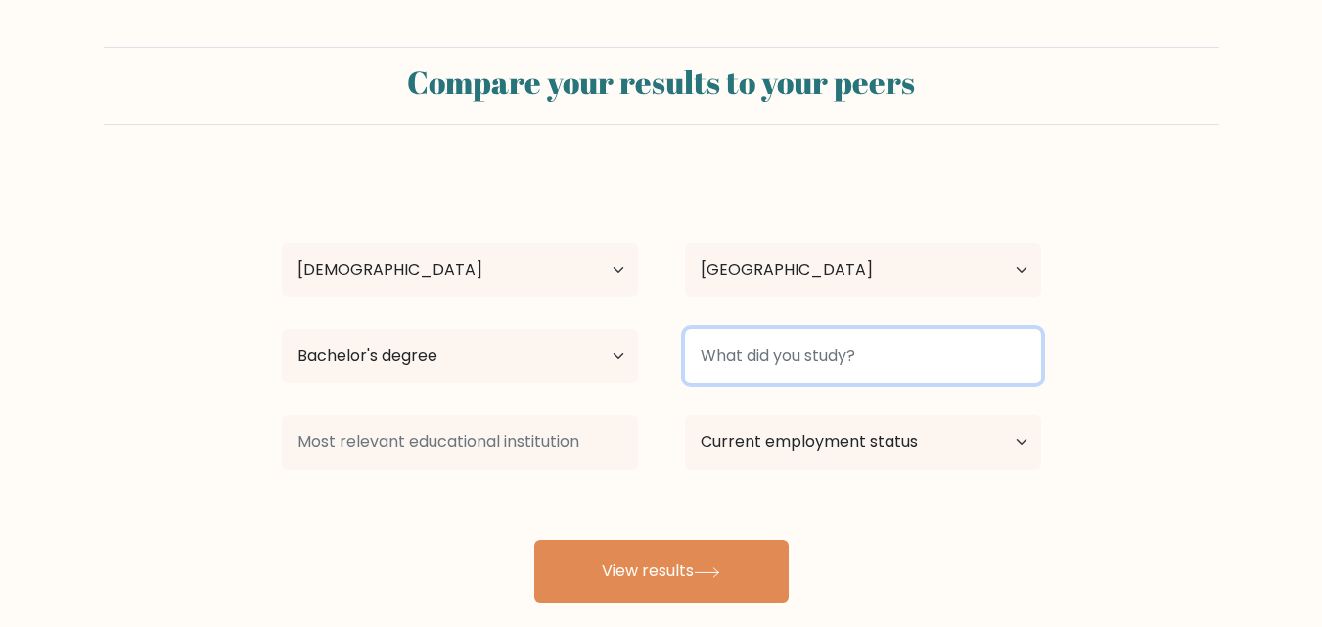
click at [764, 360] on input at bounding box center [863, 356] width 356 height 55
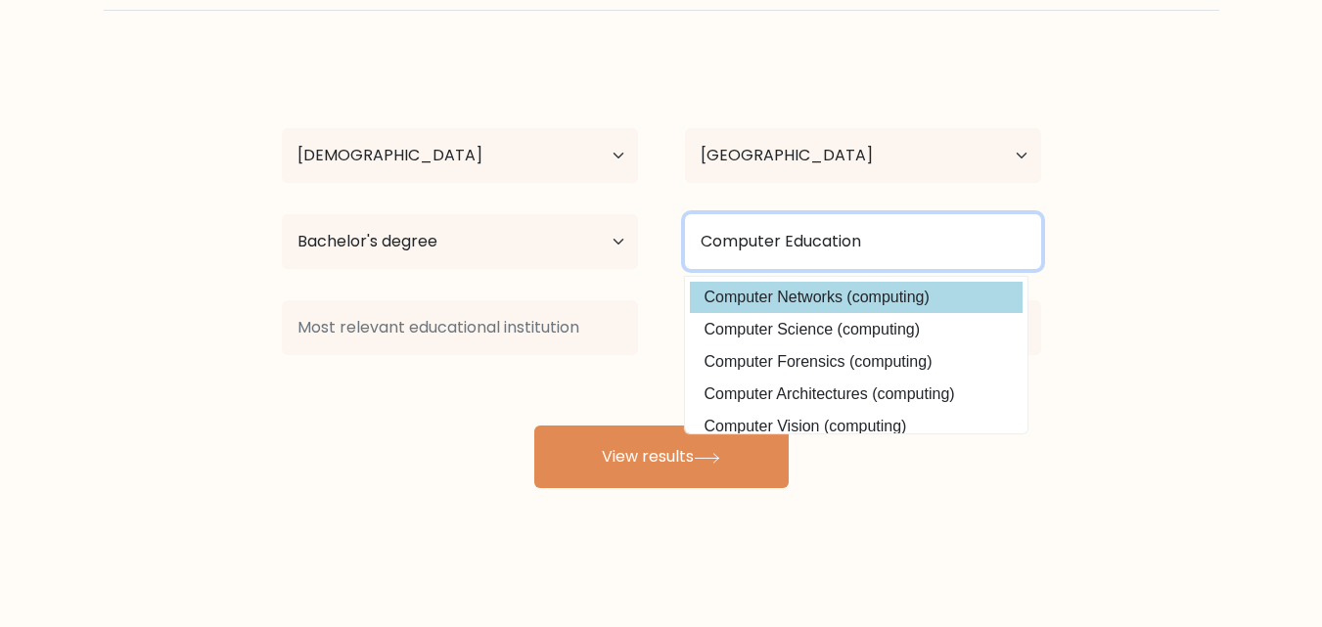
type input "Computer Education"
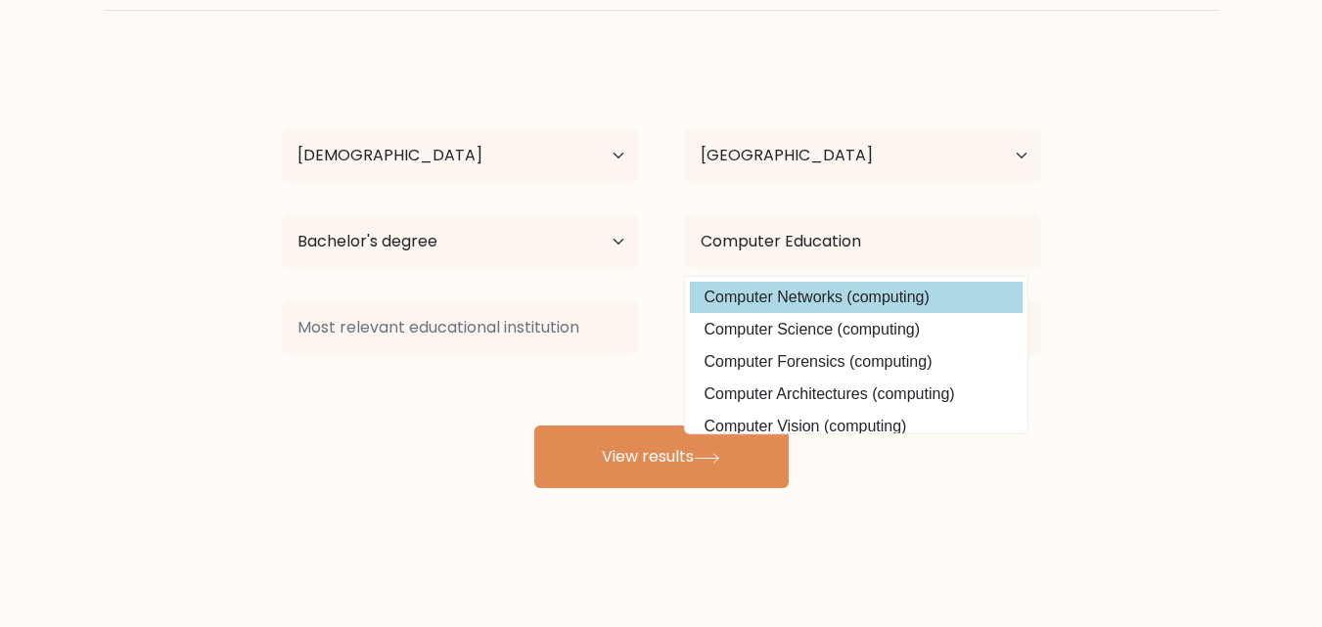
click at [851, 303] on div "Ems Apollz Age Under 18 years old 18-24 years old 25-34 years old 35-44 years o…" at bounding box center [661, 273] width 783 height 431
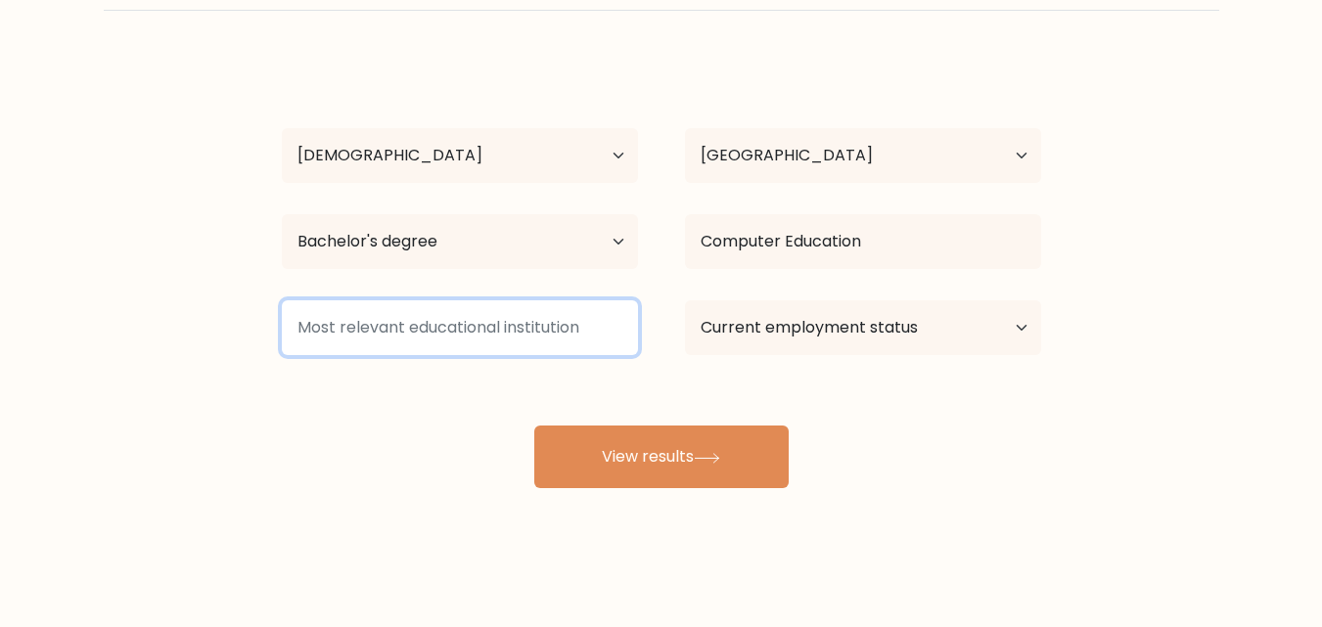
click at [399, 329] on input at bounding box center [460, 327] width 356 height 55
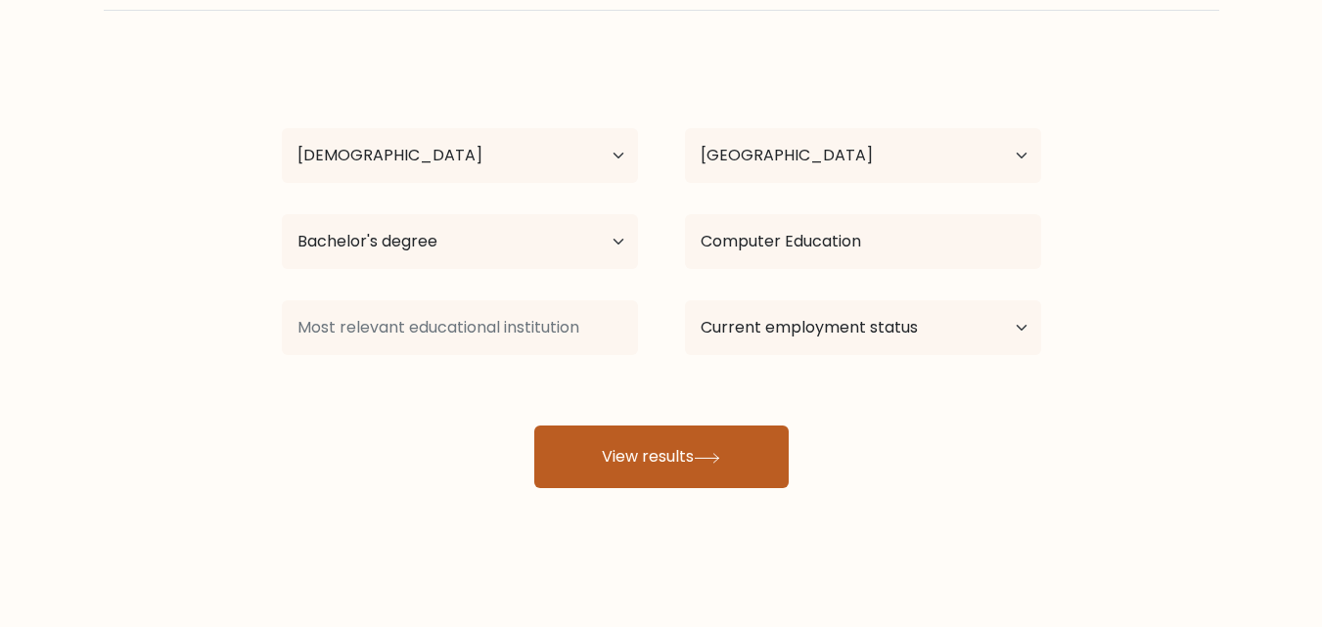
click at [657, 478] on button "View results" at bounding box center [661, 457] width 254 height 63
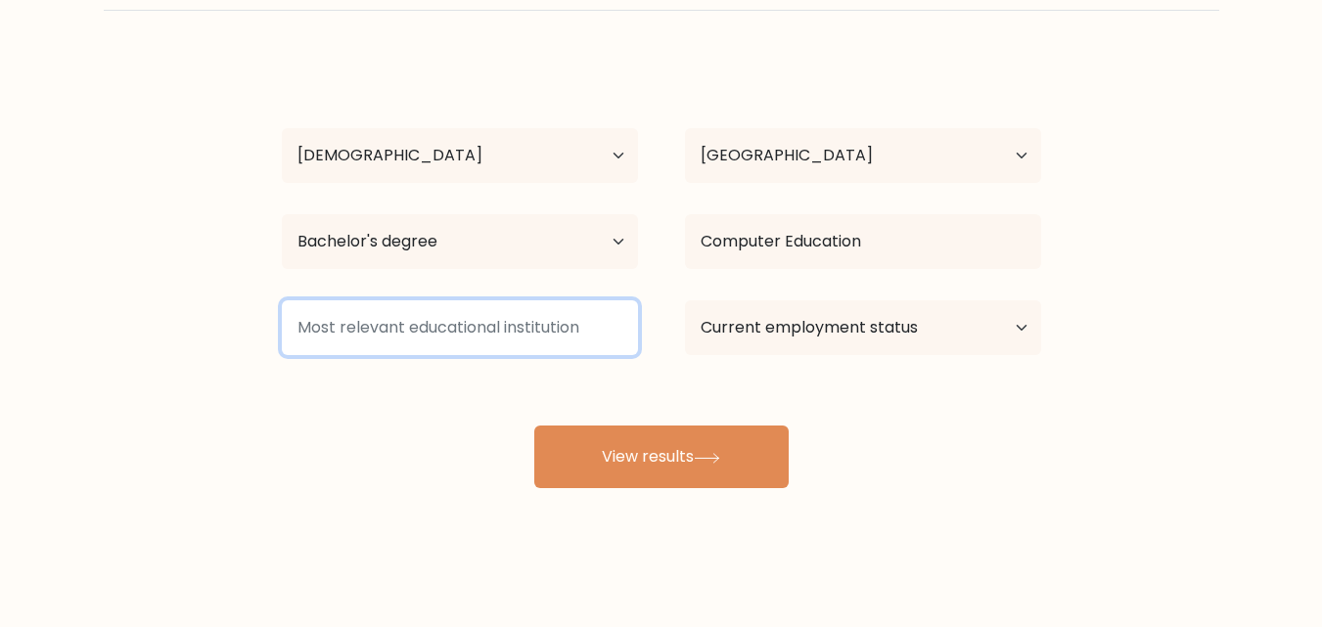
click at [431, 336] on input at bounding box center [460, 327] width 356 height 55
type input "none"
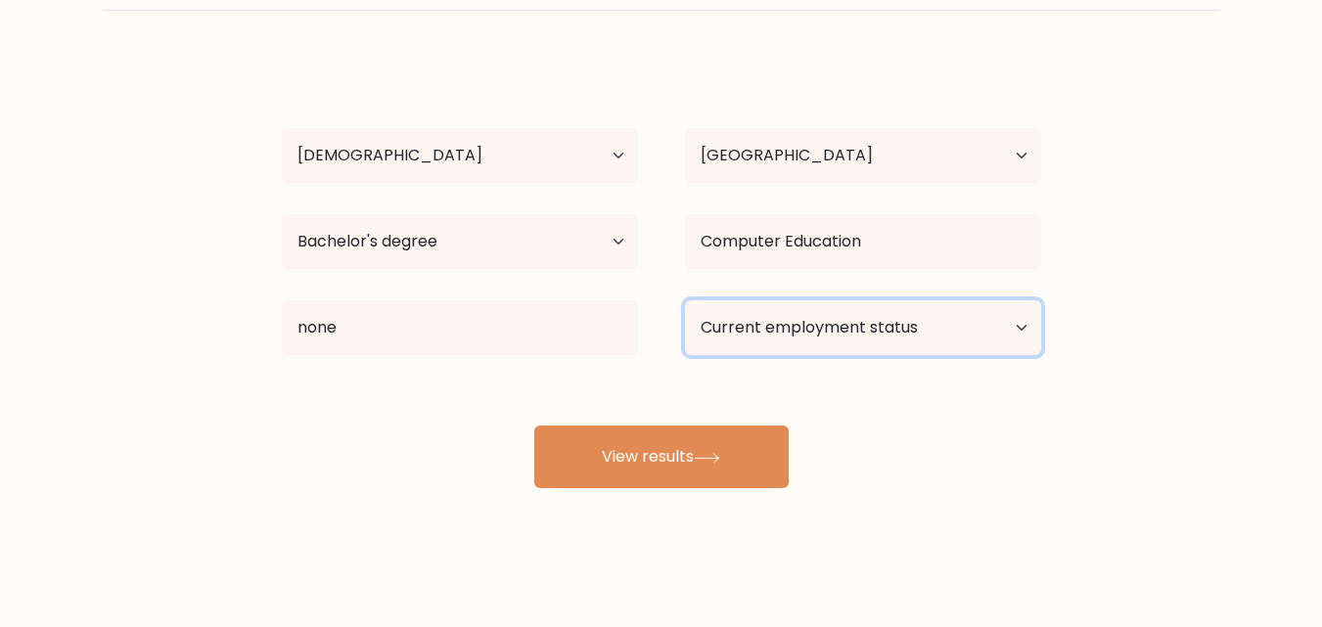
click at [828, 303] on select "Current employment status Employed Student Retired Other / prefer not to answer" at bounding box center [863, 327] width 356 height 55
select select "other"
click at [685, 300] on select "Current employment status Employed Student Retired Other / prefer not to answer" at bounding box center [863, 327] width 356 height 55
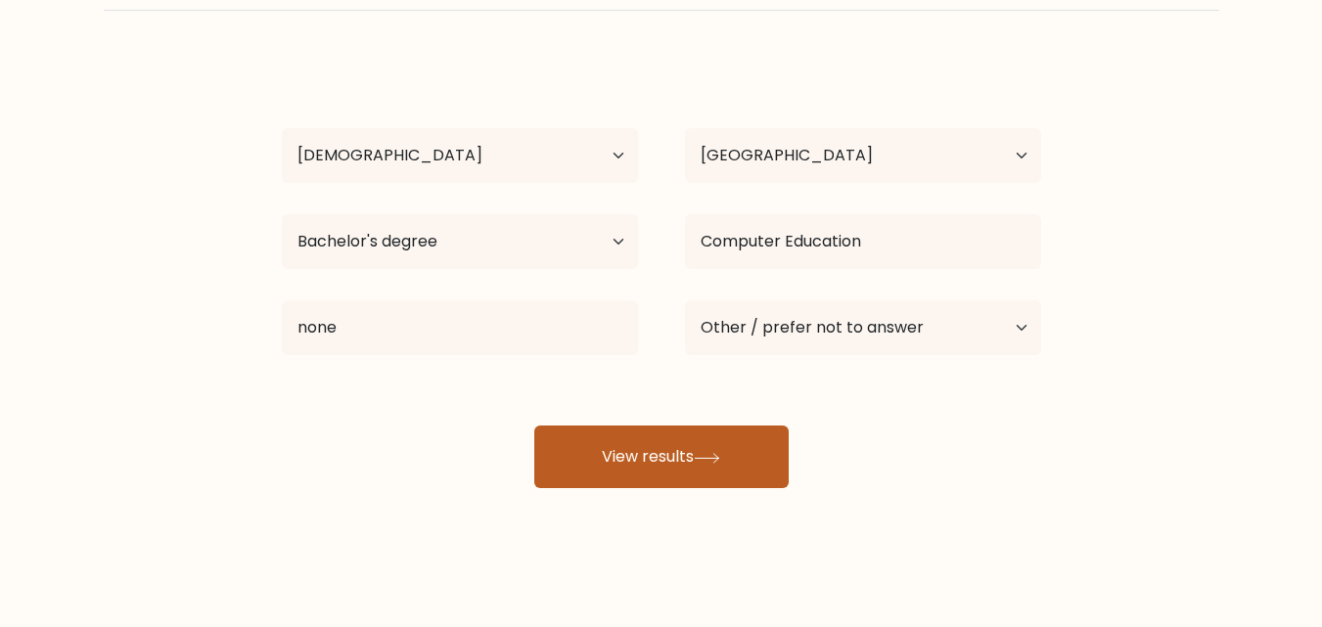
click at [686, 454] on button "View results" at bounding box center [661, 457] width 254 height 63
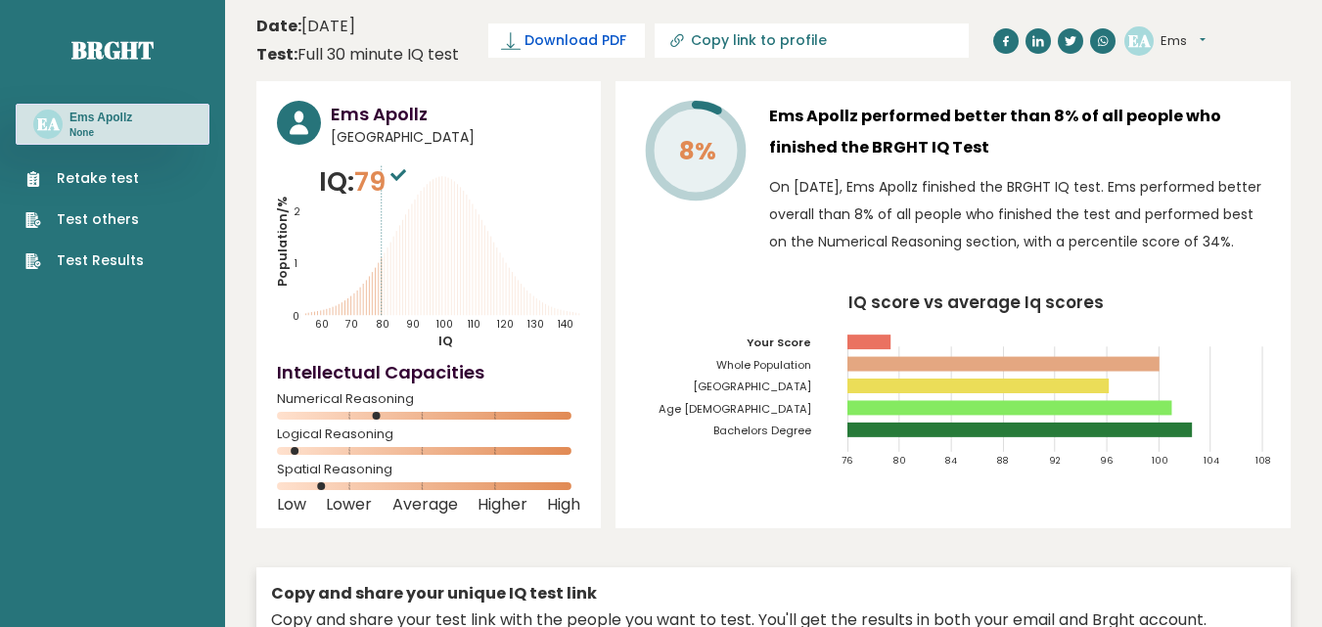
click at [530, 43] on span "Download PDF" at bounding box center [575, 40] width 102 height 21
